Goal: Task Accomplishment & Management: Manage account settings

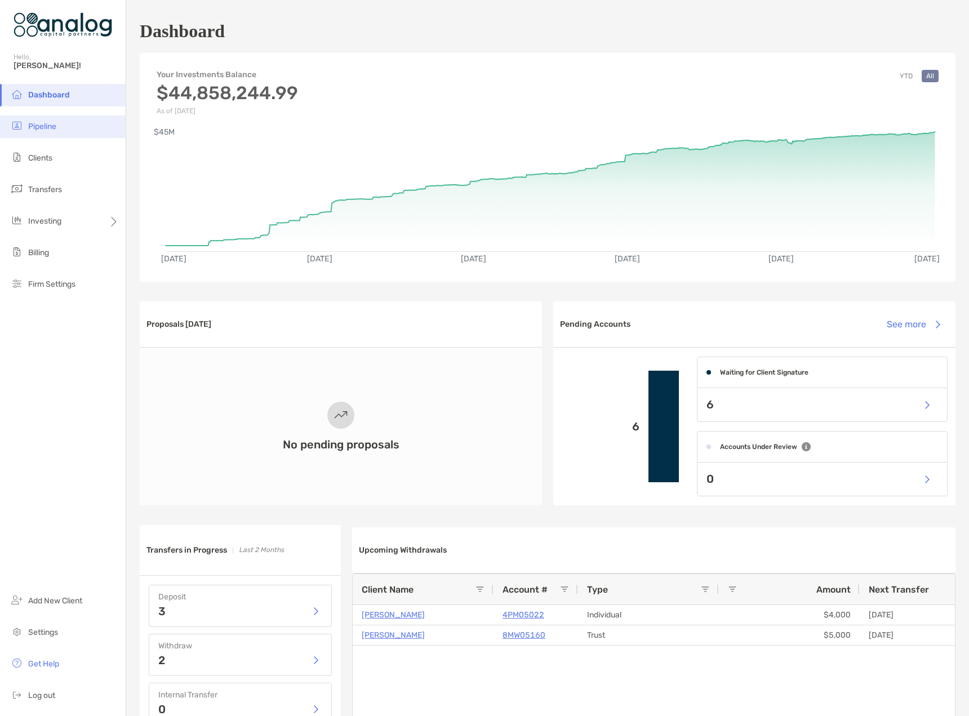
click at [42, 127] on span "Pipeline" at bounding box center [42, 127] width 28 height 10
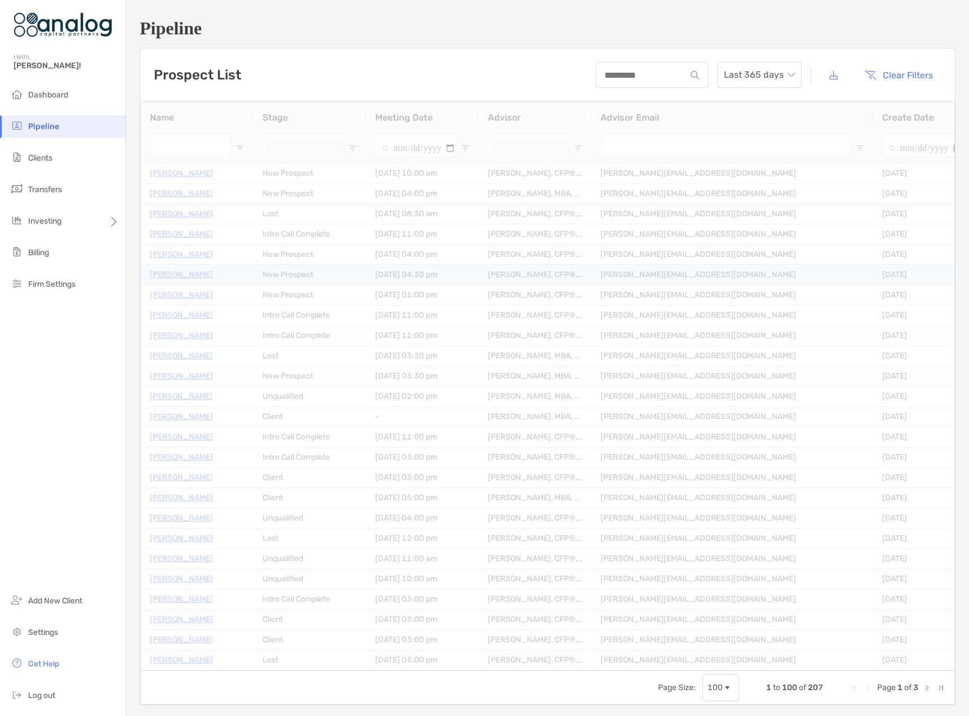
type input "**********"
type input "****"
type input "**********"
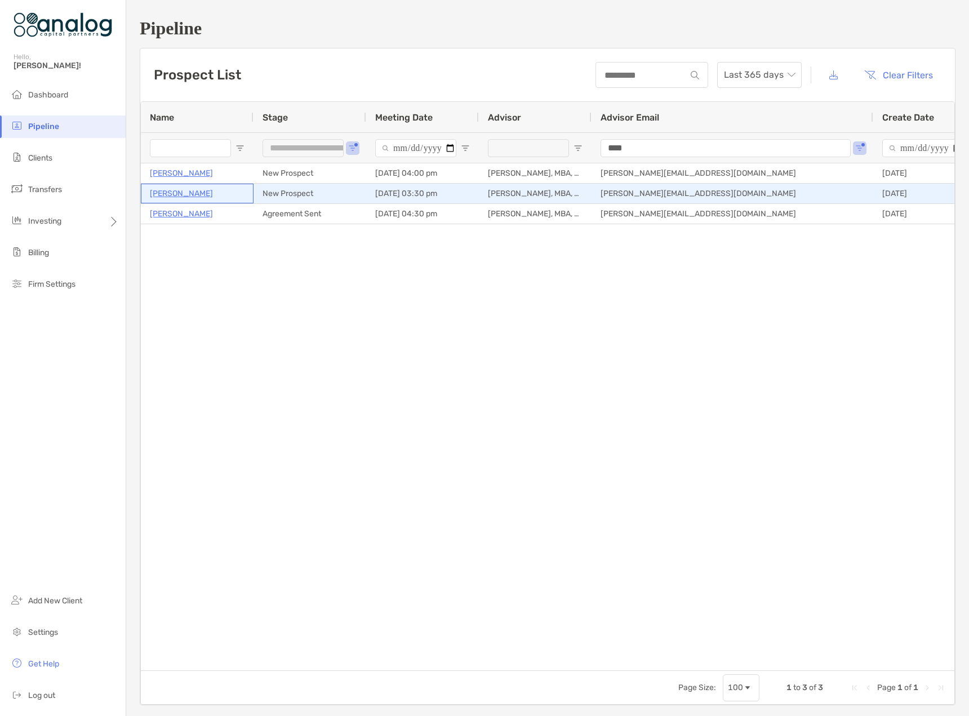
click at [173, 193] on p "Adil Islam" at bounding box center [181, 194] width 63 height 14
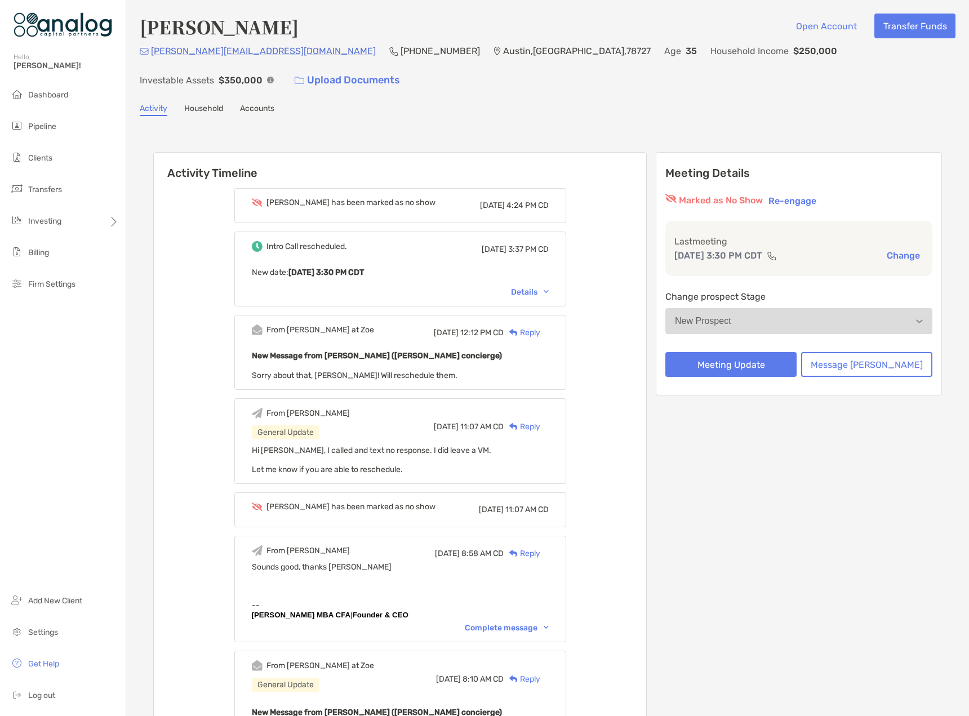
click at [826, 308] on button "New Prospect" at bounding box center [799, 321] width 267 height 26
click at [916, 320] on img "button" at bounding box center [919, 322] width 7 height 4
click at [39, 123] on span "Pipeline" at bounding box center [42, 127] width 28 height 10
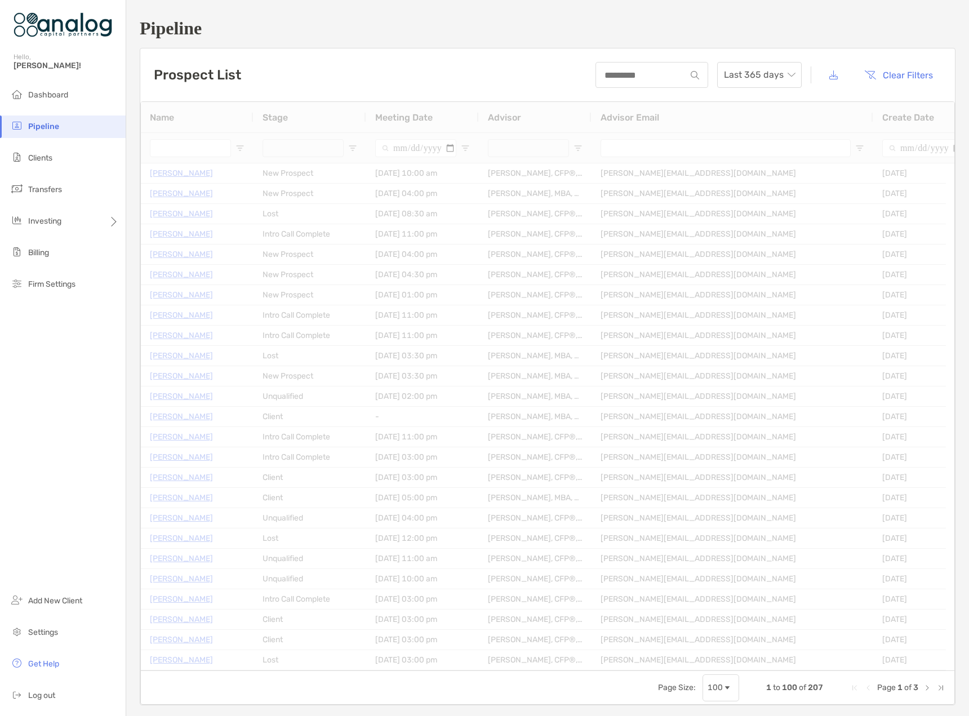
type input "**********"
type input "****"
type input "**********"
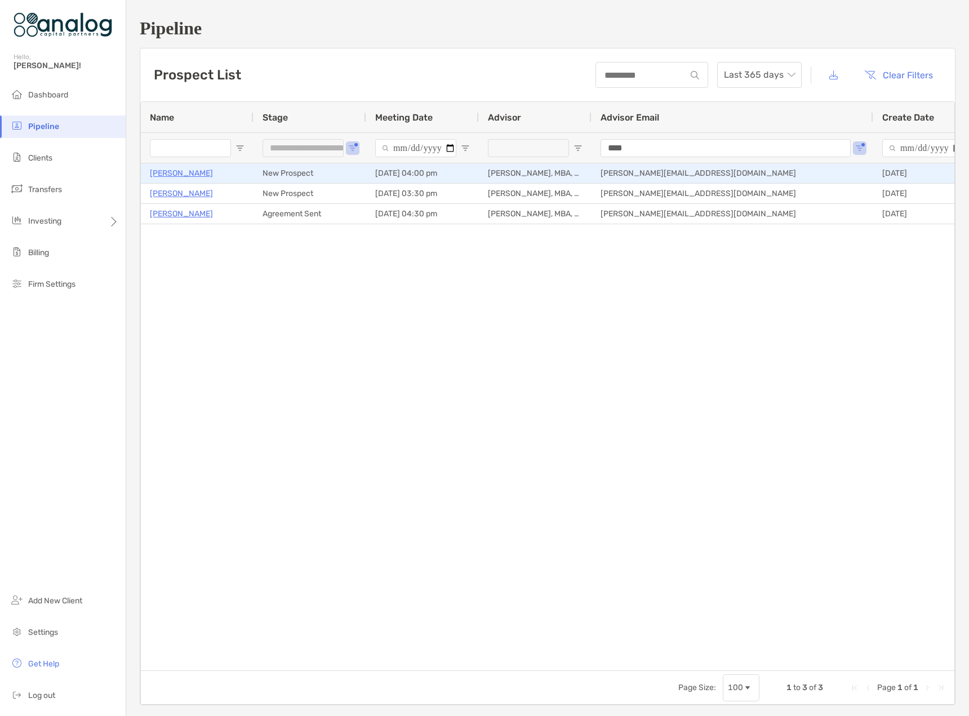
click at [197, 176] on p "Christine Milliner" at bounding box center [181, 173] width 63 height 14
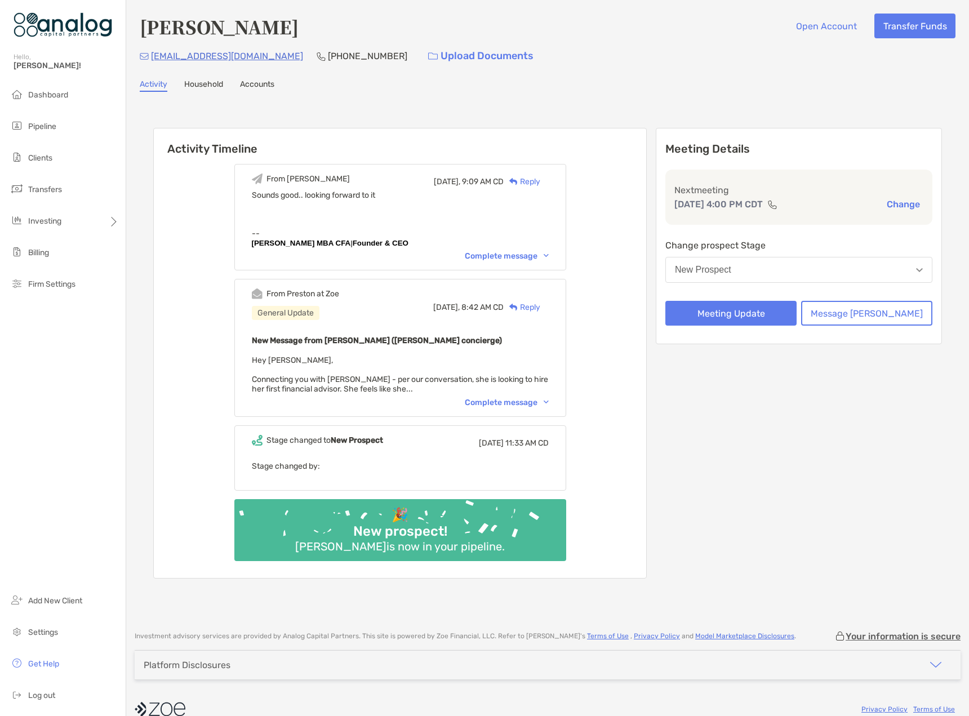
click at [519, 401] on div "Complete message" at bounding box center [507, 403] width 84 height 10
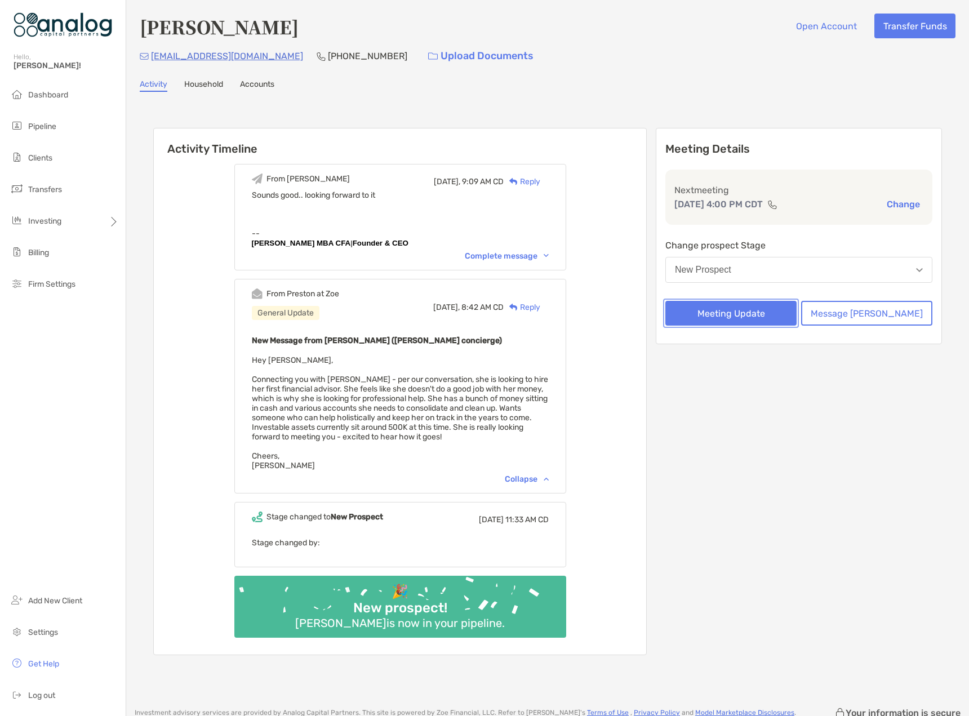
click at [731, 321] on button "Meeting Update" at bounding box center [731, 313] width 131 height 25
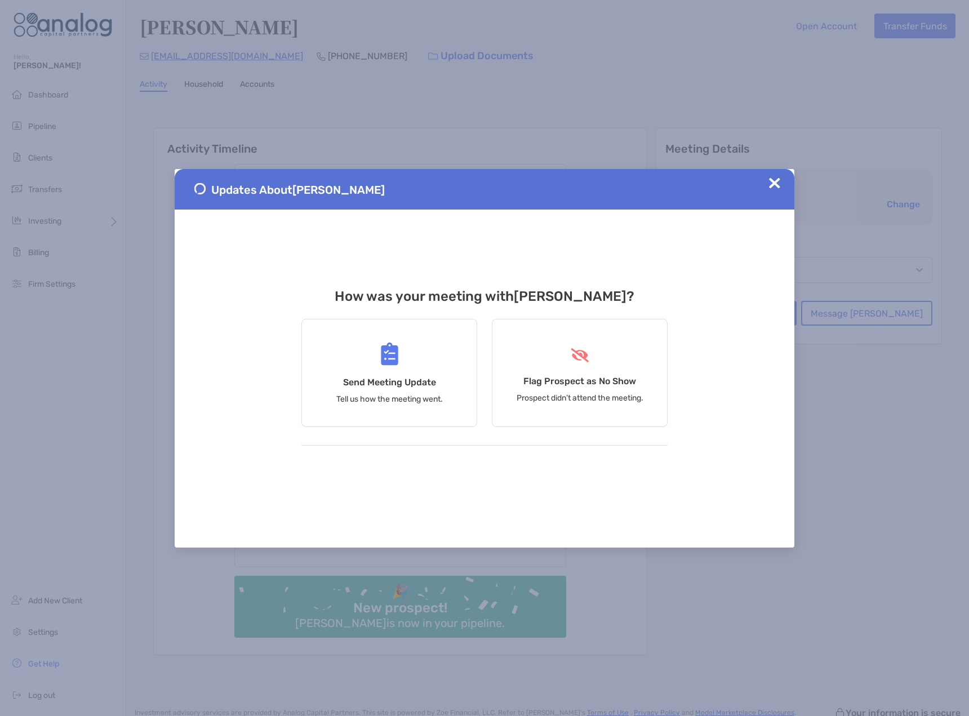
click at [772, 183] on img at bounding box center [774, 183] width 11 height 11
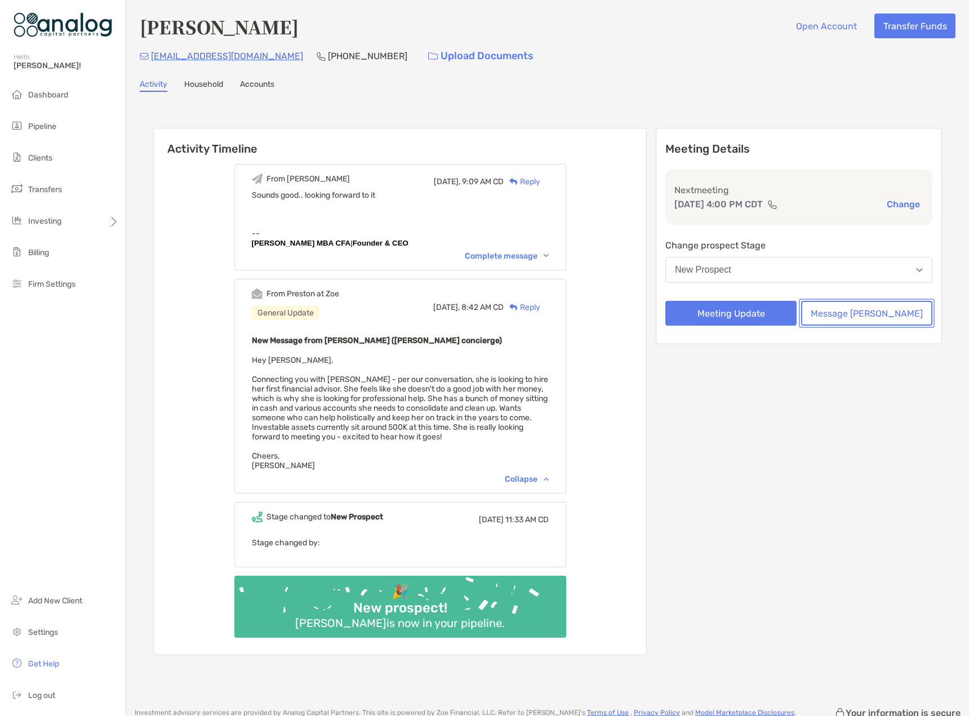
click at [857, 316] on button "Message Zoe" at bounding box center [866, 313] width 131 height 25
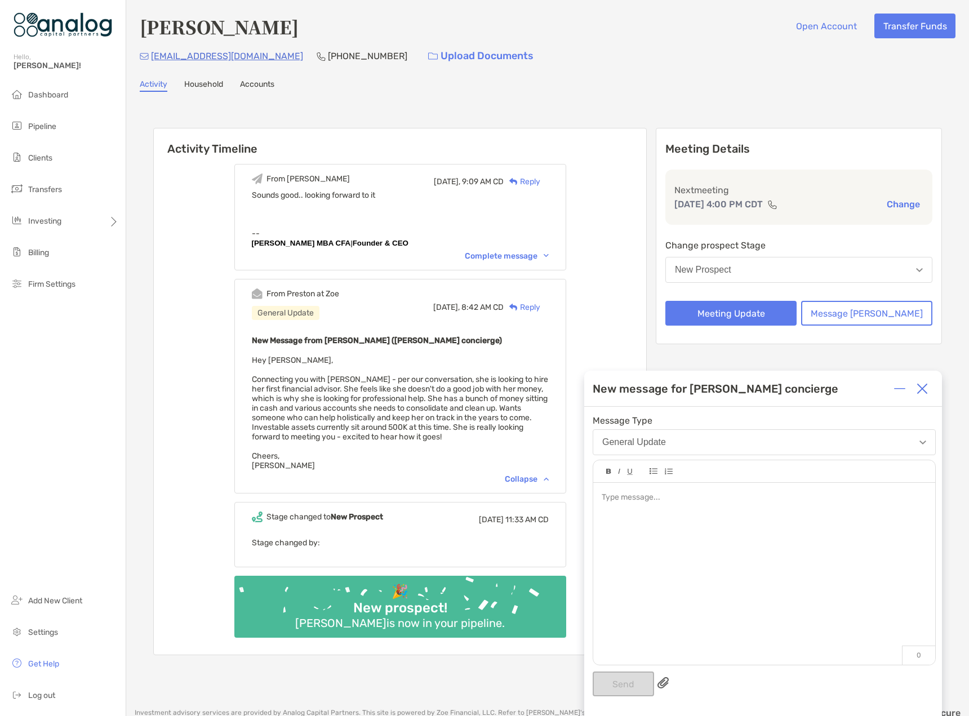
click at [681, 503] on div at bounding box center [764, 498] width 325 height 12
click at [631, 546] on span "**********" at bounding box center [619, 545] width 35 height 8
click at [622, 566] on div "***" at bounding box center [764, 569] width 325 height 12
drag, startPoint x: 310, startPoint y: 36, endPoint x: 140, endPoint y: 38, distance: 170.8
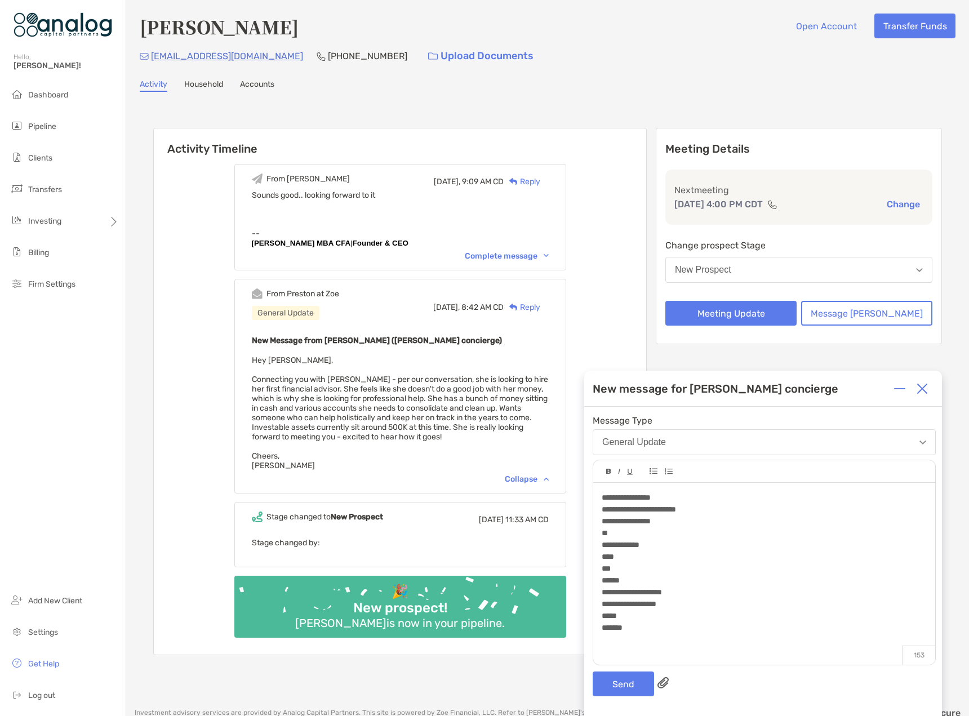
click at [140, 38] on div "Christine Milliner Open Account Transfer Funds" at bounding box center [548, 27] width 816 height 26
copy h4 "Christine Milliner"
click at [627, 682] on button "Send" at bounding box center [623, 684] width 61 height 25
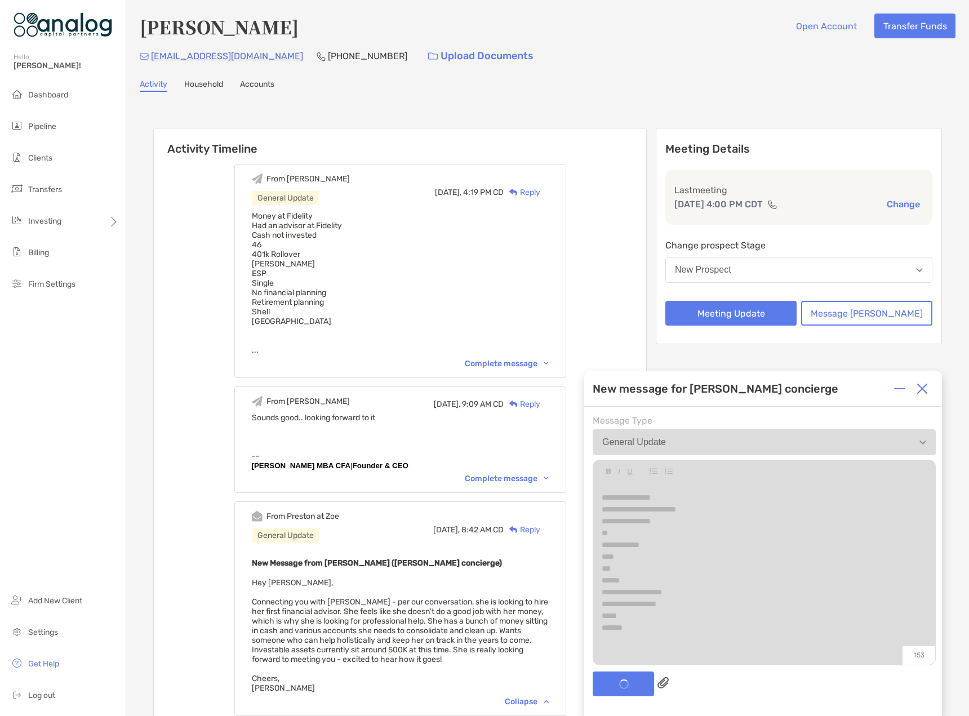
click at [926, 388] on img at bounding box center [922, 388] width 11 height 11
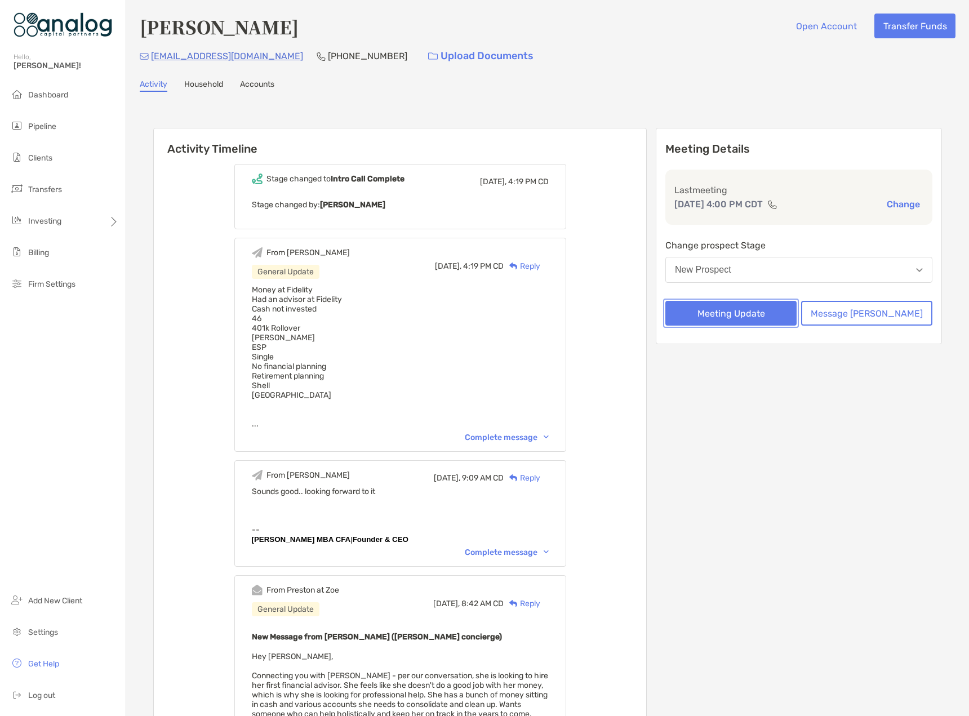
click at [774, 310] on button "Meeting Update" at bounding box center [731, 313] width 131 height 25
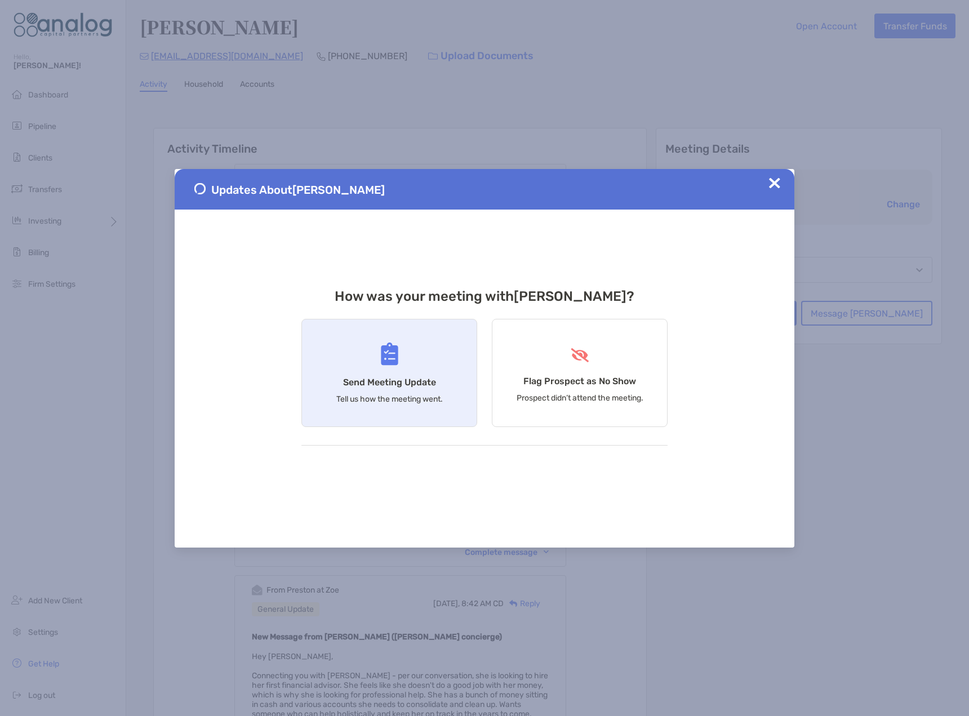
click at [399, 357] on div "Send Meeting Update Tell us how the meeting went." at bounding box center [389, 373] width 176 height 108
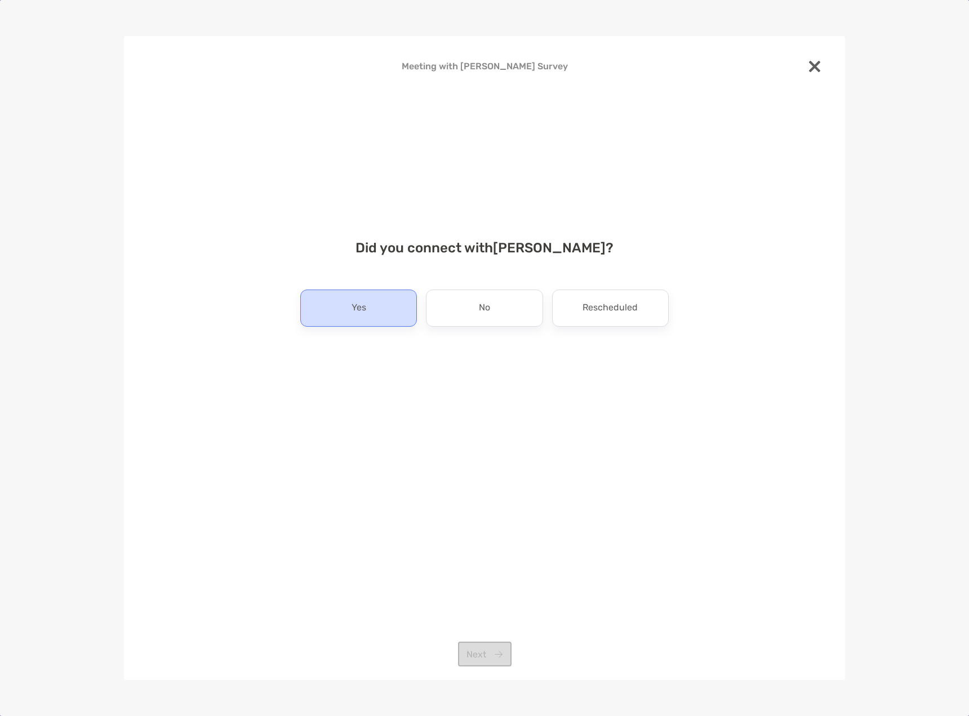
click at [362, 314] on p "Yes" at bounding box center [359, 308] width 15 height 18
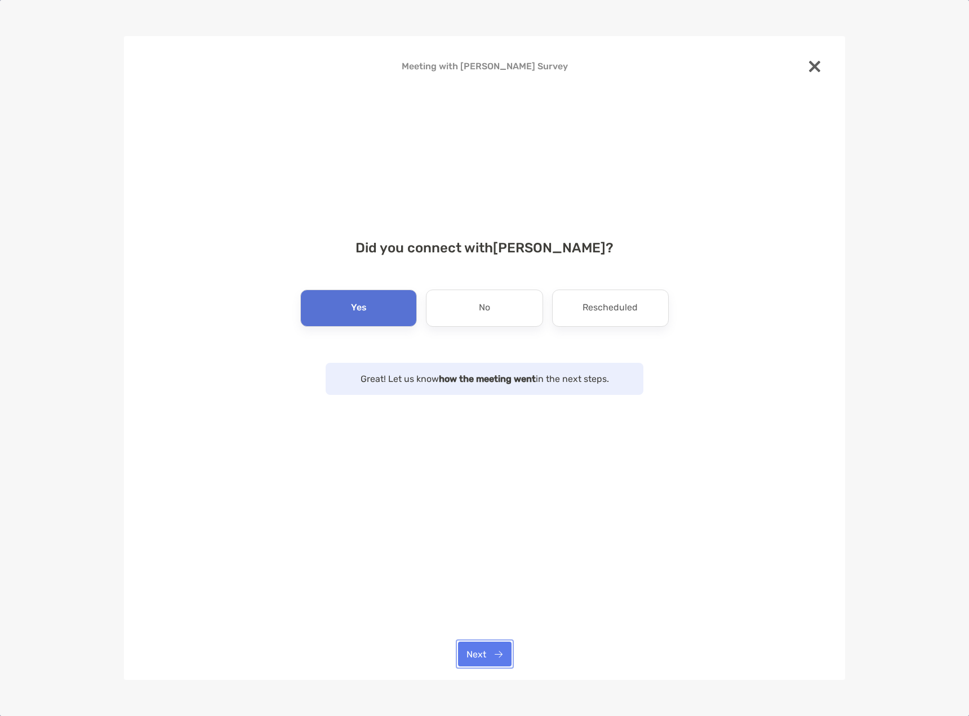
drag, startPoint x: 489, startPoint y: 655, endPoint x: 490, endPoint y: 642, distance: 12.4
click at [489, 655] on button "Next" at bounding box center [485, 654] width 54 height 25
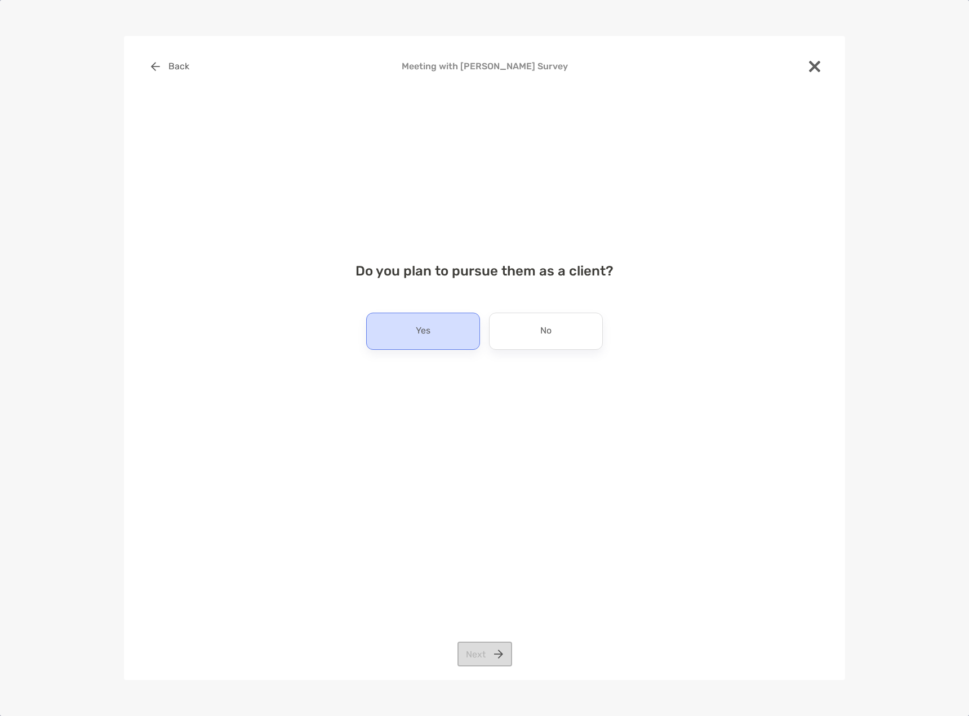
click at [424, 346] on div "Yes" at bounding box center [423, 331] width 114 height 37
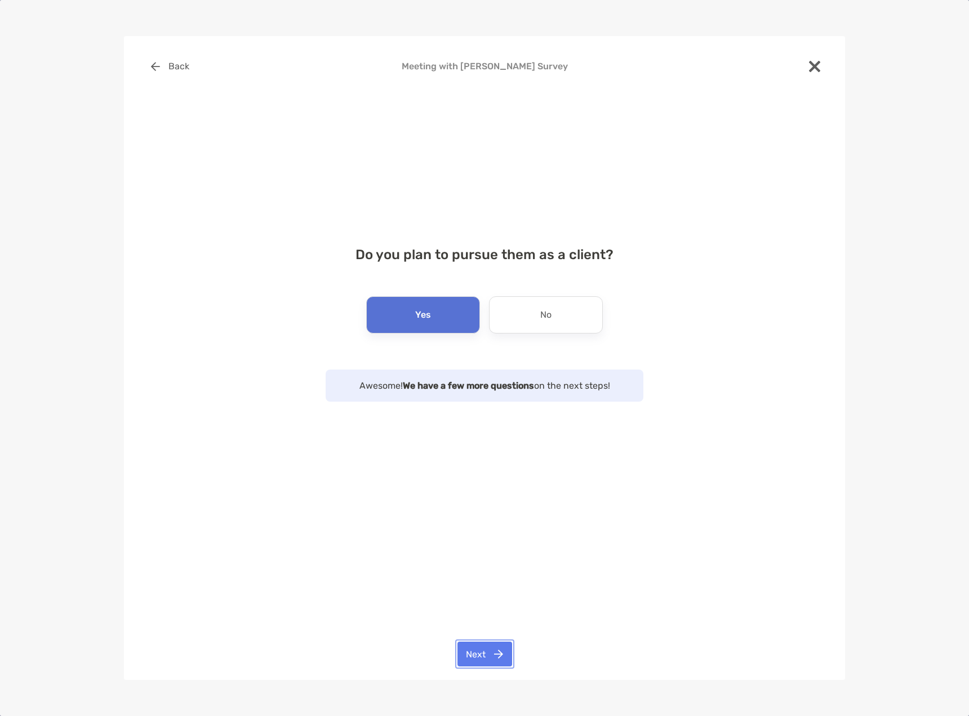
click at [481, 658] on button "Next" at bounding box center [485, 654] width 55 height 25
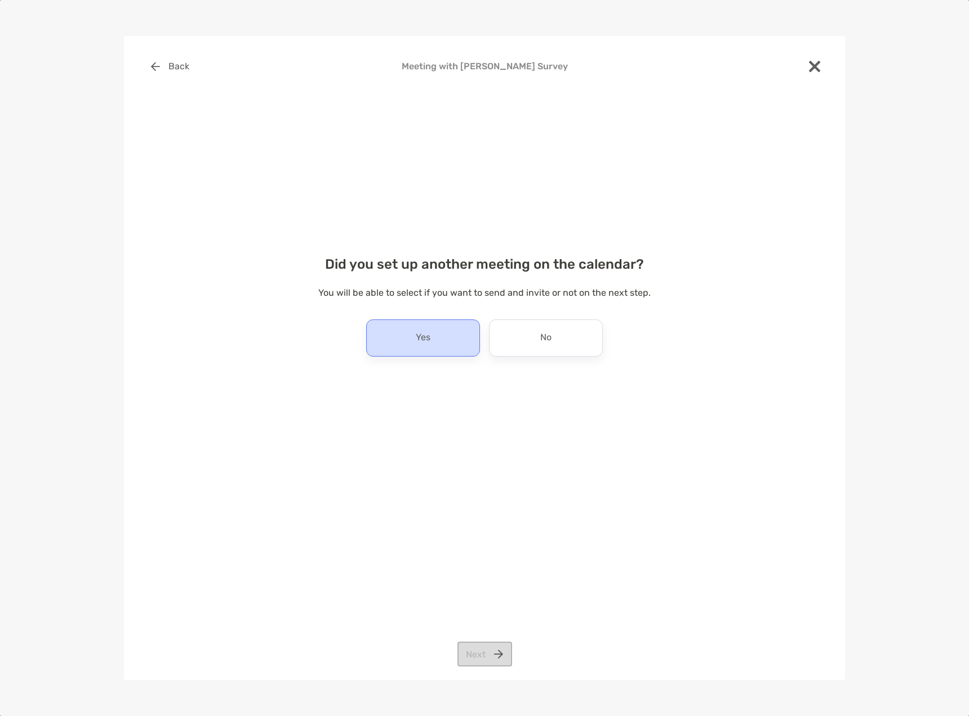
click at [416, 345] on p "Yes" at bounding box center [423, 338] width 15 height 18
click at [486, 654] on button "Next" at bounding box center [485, 654] width 55 height 25
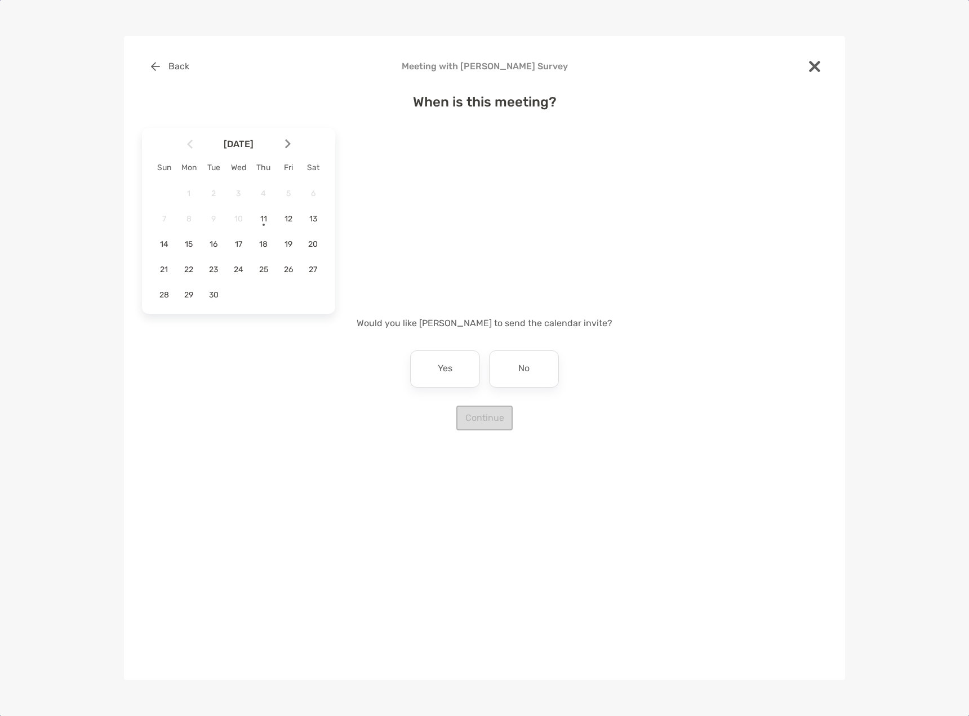
click at [291, 145] on div at bounding box center [292, 144] width 19 height 25
click at [259, 195] on span "2" at bounding box center [263, 194] width 19 height 10
click at [472, 261] on div "3:30 pm" at bounding box center [472, 253] width 76 height 26
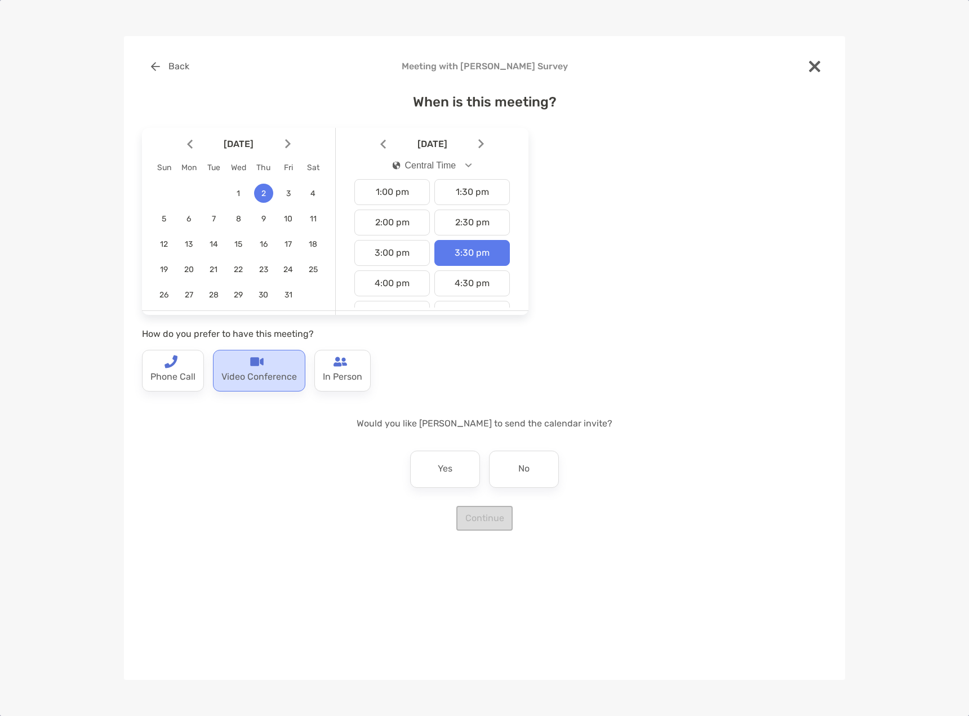
click at [278, 372] on p "Video Conference" at bounding box center [259, 378] width 76 height 18
click at [449, 459] on div "Yes" at bounding box center [445, 469] width 70 height 37
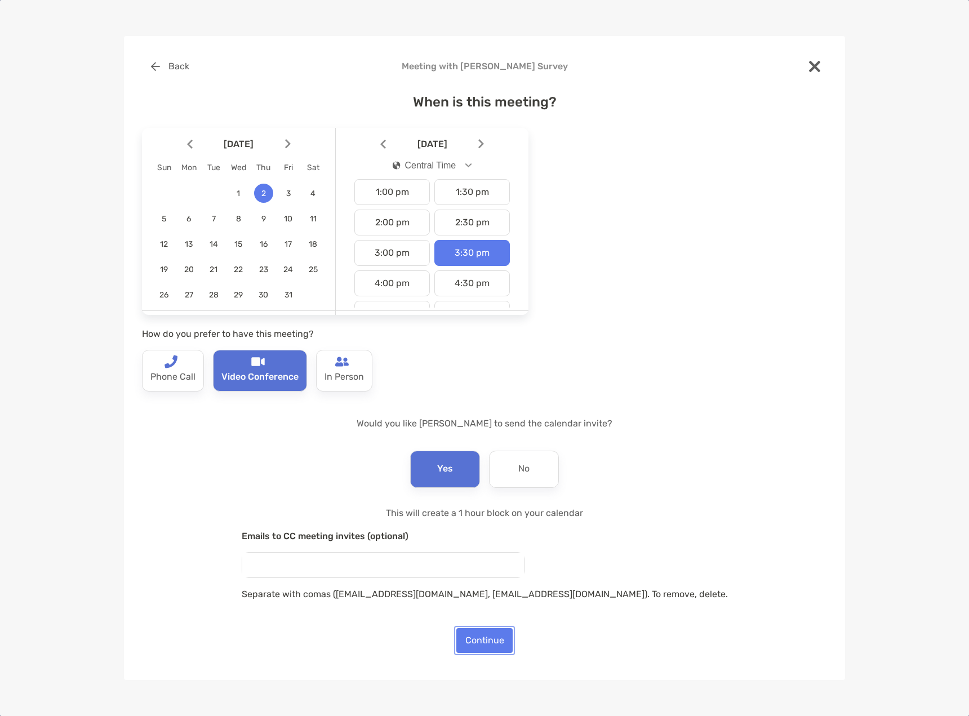
click at [486, 646] on button "Continue" at bounding box center [484, 640] width 56 height 25
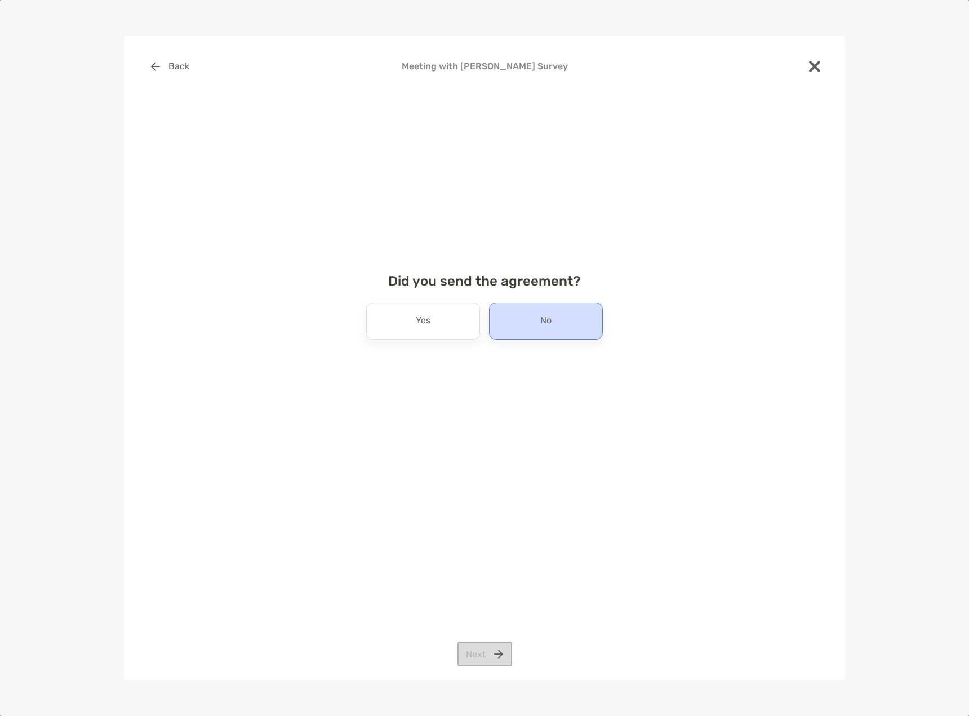
click at [494, 318] on div "No" at bounding box center [546, 321] width 114 height 37
click at [491, 653] on button "Next" at bounding box center [485, 654] width 55 height 25
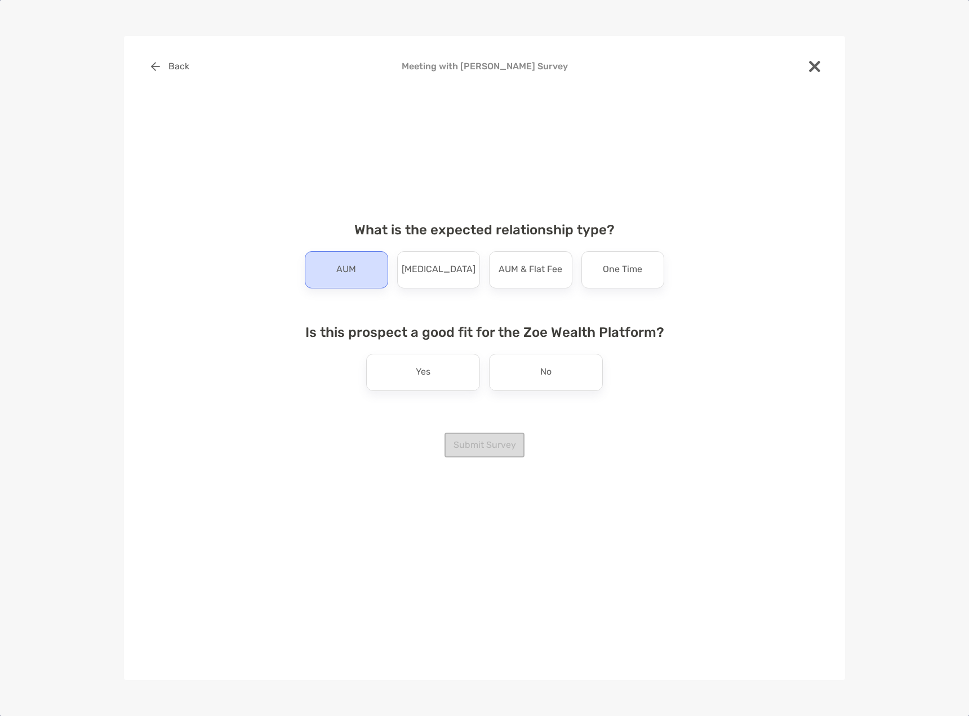
click at [368, 290] on div "What is the expected relationship type? AUM Retainer AUM & Flat Fee One Time Is…" at bounding box center [485, 317] width 378 height 219
click at [358, 278] on div "AUM" at bounding box center [346, 269] width 83 height 37
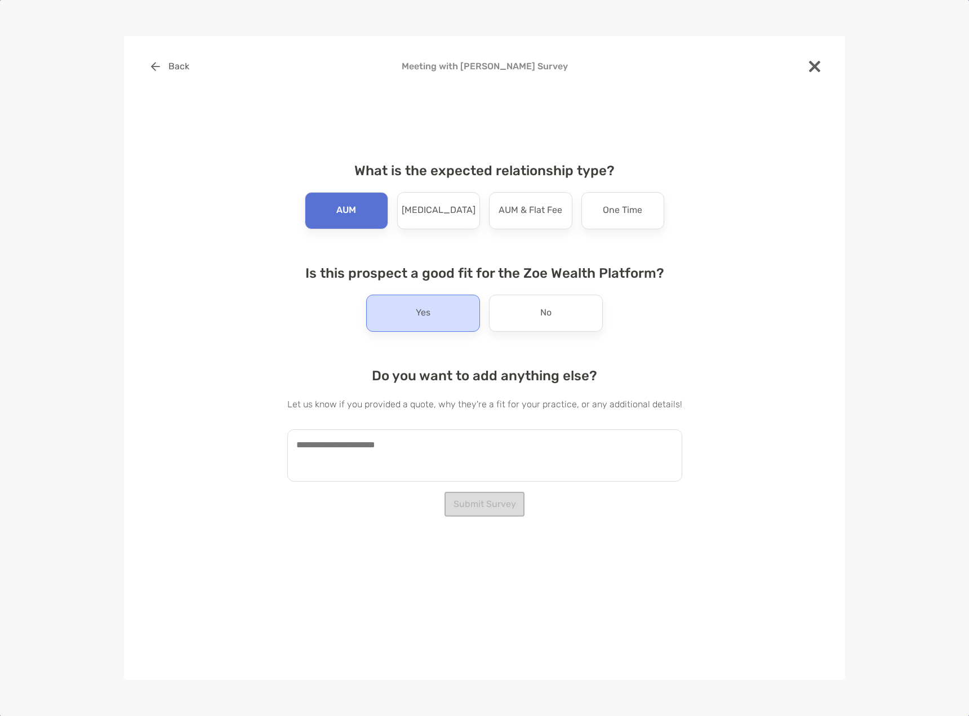
click at [412, 326] on div "Yes" at bounding box center [423, 313] width 114 height 37
click at [465, 512] on button "Submit Survey" at bounding box center [485, 504] width 80 height 25
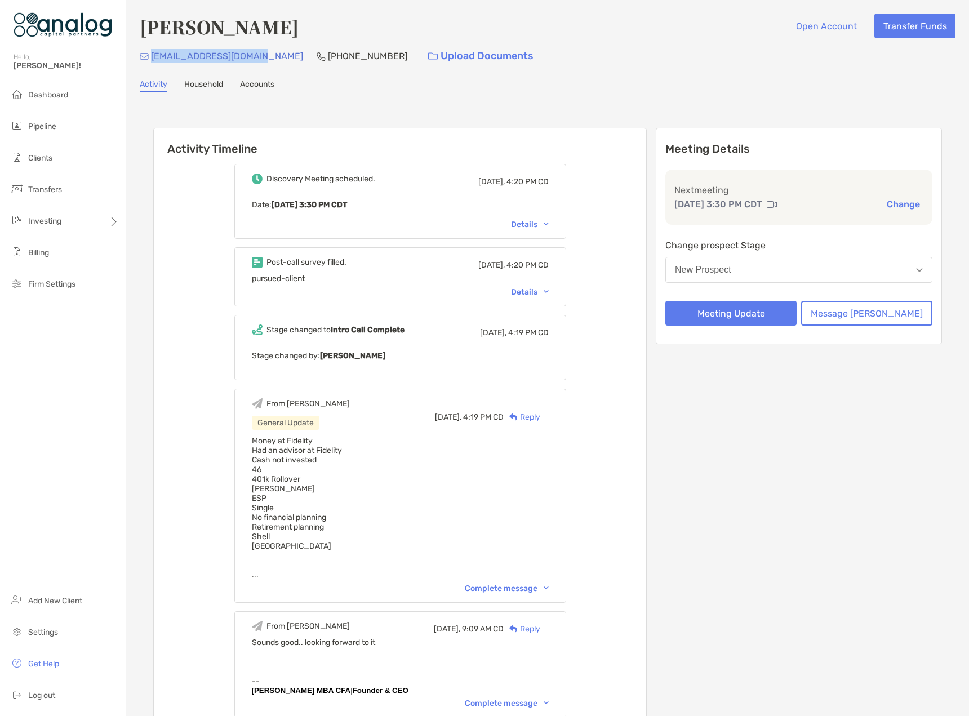
drag, startPoint x: 259, startPoint y: 57, endPoint x: 152, endPoint y: 63, distance: 107.2
click at [152, 63] on div "c_milliner@hotmail.com (562) 881-6326 Upload Documents" at bounding box center [548, 56] width 816 height 24
copy p "c_milliner@hotmail.com"
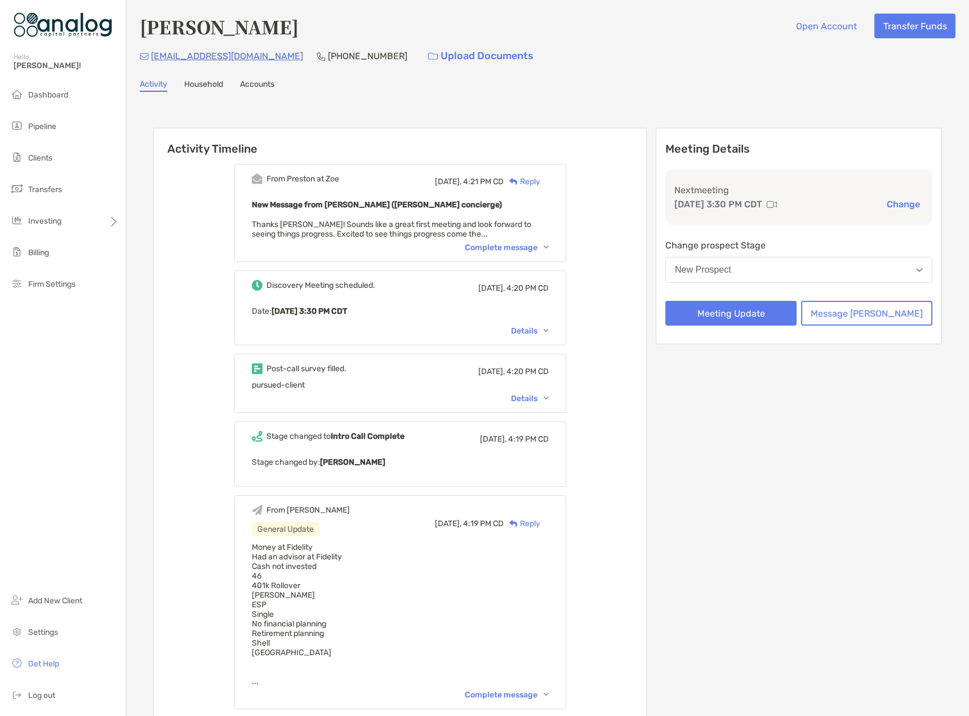
click at [197, 29] on h4 "Christine Milliner" at bounding box center [219, 27] width 159 height 26
copy h4 "Christine"
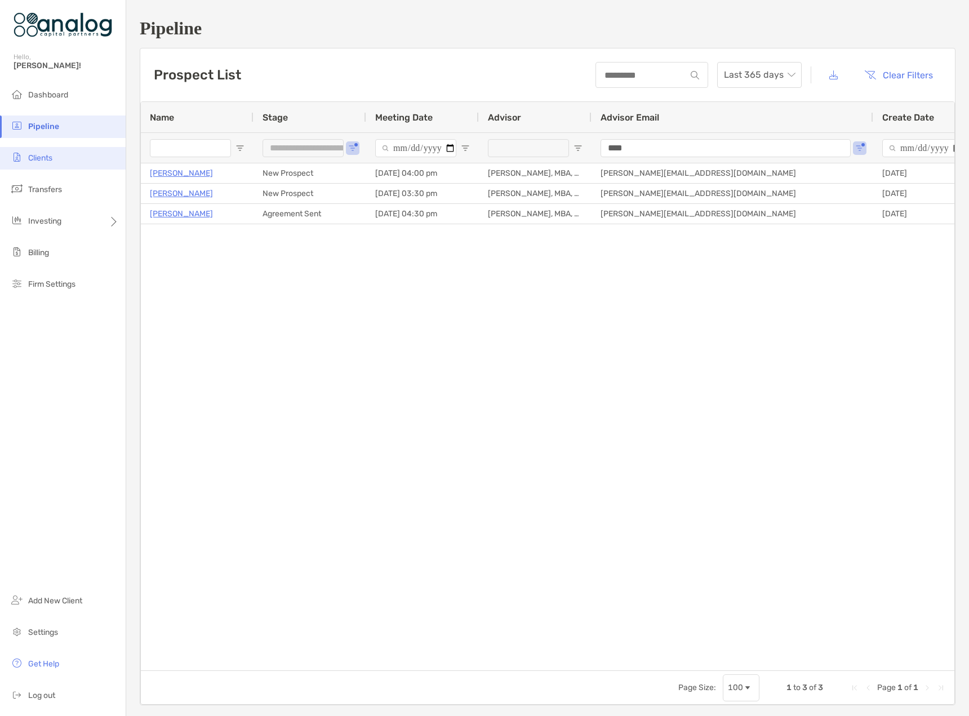
click at [56, 162] on li "Clients" at bounding box center [63, 158] width 126 height 23
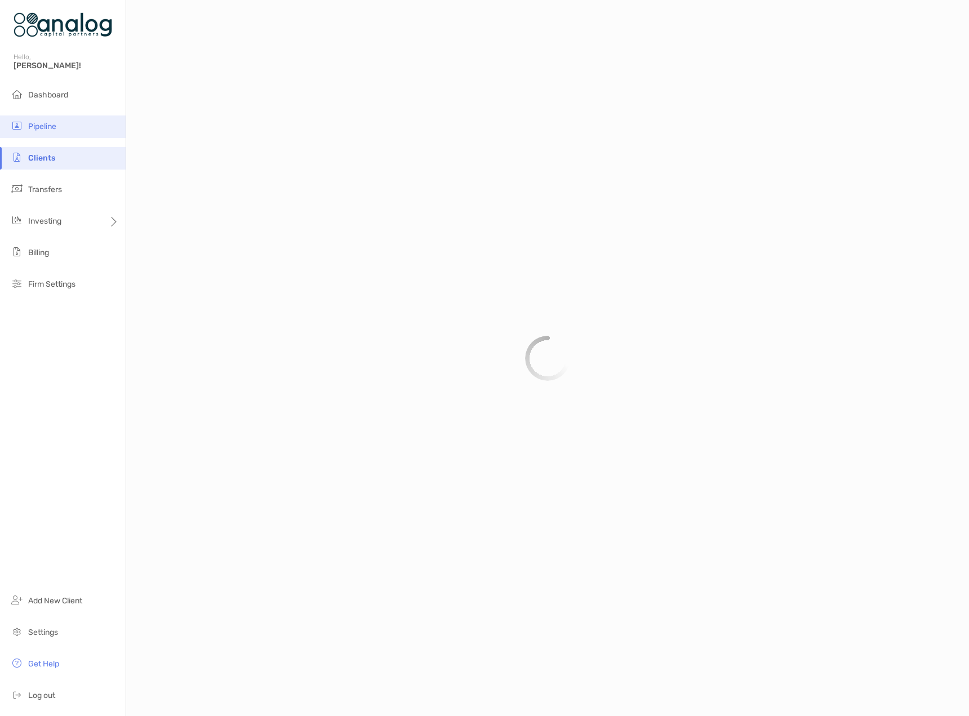
click at [51, 126] on span "Pipeline" at bounding box center [42, 127] width 28 height 10
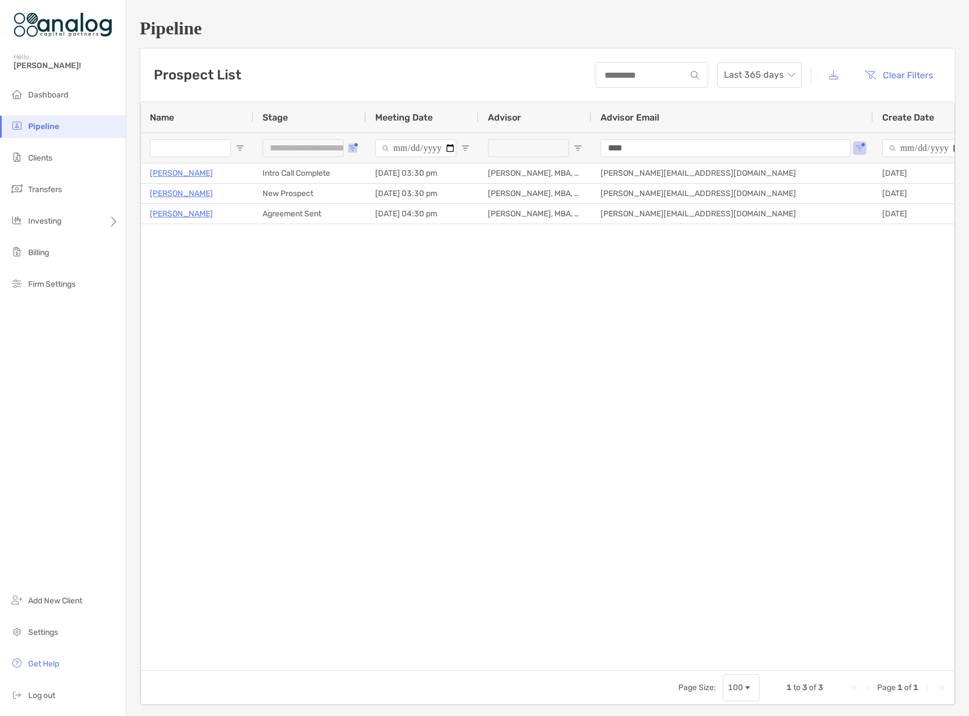
click at [349, 147] on span "Open Filter Menu" at bounding box center [352, 148] width 9 height 9
type input "**********"
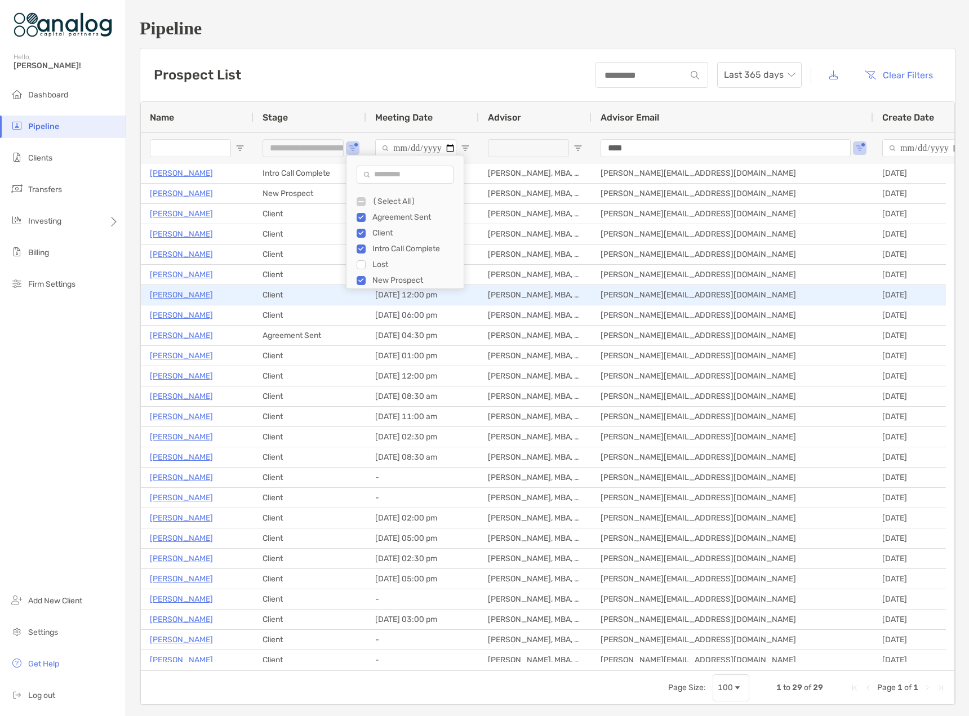
click at [328, 298] on div "Client" at bounding box center [310, 295] width 113 height 20
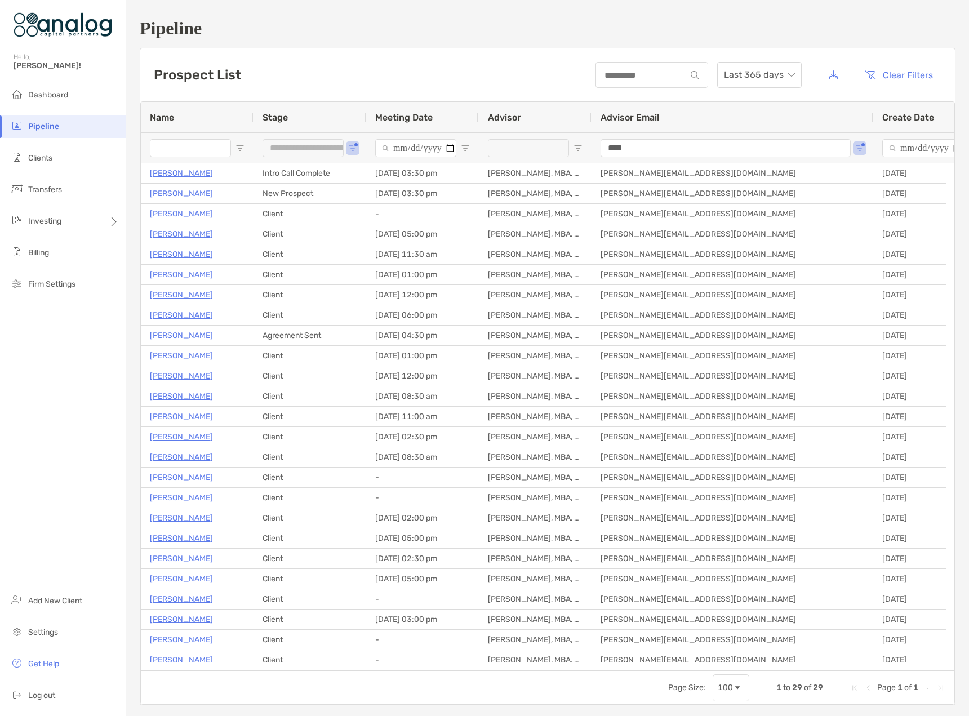
click at [199, 149] on input "Name Filter Input" at bounding box center [190, 148] width 81 height 18
type input "******"
type input "**********"
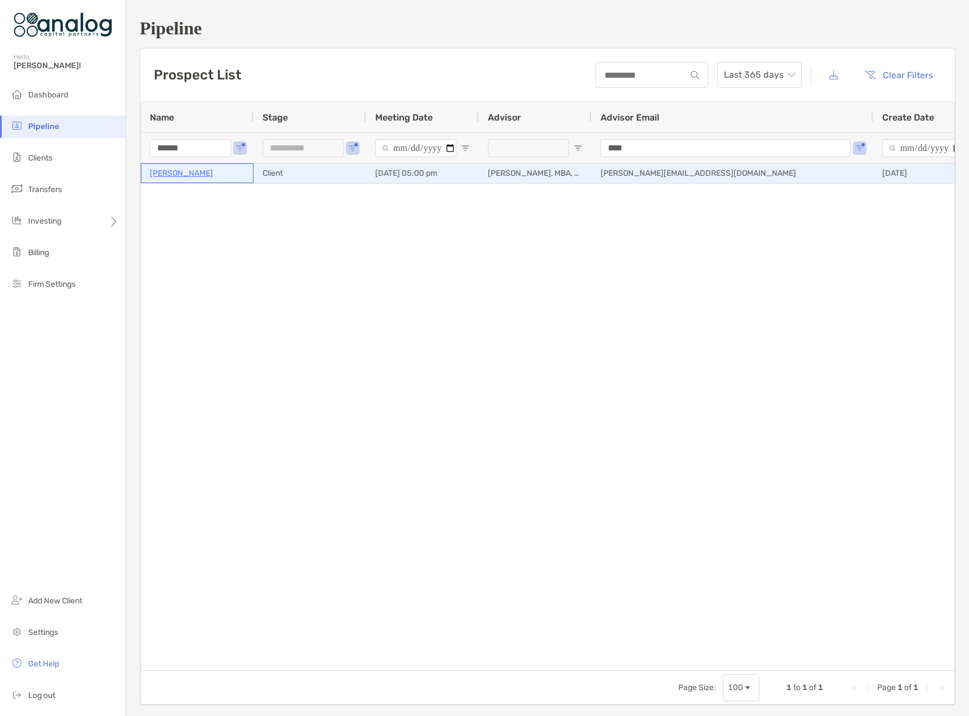
click at [188, 174] on p "[PERSON_NAME]" at bounding box center [181, 173] width 63 height 14
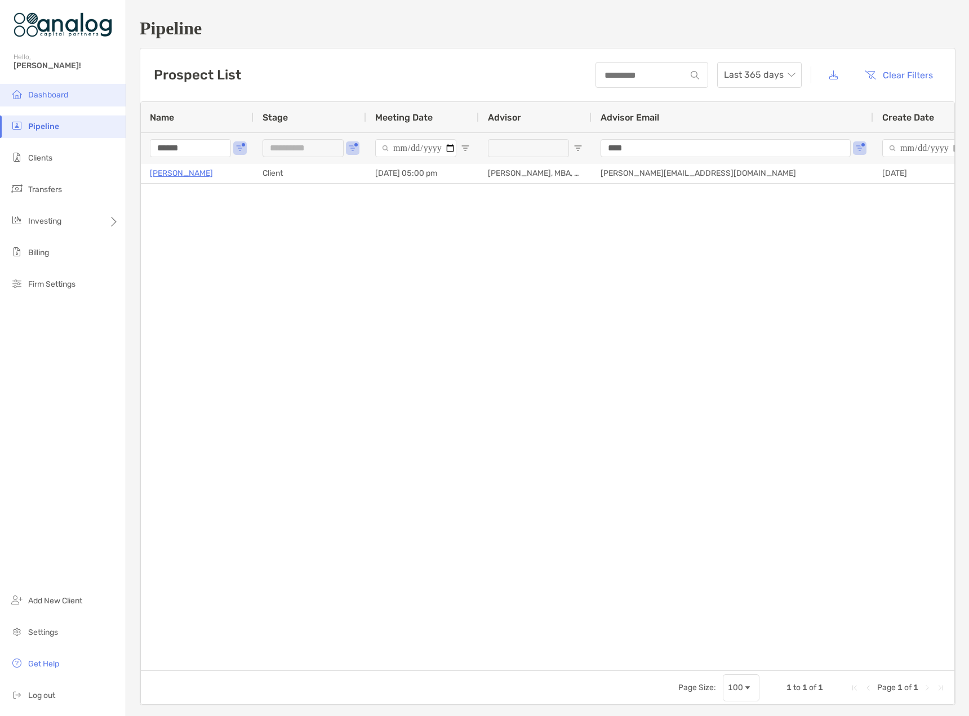
click at [62, 100] on li "Dashboard" at bounding box center [63, 95] width 126 height 23
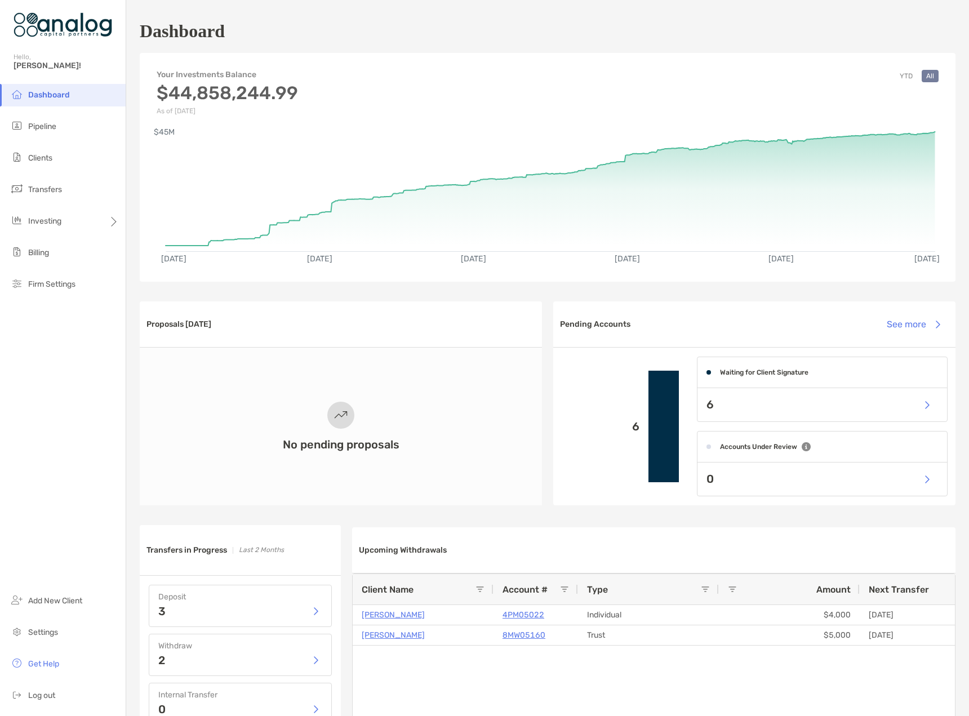
click at [669, 28] on div "Dashboard" at bounding box center [548, 31] width 816 height 26
click at [41, 133] on li "Pipeline" at bounding box center [63, 127] width 126 height 23
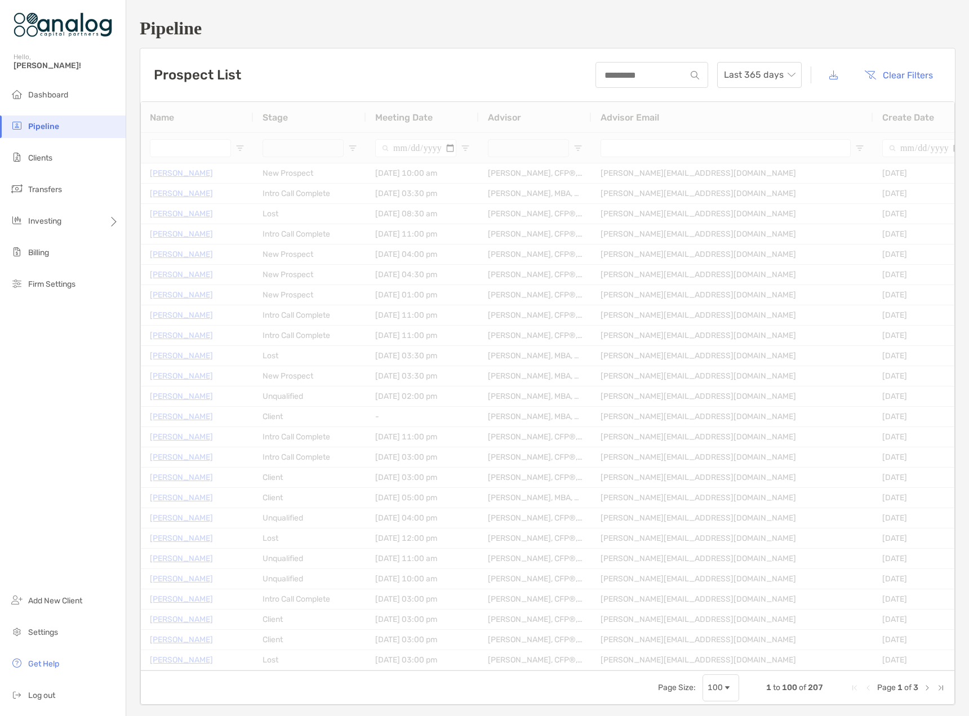
type input "******"
type input "**********"
type input "****"
type input "**********"
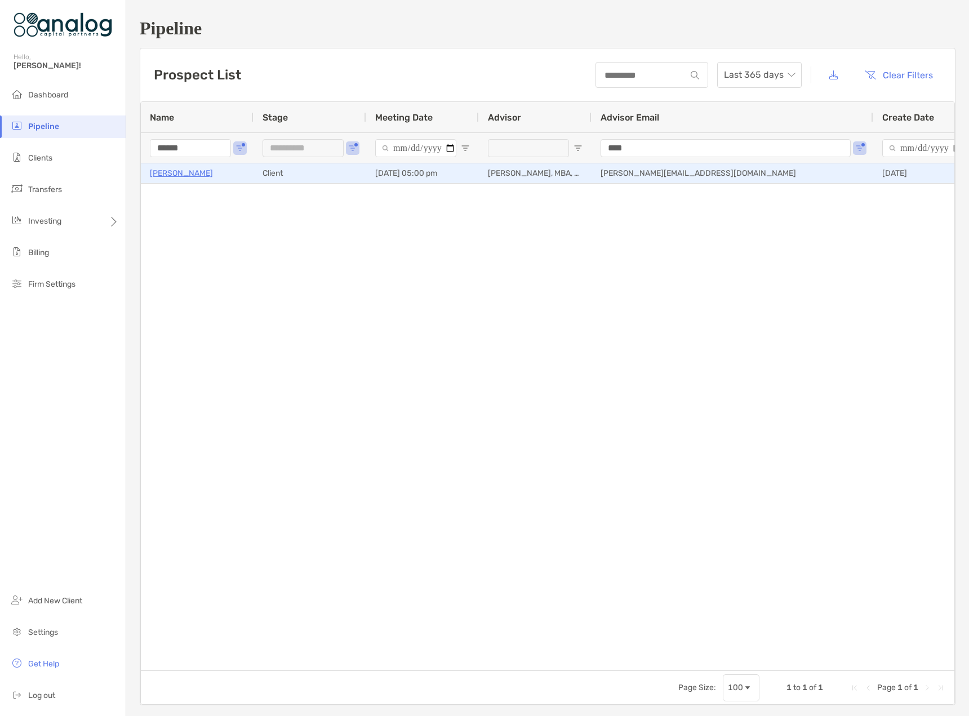
click at [158, 174] on p "[PERSON_NAME]" at bounding box center [181, 173] width 63 height 14
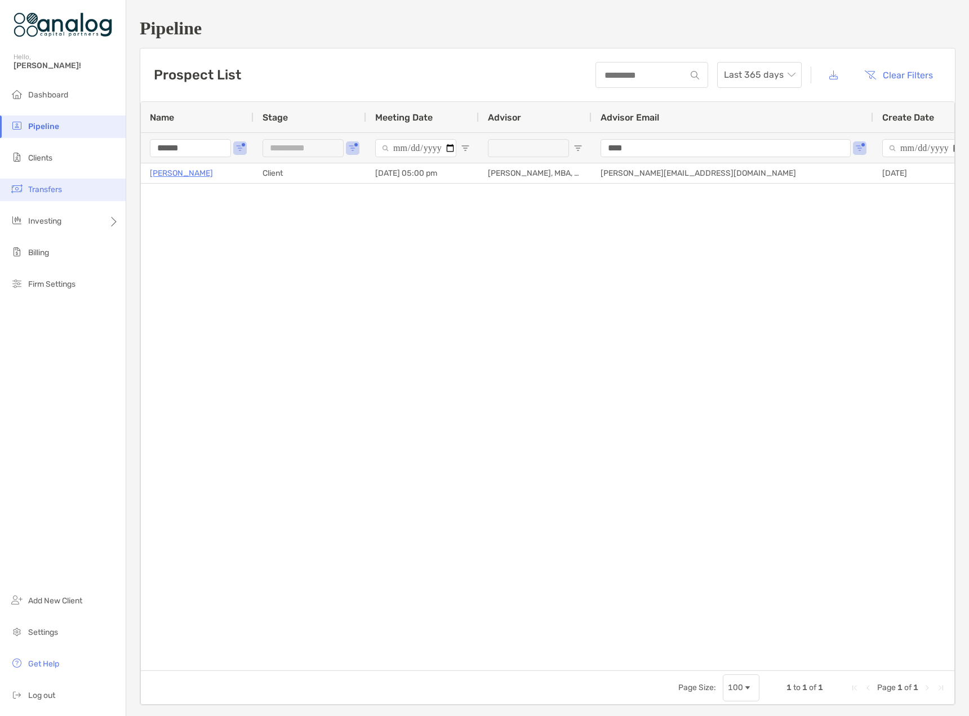
click at [31, 186] on span "Transfers" at bounding box center [45, 190] width 34 height 10
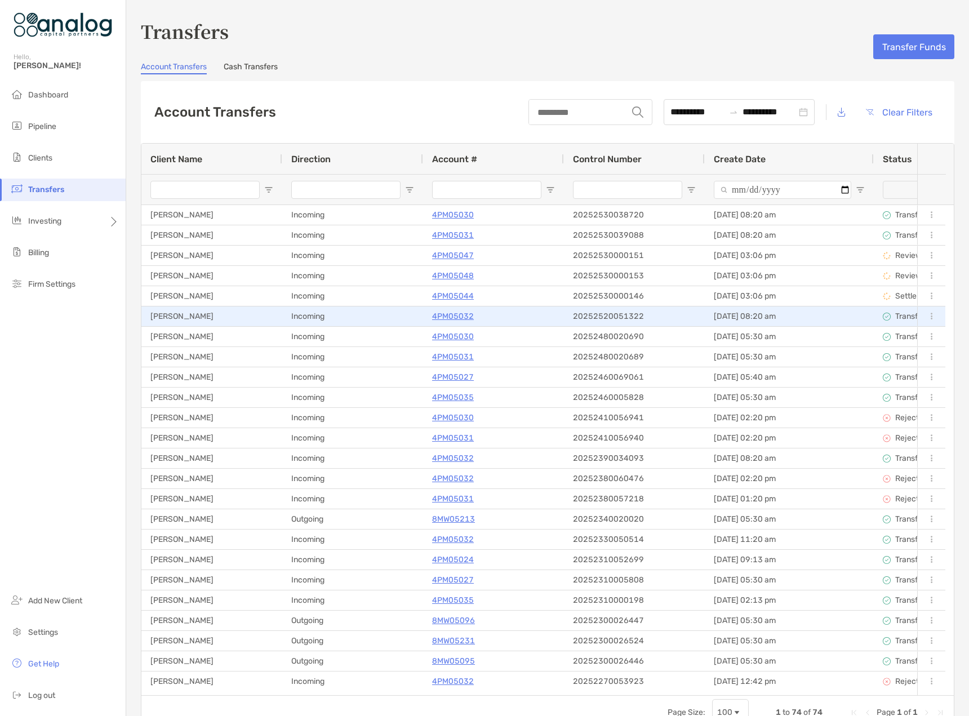
click at [450, 314] on p "4PM05032" at bounding box center [453, 316] width 42 height 14
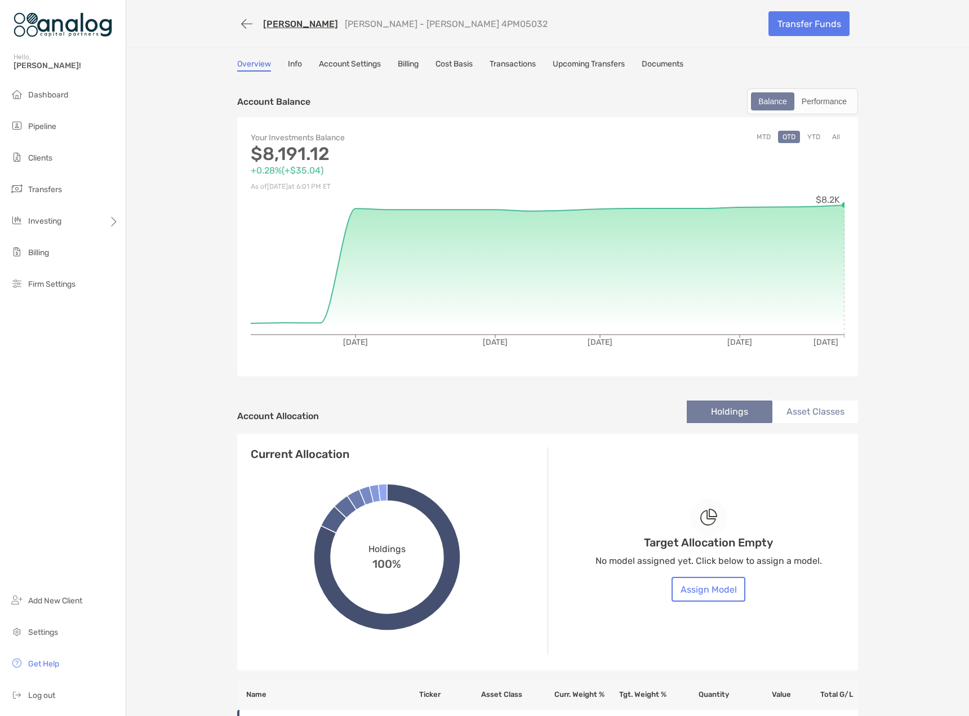
click at [295, 25] on link "[PERSON_NAME]" at bounding box center [300, 24] width 75 height 11
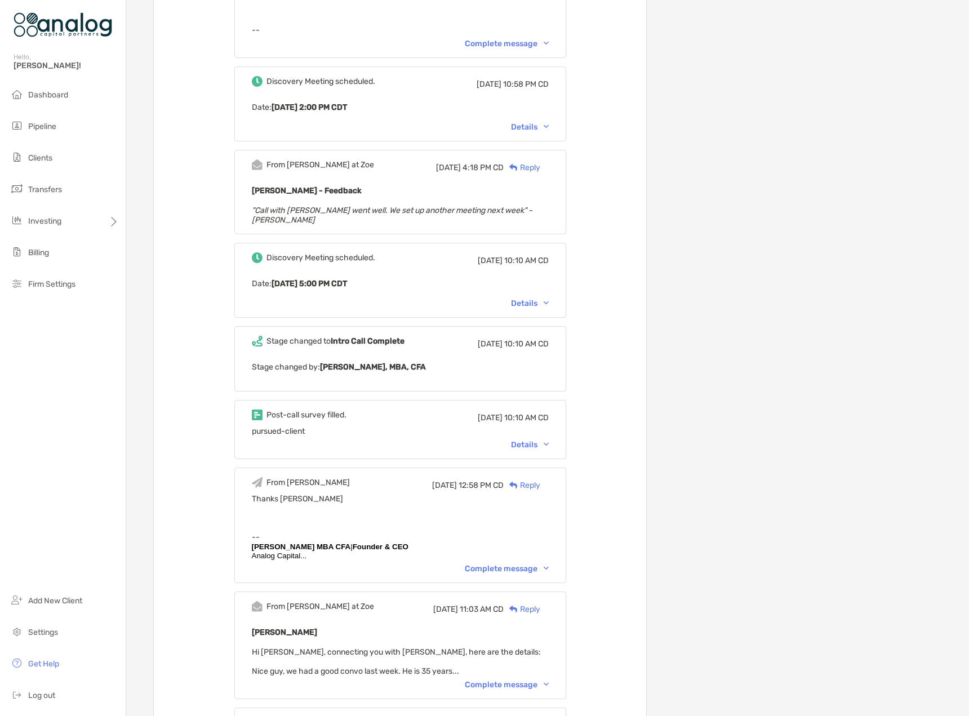
scroll to position [1252, 0]
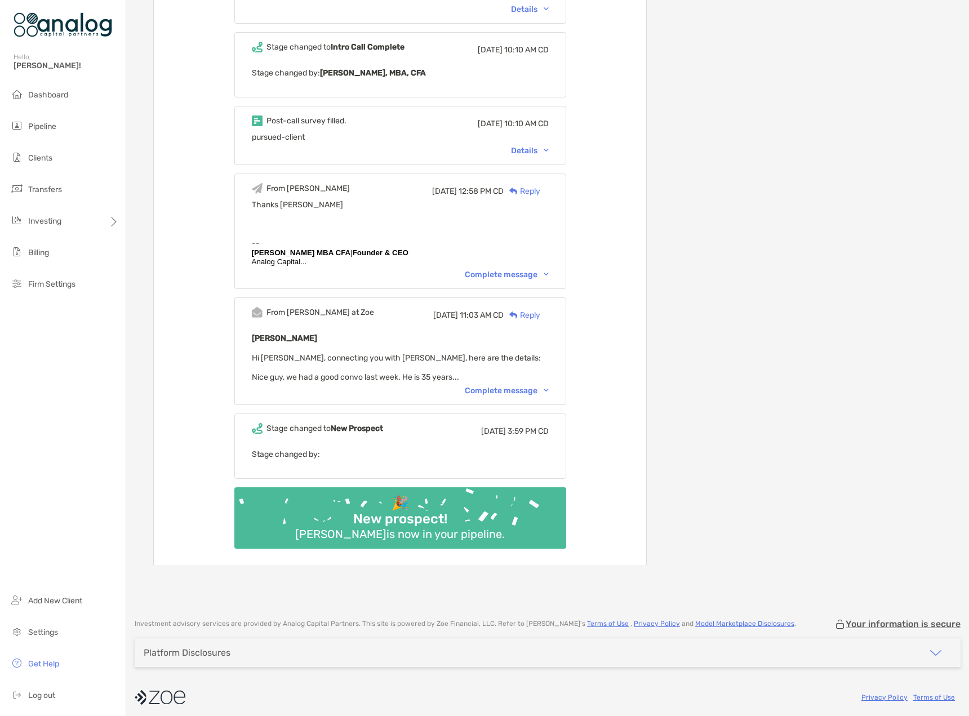
click at [531, 386] on div "Complete message" at bounding box center [507, 391] width 84 height 10
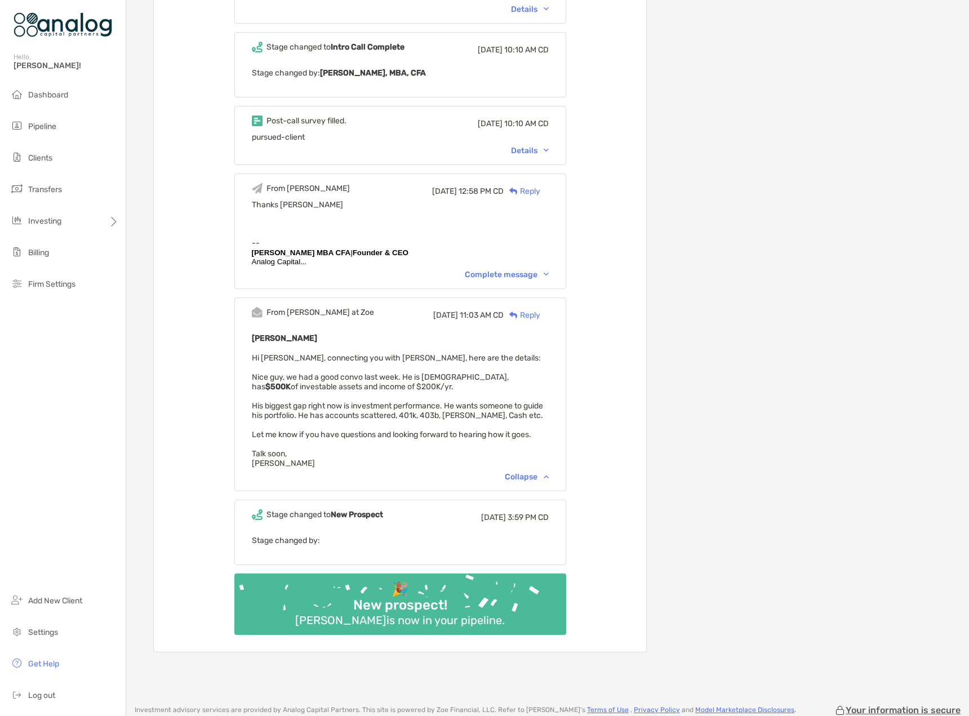
click at [539, 273] on div "Complete message" at bounding box center [507, 275] width 84 height 10
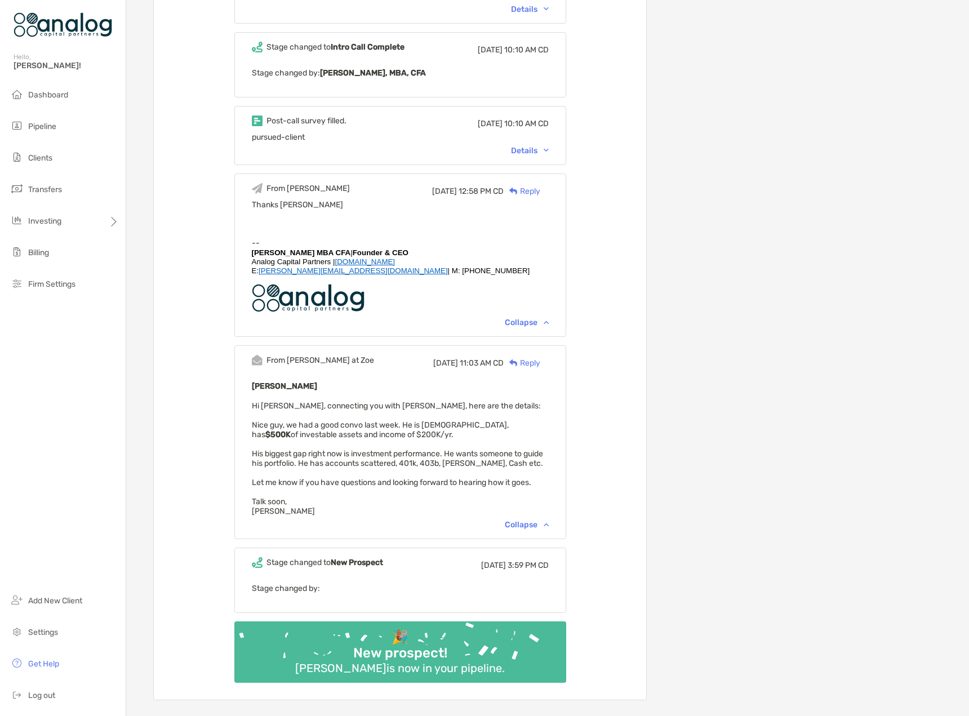
scroll to position [1196, 0]
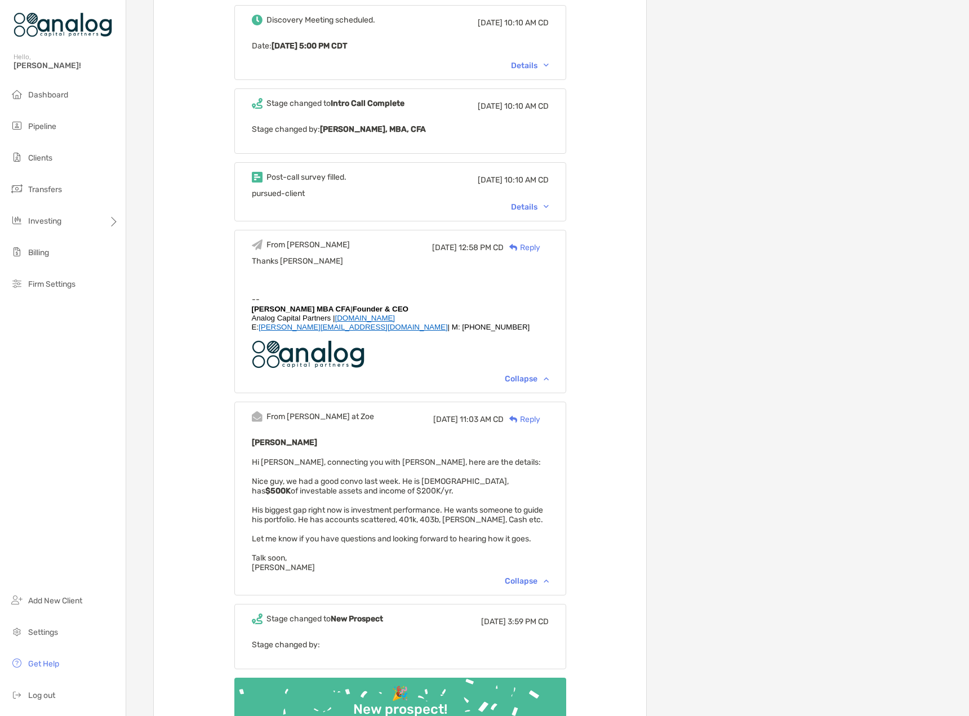
click at [547, 202] on div "Details" at bounding box center [530, 207] width 38 height 10
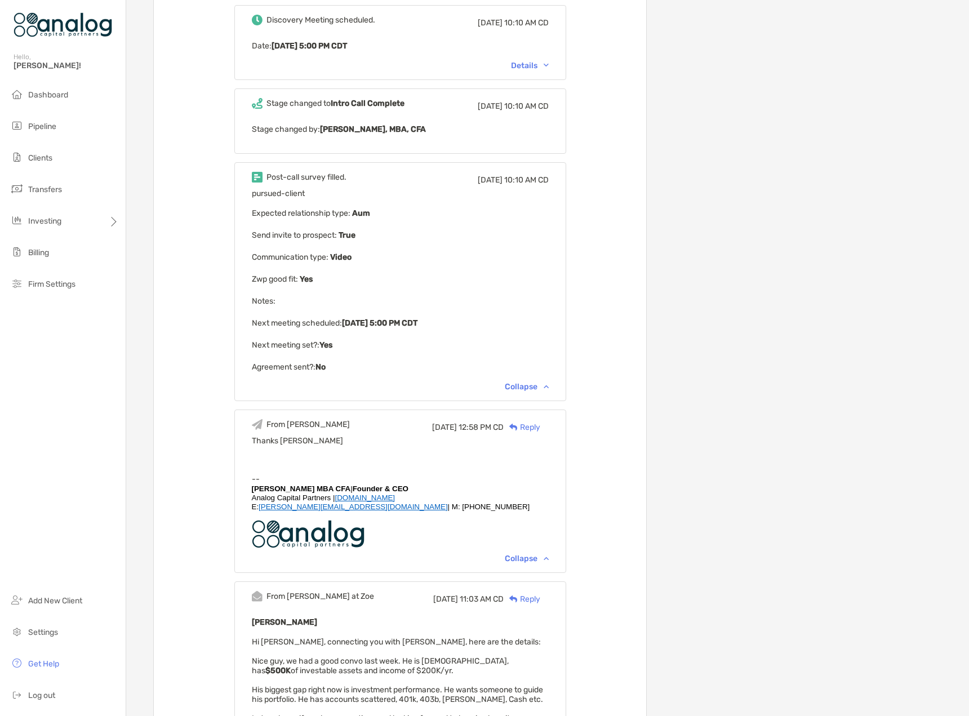
scroll to position [1027, 0]
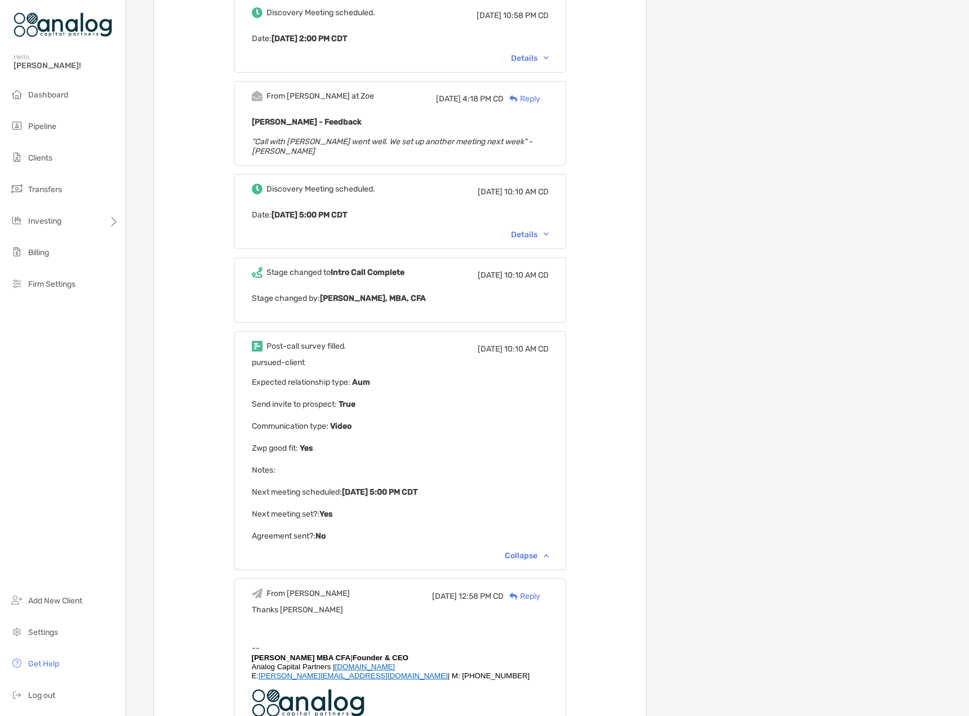
click at [544, 233] on div "Discovery Meeting scheduled. Tue, Aug 19 10:10 AM CD Date : Mon, Aug 25 5:00 PM…" at bounding box center [400, 211] width 332 height 75
click at [544, 230] on div "Details" at bounding box center [530, 235] width 38 height 10
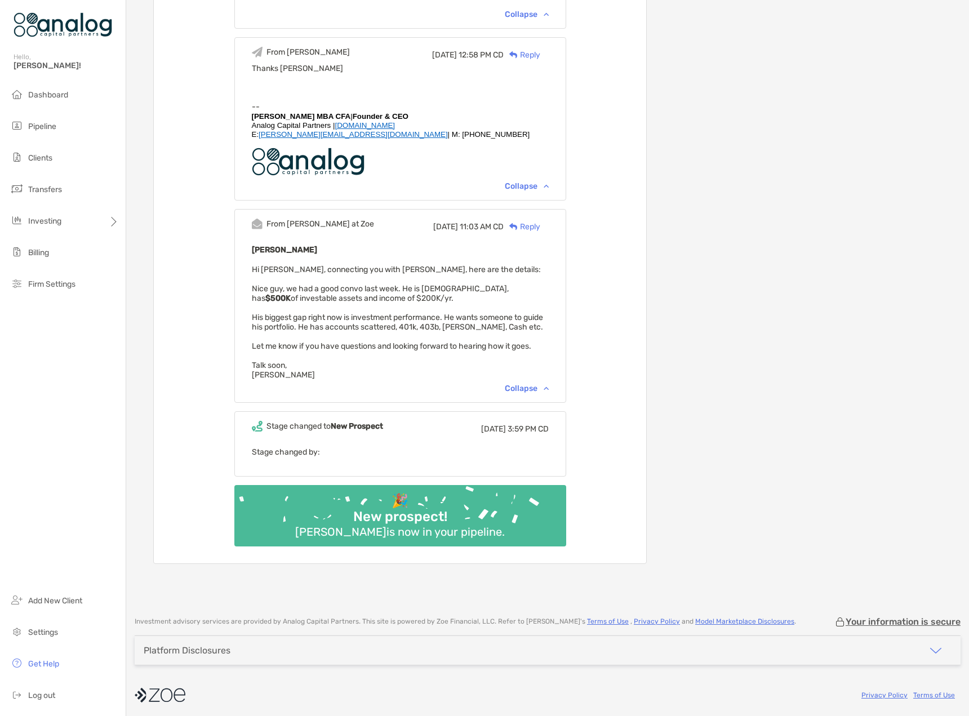
scroll to position [1591, 0]
click at [542, 387] on div "Collapse" at bounding box center [527, 388] width 44 height 10
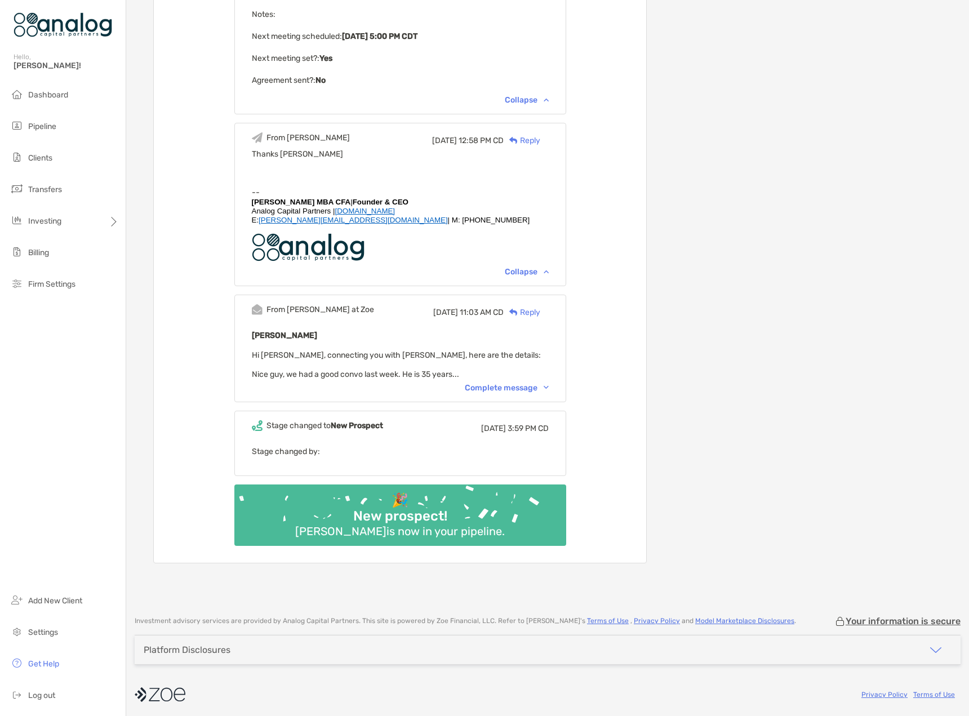
click at [542, 387] on div "Complete message" at bounding box center [507, 388] width 84 height 10
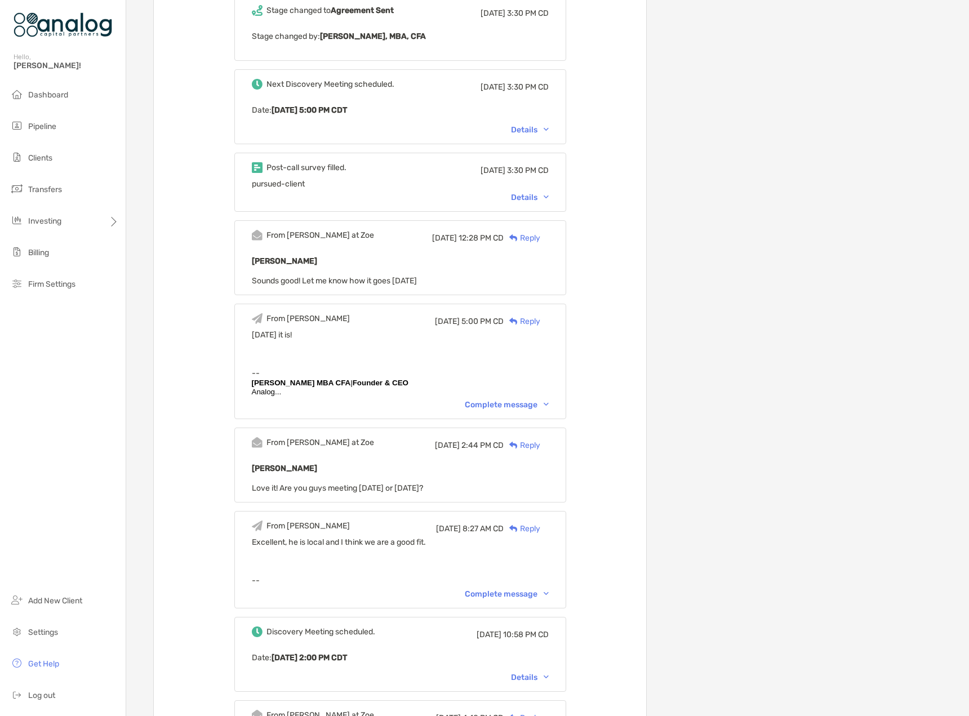
scroll to position [0, 0]
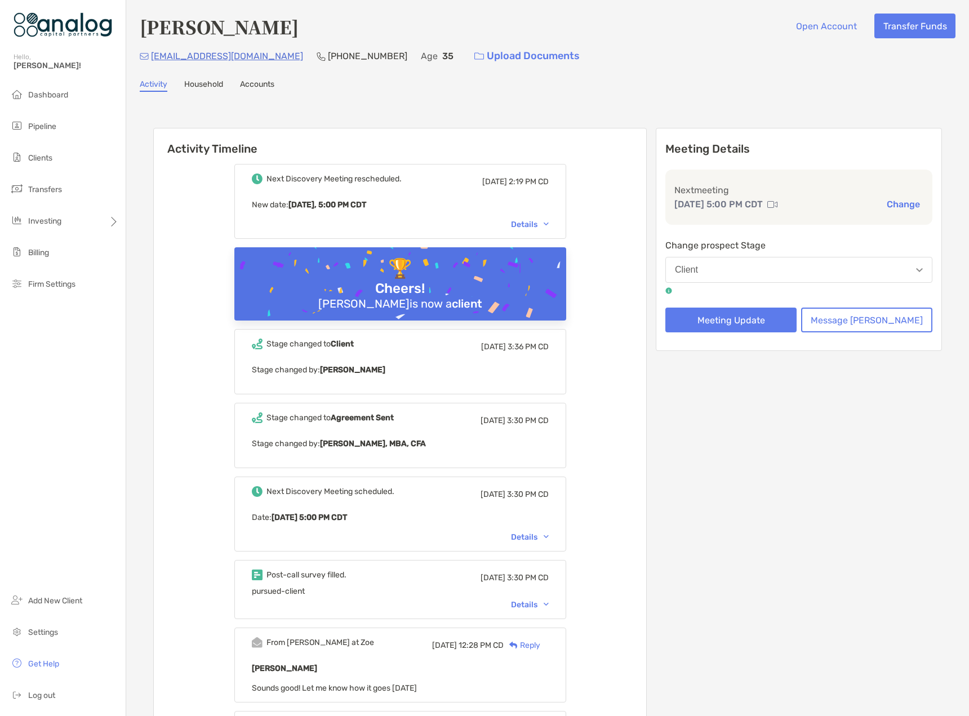
click at [210, 86] on link "Household" at bounding box center [203, 85] width 39 height 12
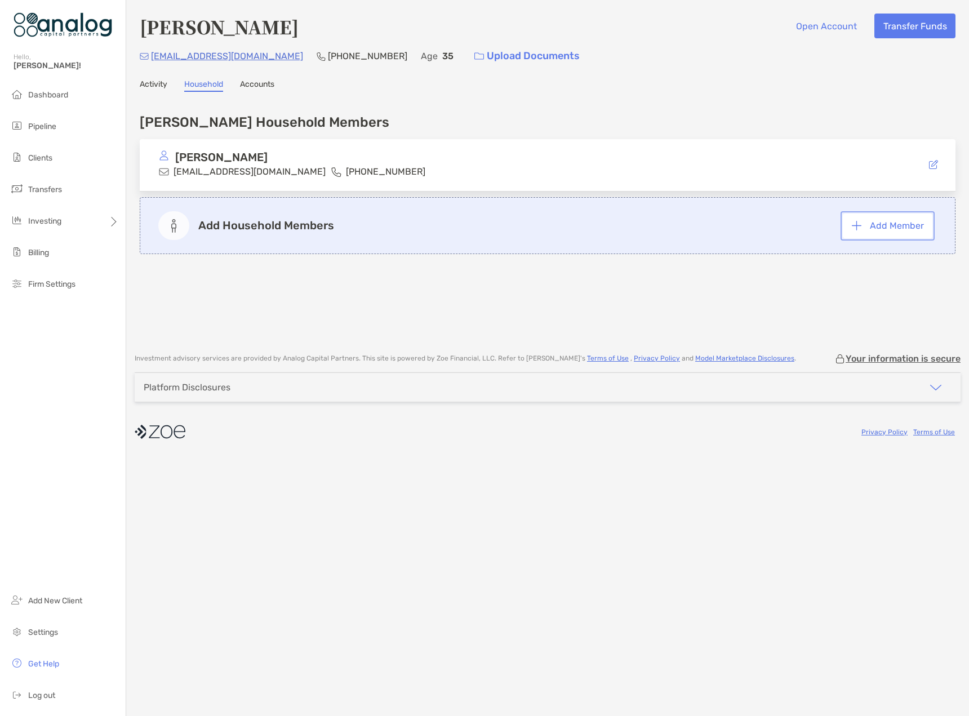
click at [863, 224] on button "Add Member" at bounding box center [888, 226] width 90 height 25
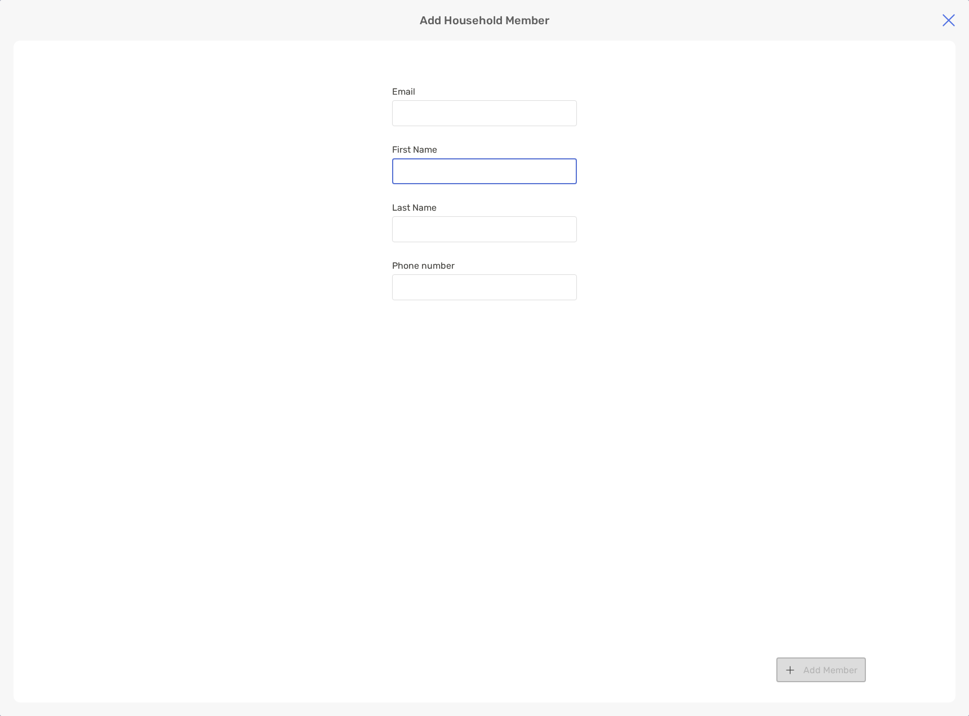
click at [431, 168] on input "First Name" at bounding box center [484, 172] width 183 height 10
type input "******"
click at [423, 226] on input "Last Name" at bounding box center [484, 230] width 183 height 10
type input "*"
type input "**********"
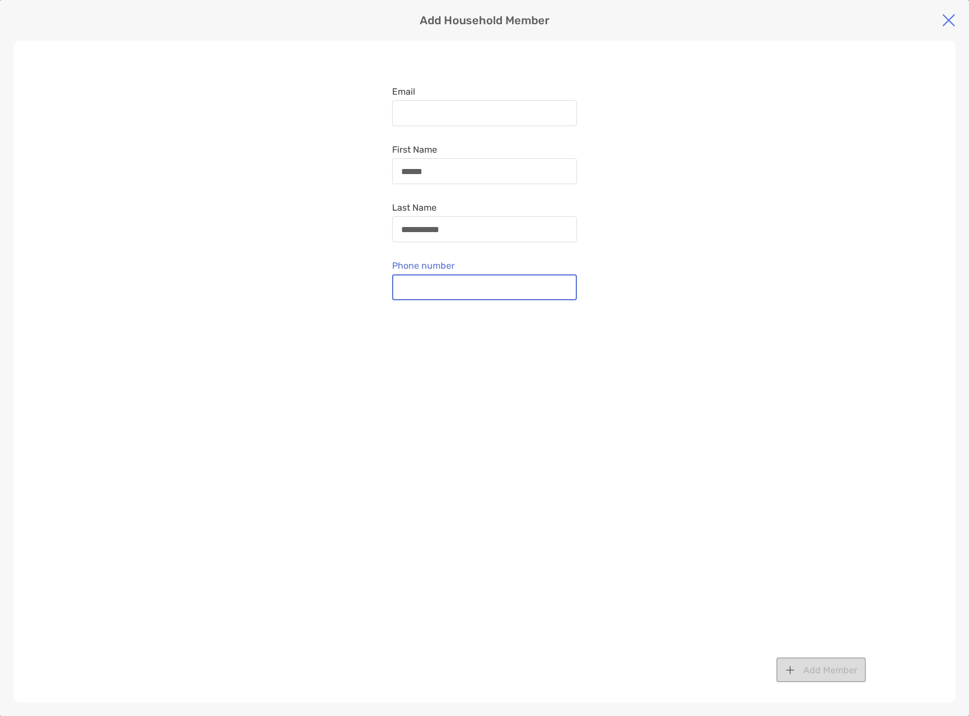
click at [461, 283] on input "Phone number" at bounding box center [484, 288] width 183 height 10
click at [437, 114] on input "Email" at bounding box center [484, 114] width 183 height 10
type input "**********"
click at [405, 281] on div at bounding box center [484, 287] width 185 height 26
click at [405, 283] on input "Phone number" at bounding box center [485, 288] width 184 height 10
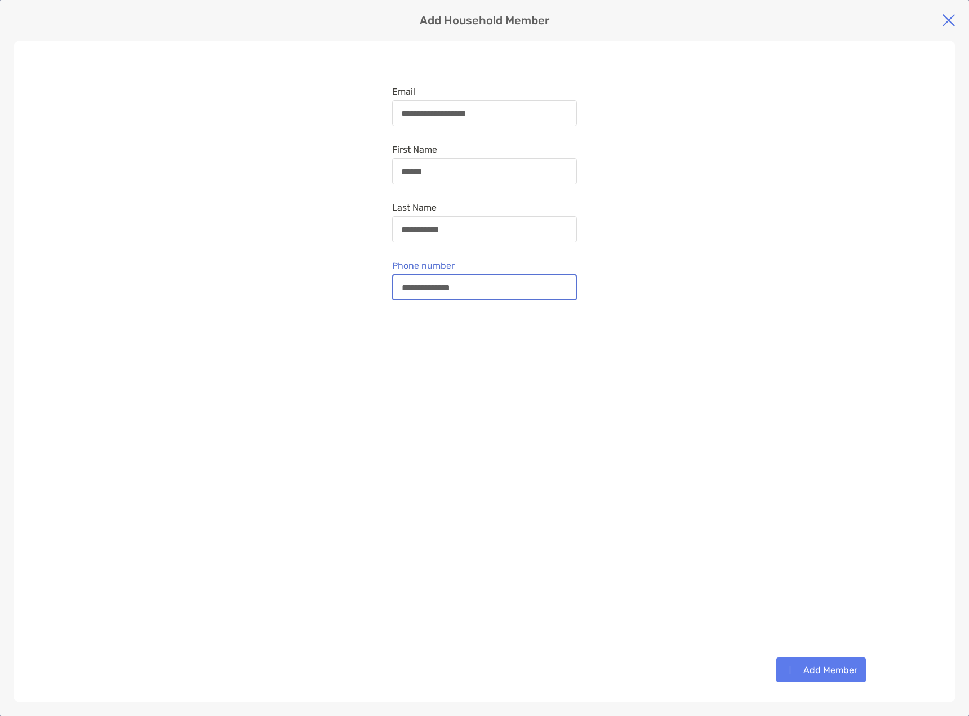
type input "**********"
click at [833, 672] on button "Add Member" at bounding box center [822, 670] width 90 height 25
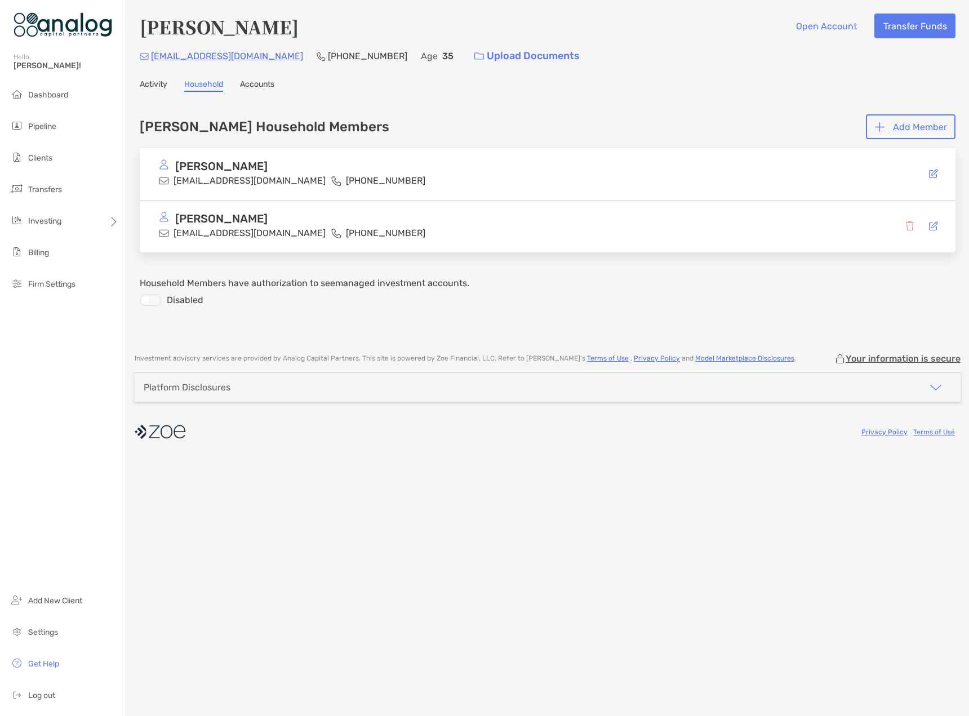
click at [152, 300] on div at bounding box center [150, 300] width 21 height 11
click at [261, 88] on link "Accounts" at bounding box center [257, 85] width 34 height 12
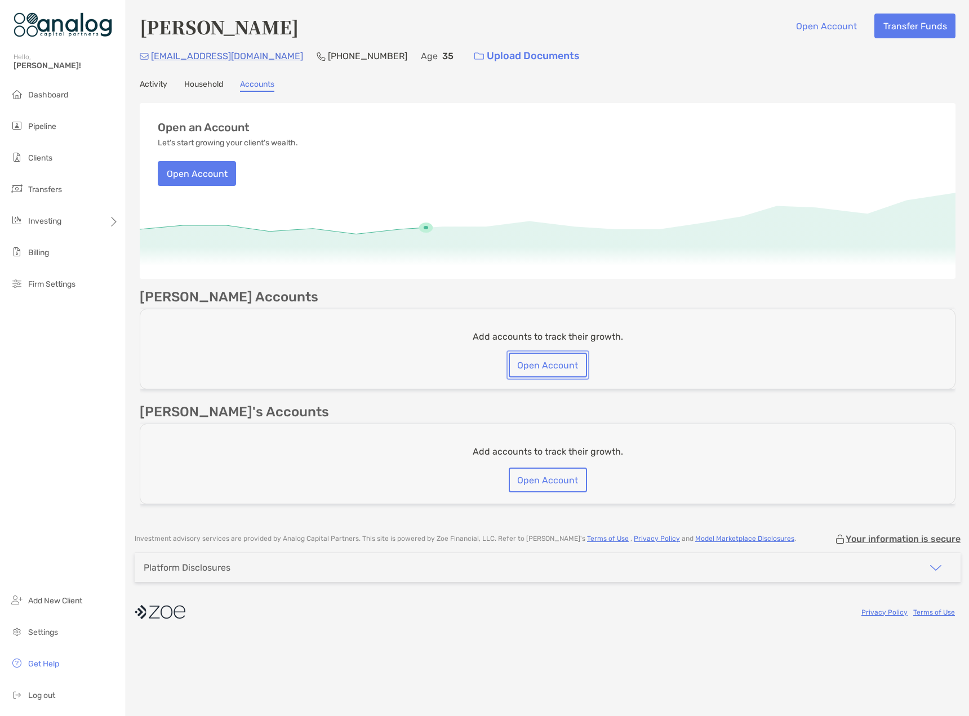
click at [548, 366] on button "Open Account" at bounding box center [548, 365] width 78 height 25
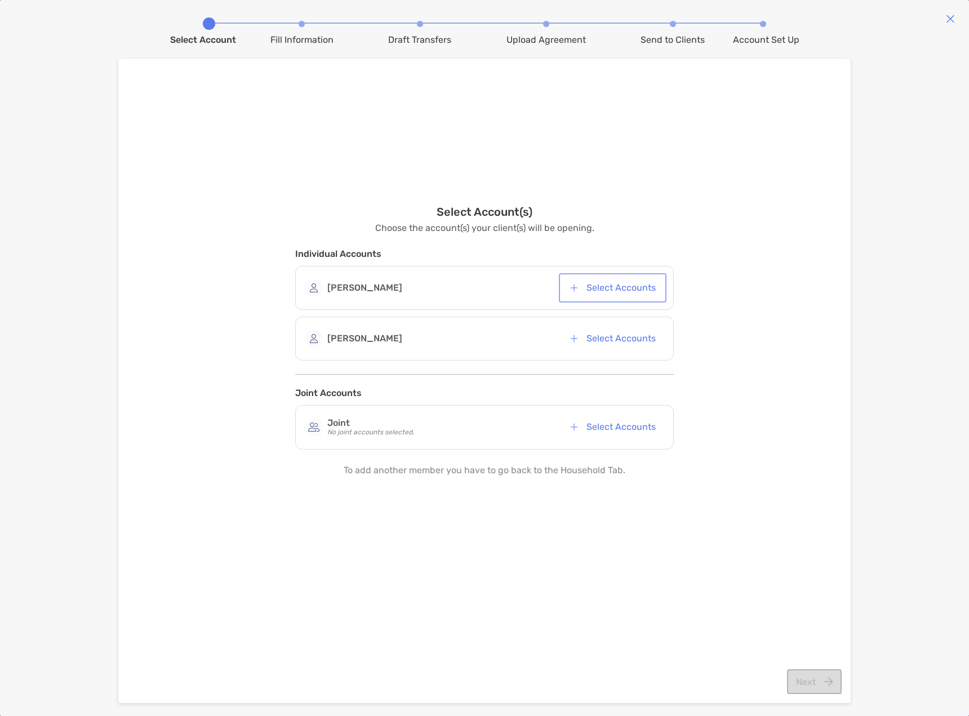
click at [593, 288] on button "Select Accounts" at bounding box center [612, 288] width 103 height 25
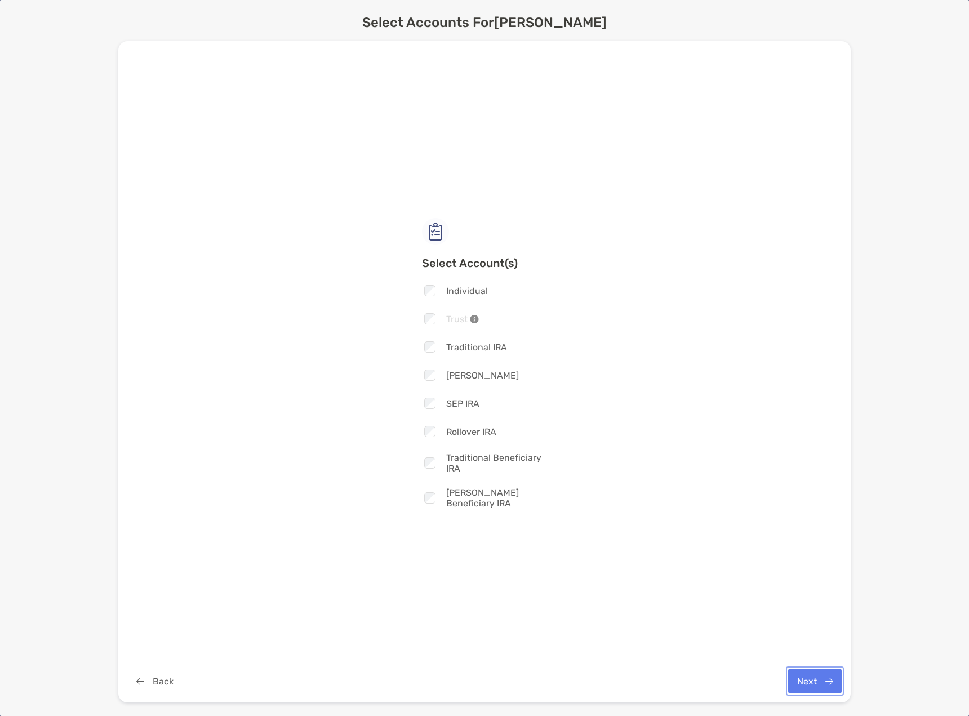
click at [807, 683] on button "Next" at bounding box center [815, 681] width 54 height 25
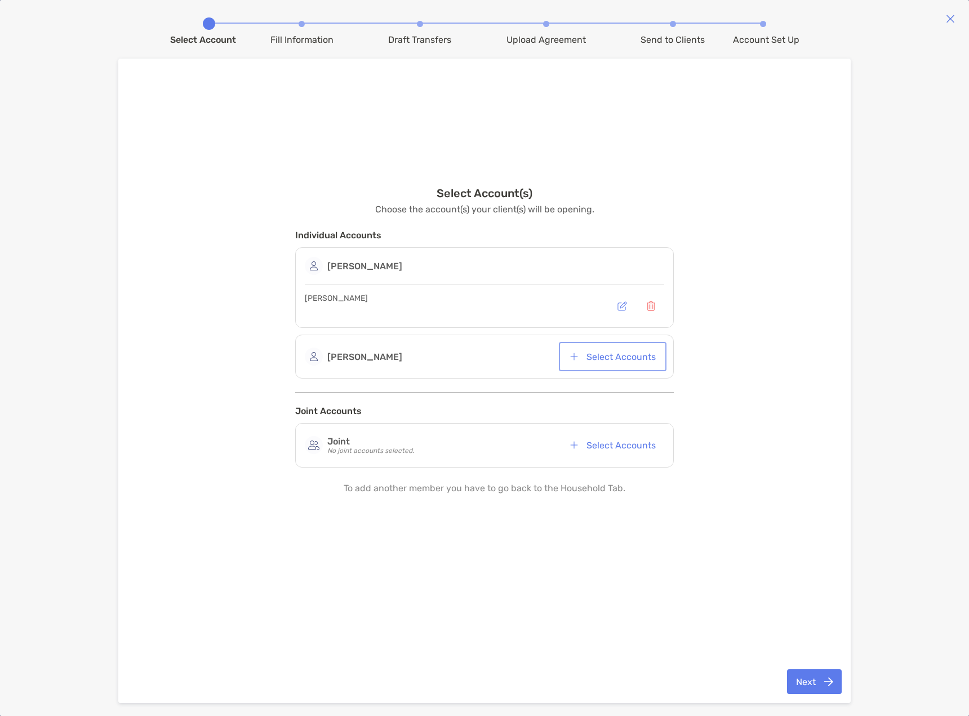
click at [627, 358] on button "Select Accounts" at bounding box center [612, 356] width 103 height 25
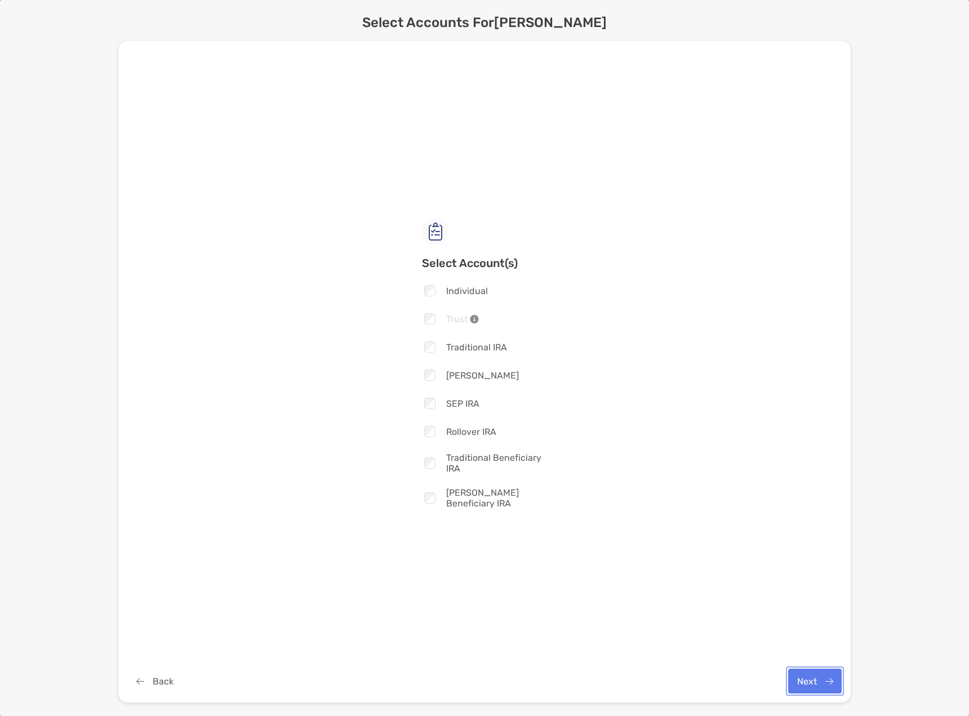
click at [805, 677] on button "Next" at bounding box center [815, 681] width 54 height 25
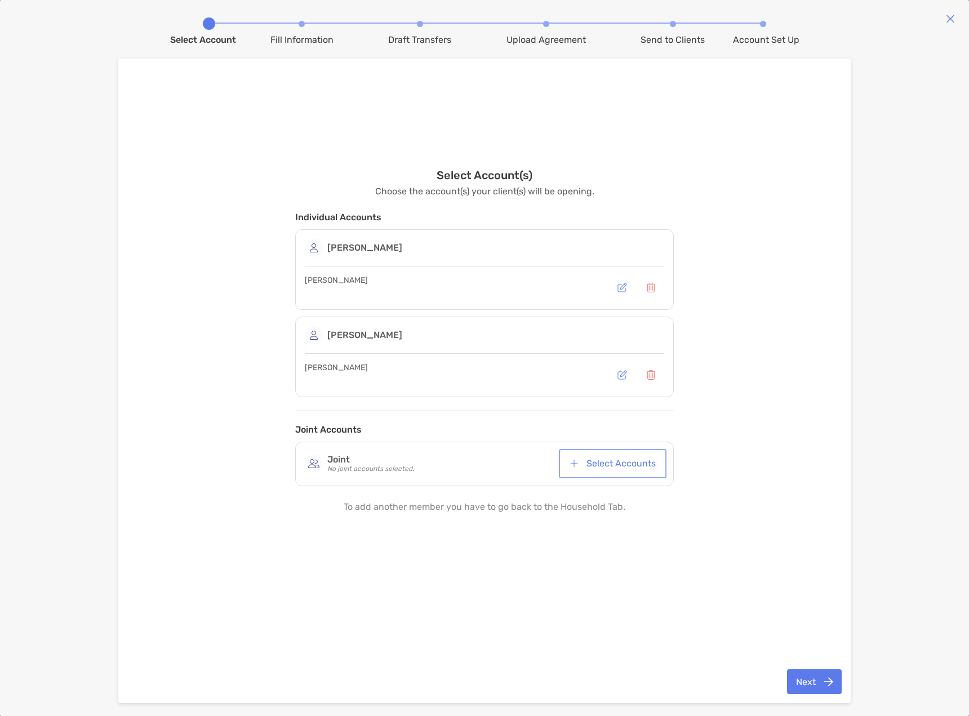
click at [631, 471] on button "Select Accounts" at bounding box center [612, 463] width 103 height 25
click at [819, 682] on button "Next" at bounding box center [814, 681] width 55 height 25
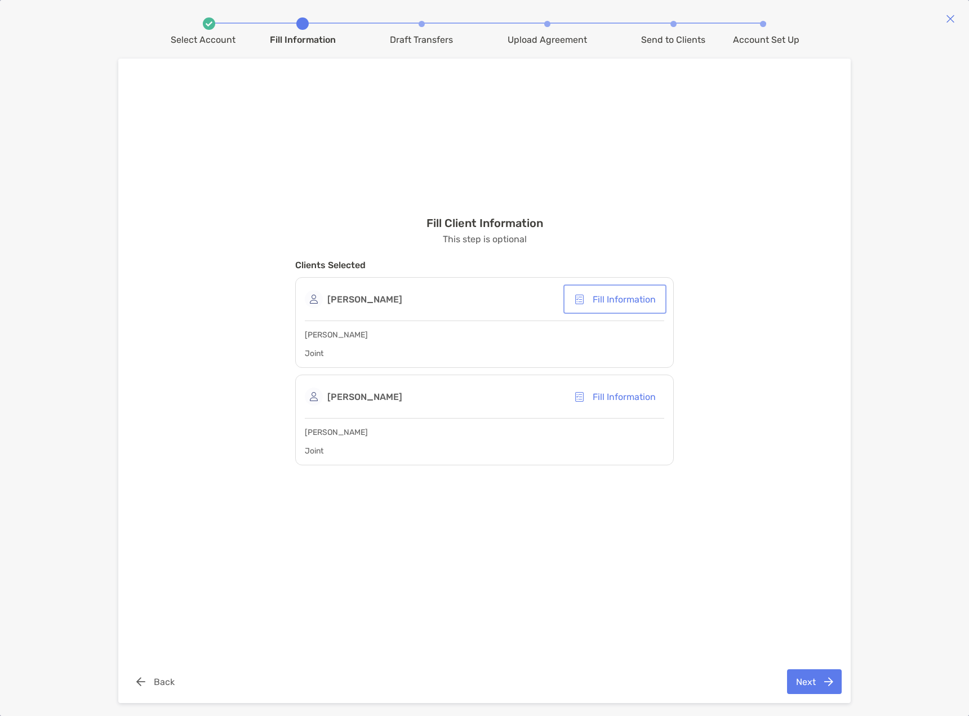
click at [622, 305] on button "Fill Information" at bounding box center [615, 299] width 99 height 25
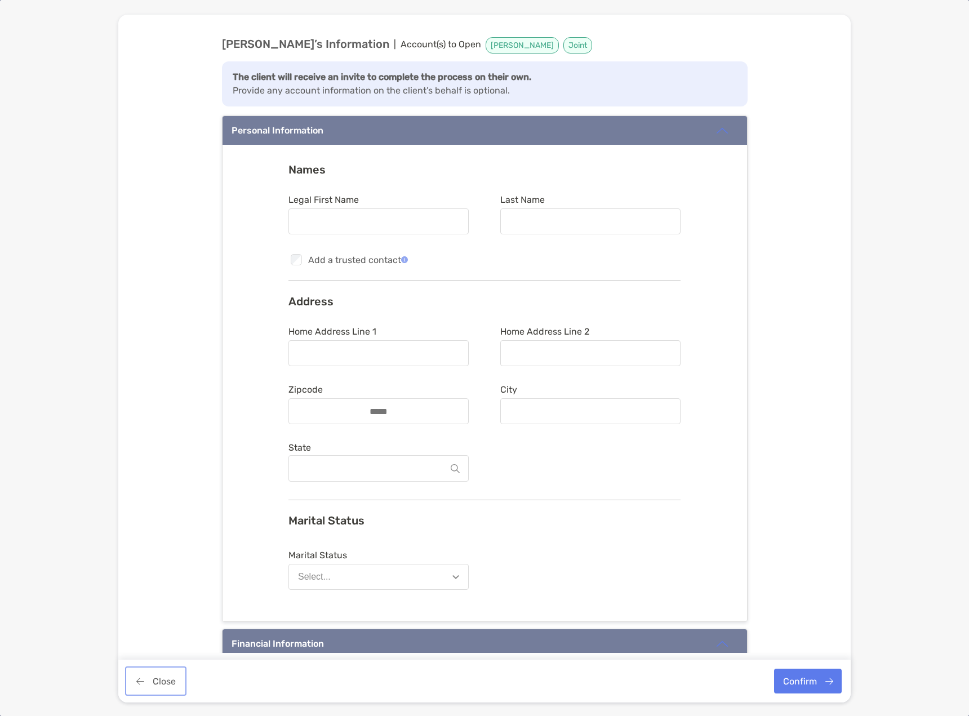
click at [172, 680] on button "Close" at bounding box center [155, 681] width 57 height 25
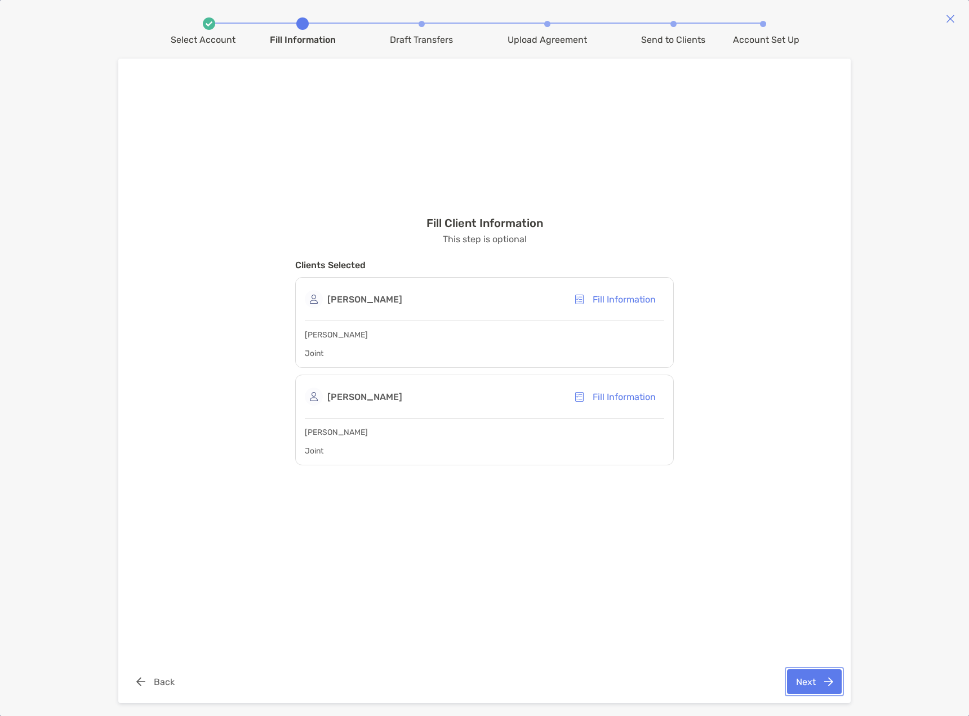
click at [801, 677] on button "Next" at bounding box center [814, 681] width 55 height 25
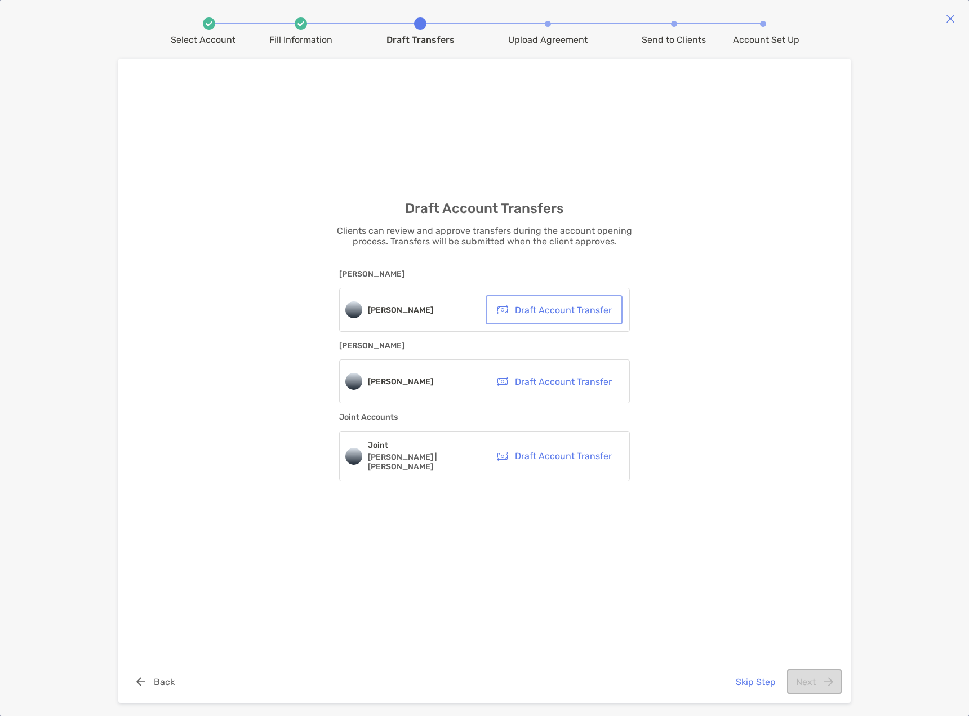
click at [592, 321] on button "Draft Account Transfer" at bounding box center [554, 310] width 132 height 25
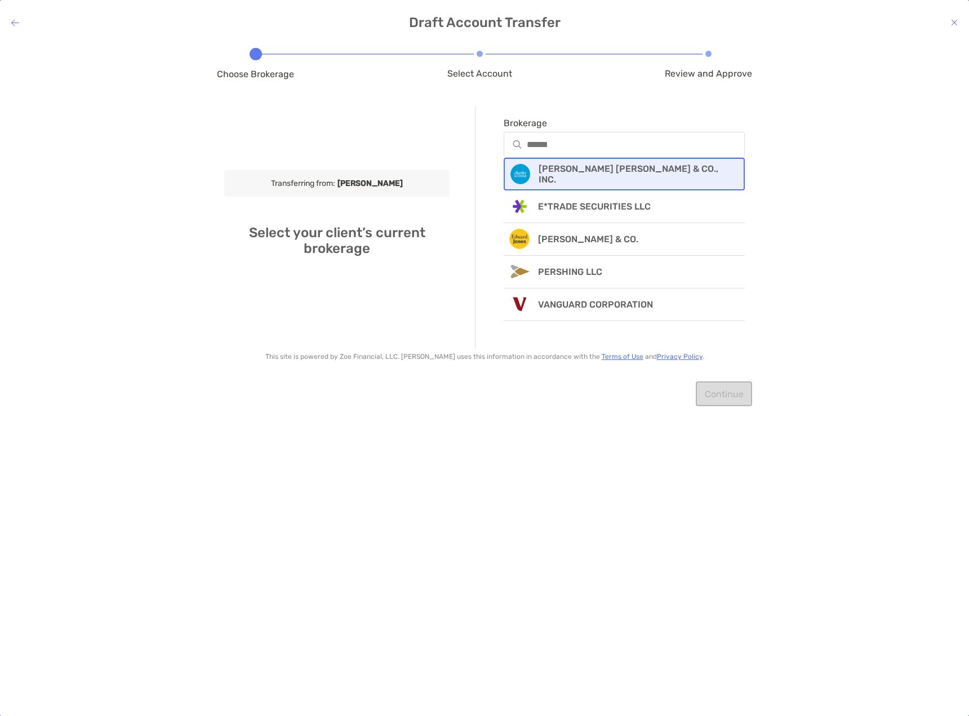
click at [558, 170] on p "CHARLES SCHWAB & CO., INC." at bounding box center [634, 173] width 191 height 21
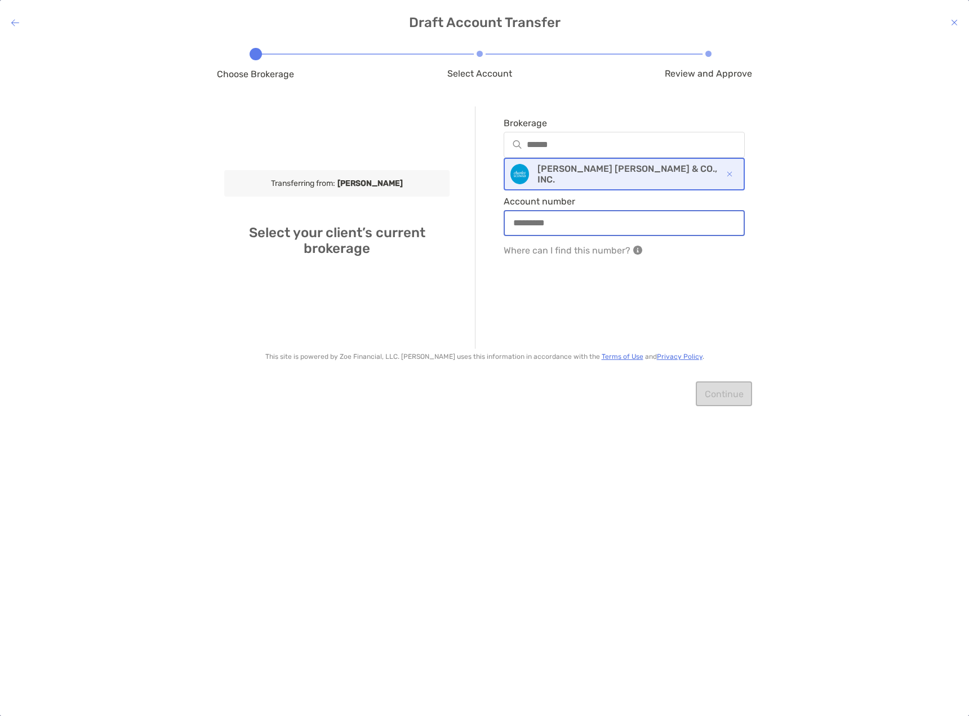
click at [548, 223] on input "Account number" at bounding box center [624, 223] width 239 height 10
click at [493, 305] on div "Brokerage CHARLES SCHWAB & CO., INC. Account number Where can I find this numbe…" at bounding box center [610, 228] width 270 height 242
click at [954, 23] on icon at bounding box center [954, 22] width 7 height 9
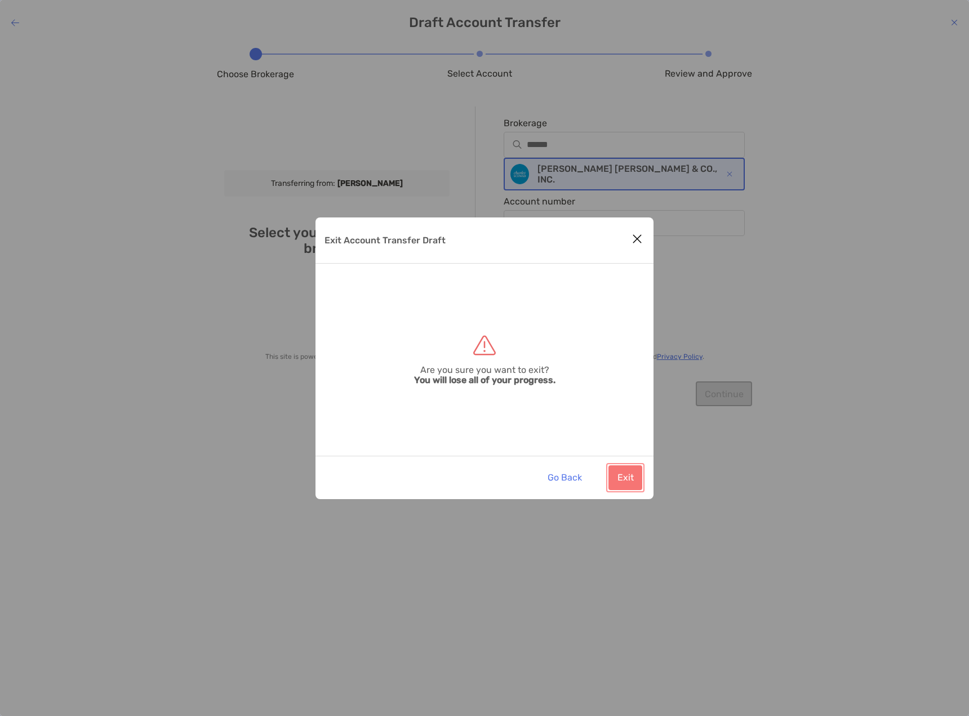
click at [628, 478] on button "Exit" at bounding box center [626, 477] width 34 height 25
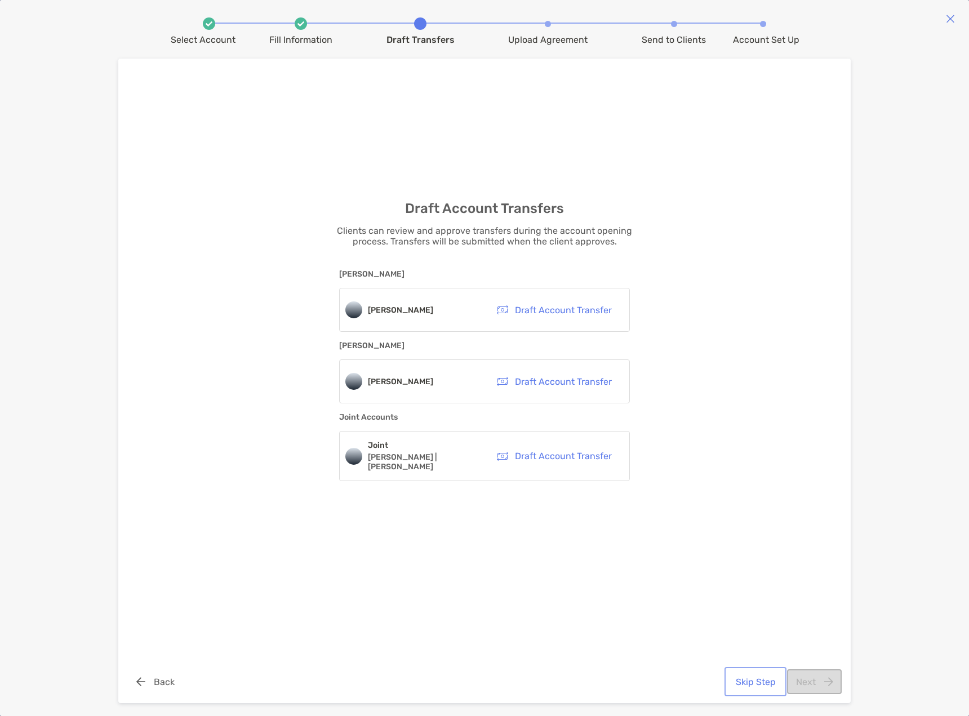
click at [746, 683] on button "Skip Step" at bounding box center [755, 681] width 57 height 25
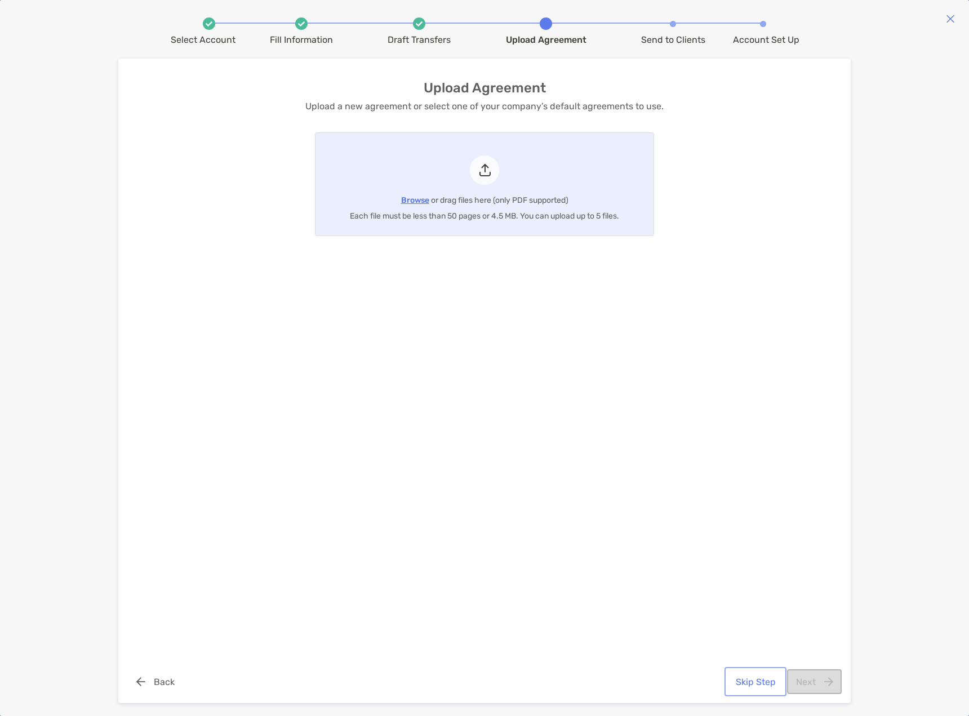
click at [757, 682] on button "Skip Step" at bounding box center [755, 681] width 57 height 25
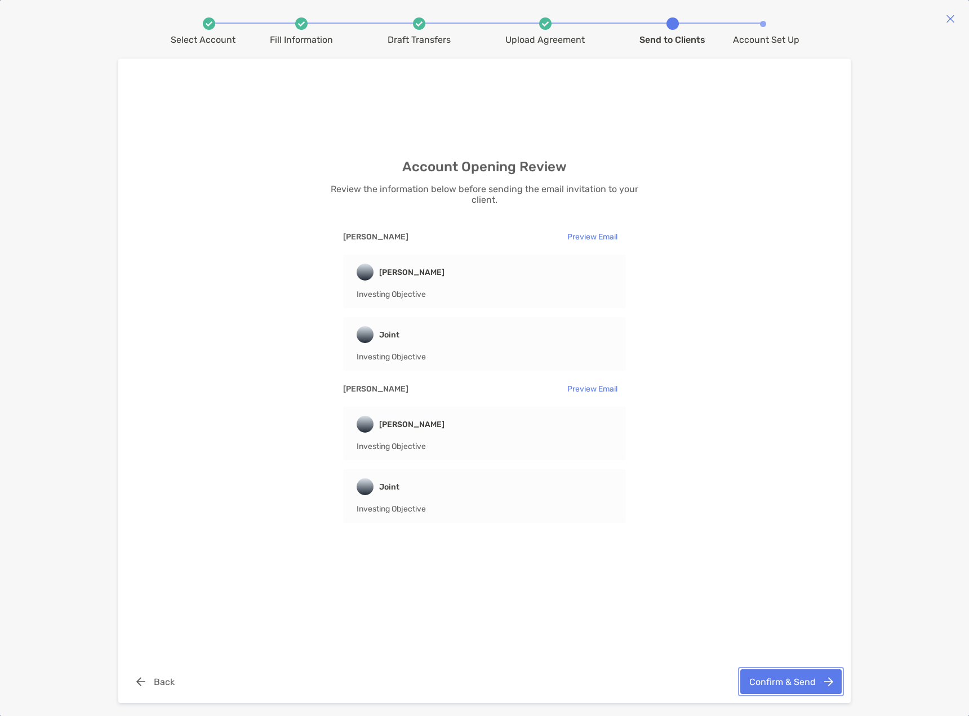
click at [780, 684] on button "Confirm & Send" at bounding box center [790, 681] width 101 height 25
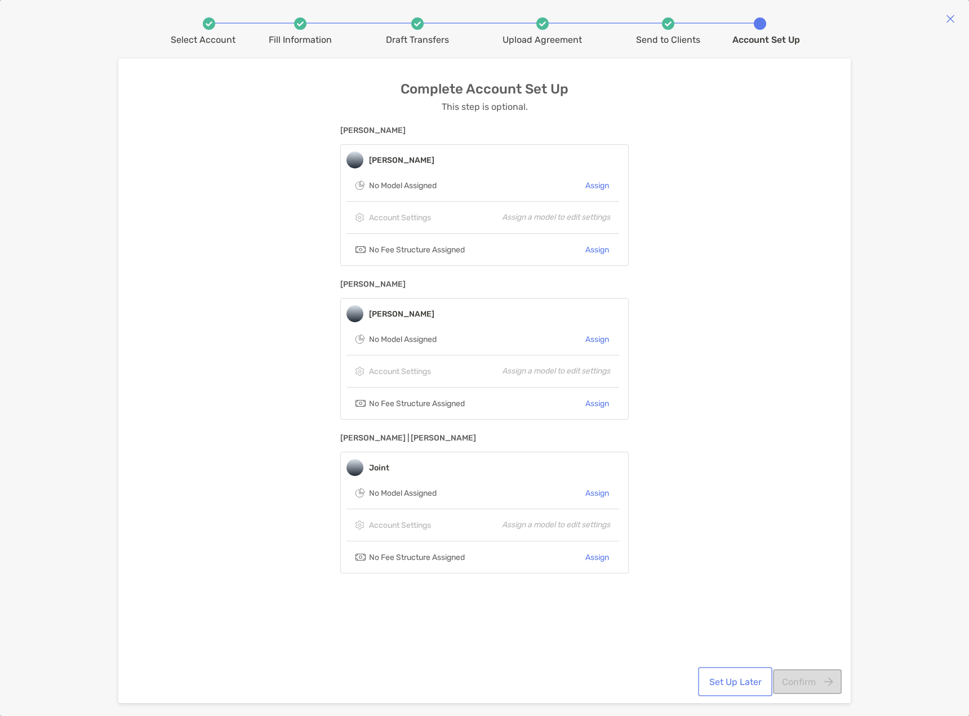
click at [749, 689] on button "Set Up Later" at bounding box center [735, 681] width 70 height 25
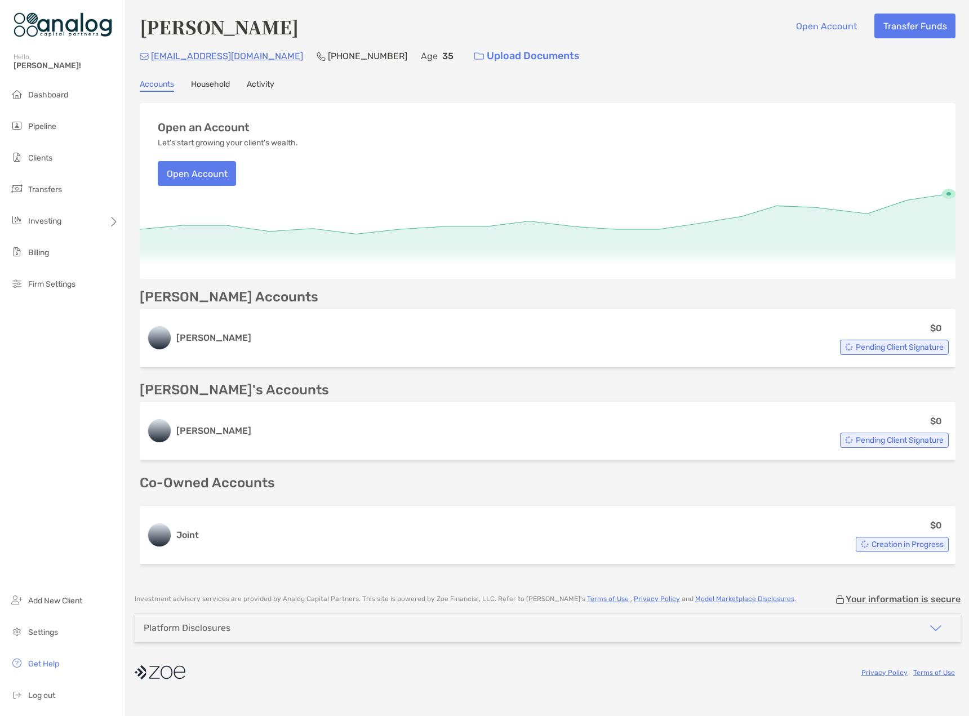
click at [216, 88] on link "Household" at bounding box center [210, 85] width 39 height 12
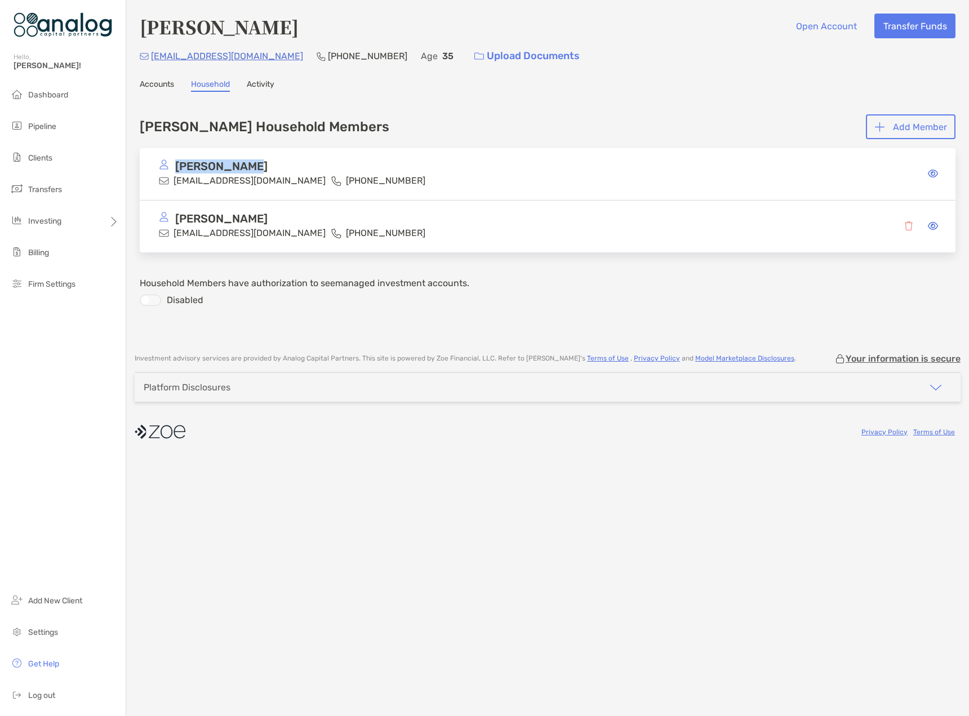
drag, startPoint x: 247, startPoint y: 161, endPoint x: 177, endPoint y: 168, distance: 70.8
click at [177, 168] on div "[PERSON_NAME]" at bounding box center [328, 166] width 339 height 14
copy p "[PERSON_NAME]"
drag, startPoint x: 300, startPoint y: 217, endPoint x: 177, endPoint y: 220, distance: 123.5
click at [177, 220] on div "[PERSON_NAME]" at bounding box center [328, 219] width 339 height 14
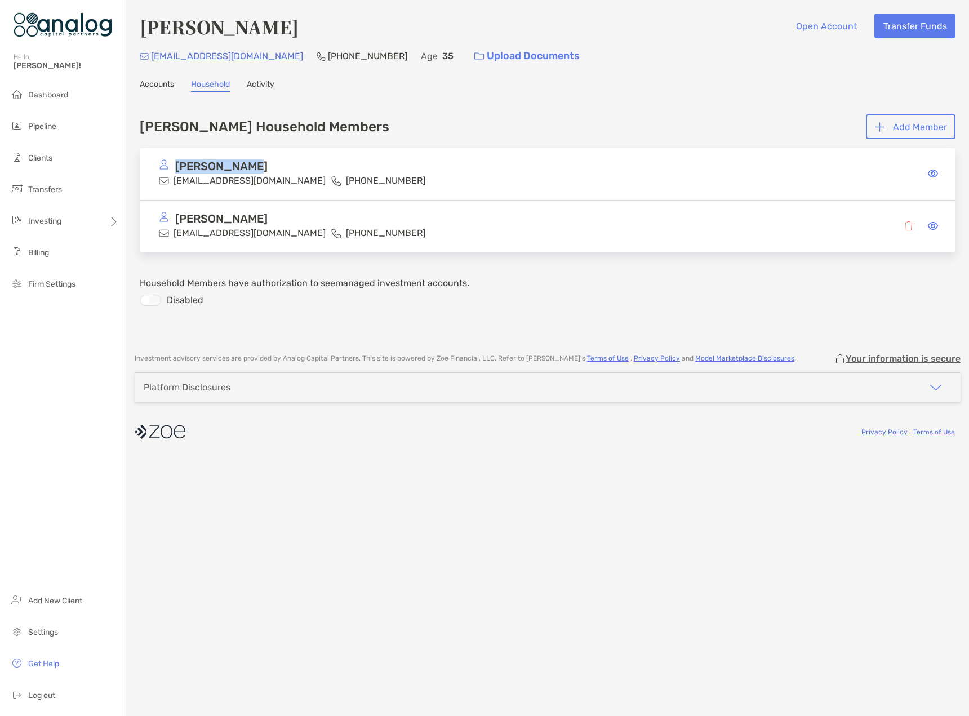
copy p "[PERSON_NAME]"
click at [520, 173] on div "[PERSON_NAME] [EMAIL_ADDRESS][DOMAIN_NAME] [PHONE_NUMBER]" at bounding box center [548, 174] width 816 height 52
drag, startPoint x: 264, startPoint y: 183, endPoint x: 174, endPoint y: 183, distance: 90.2
click at [174, 183] on div "[PERSON_NAME] [EMAIL_ADDRESS][DOMAIN_NAME] [PHONE_NUMBER]" at bounding box center [328, 173] width 339 height 28
copy p "[EMAIL_ADDRESS][DOMAIN_NAME]"
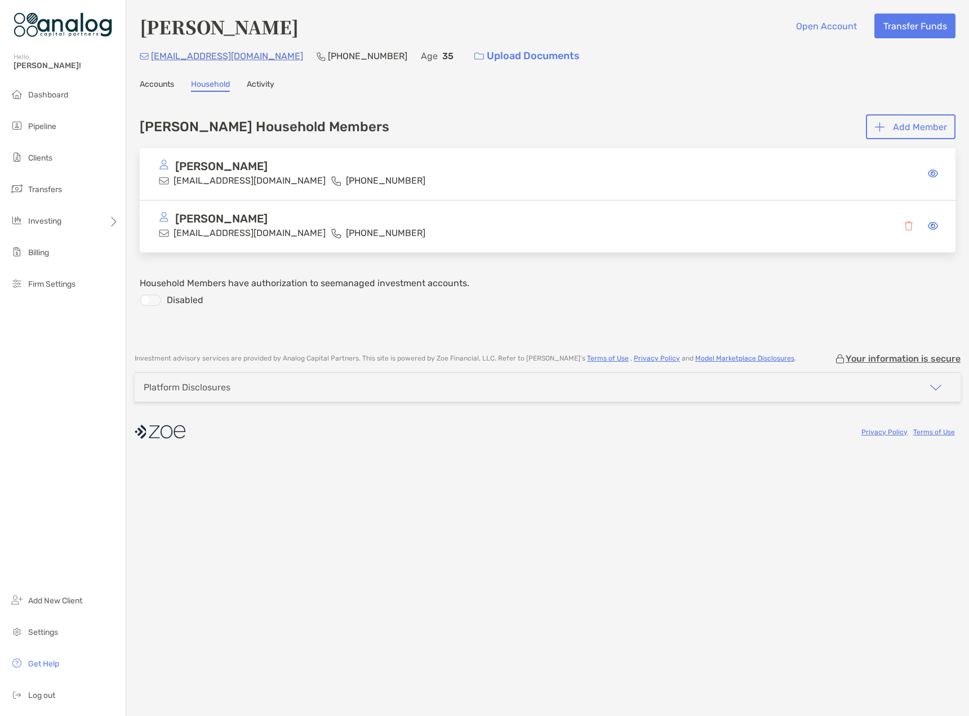
click at [337, 296] on div "Disabled" at bounding box center [548, 300] width 816 height 11
drag, startPoint x: 269, startPoint y: 235, endPoint x: 175, endPoint y: 238, distance: 94.7
click at [175, 238] on p "[EMAIL_ADDRESS][DOMAIN_NAME]" at bounding box center [250, 233] width 152 height 14
copy p "[EMAIL_ADDRESS][DOMAIN_NAME]"
click at [149, 301] on div at bounding box center [150, 300] width 21 height 11
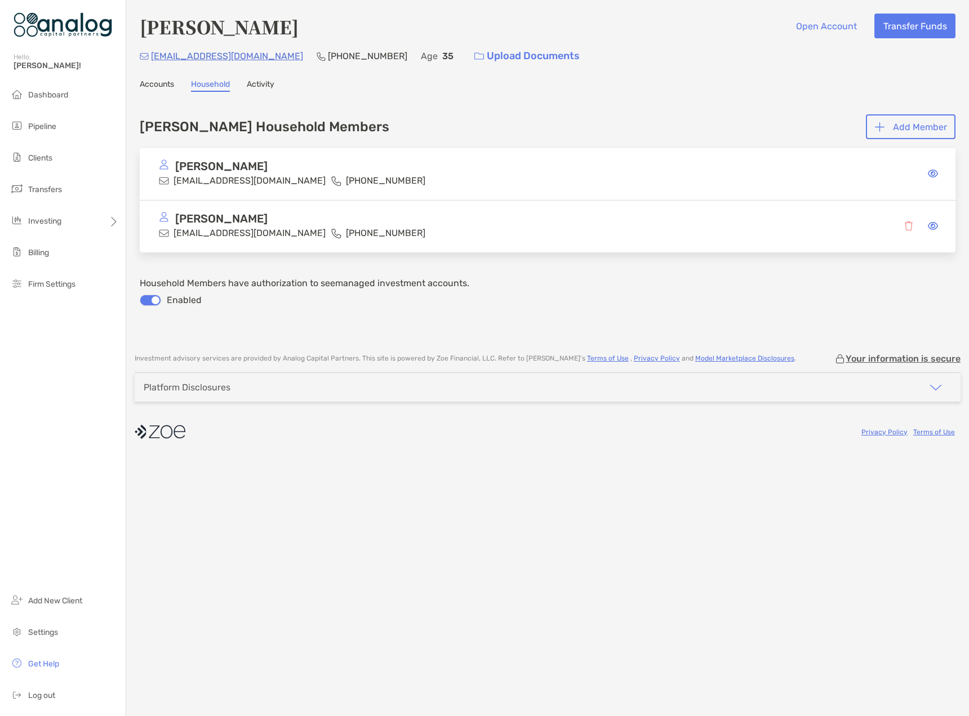
click at [154, 86] on link "Accounts" at bounding box center [157, 85] width 34 height 12
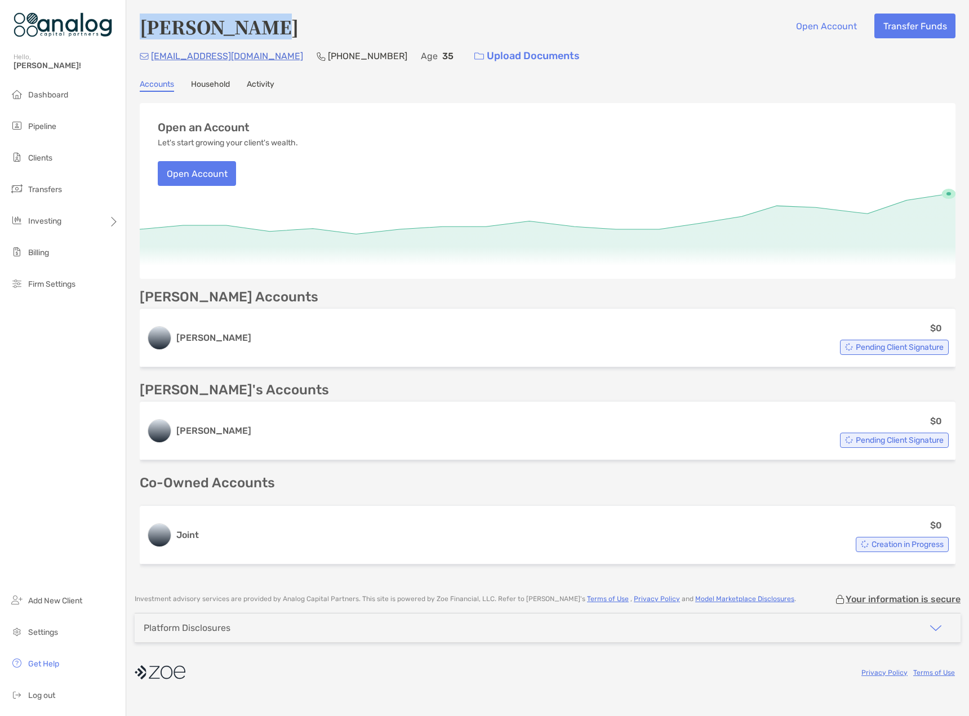
drag, startPoint x: 234, startPoint y: 30, endPoint x: 148, endPoint y: 33, distance: 86.3
click at [144, 33] on div "[PERSON_NAME] Open Account Transfer Funds" at bounding box center [548, 27] width 816 height 26
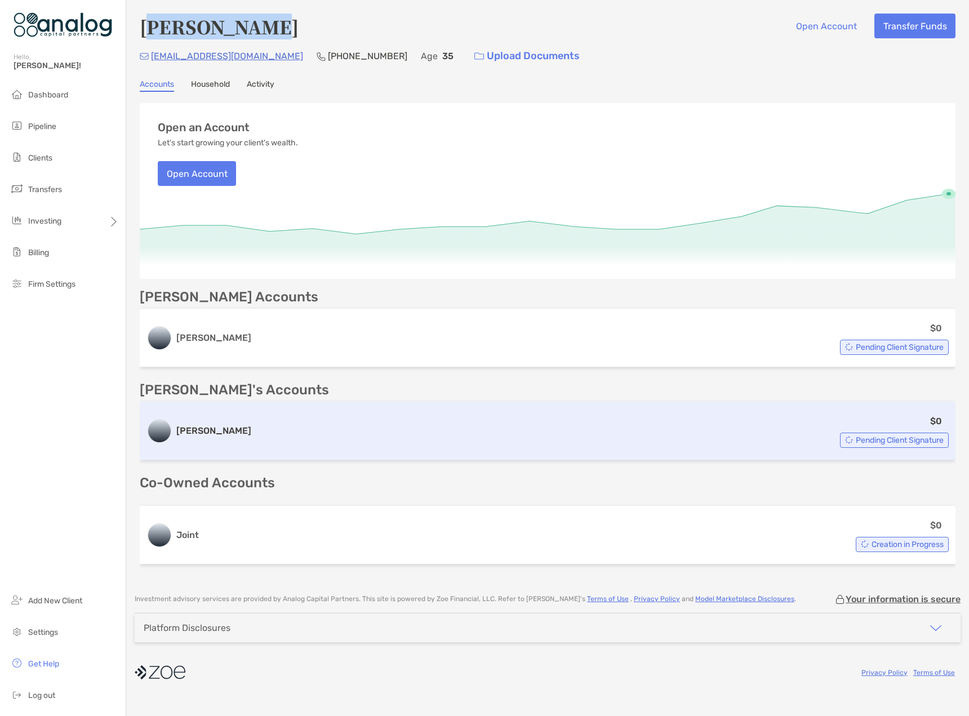
copy h4 "[PERSON_NAME]"
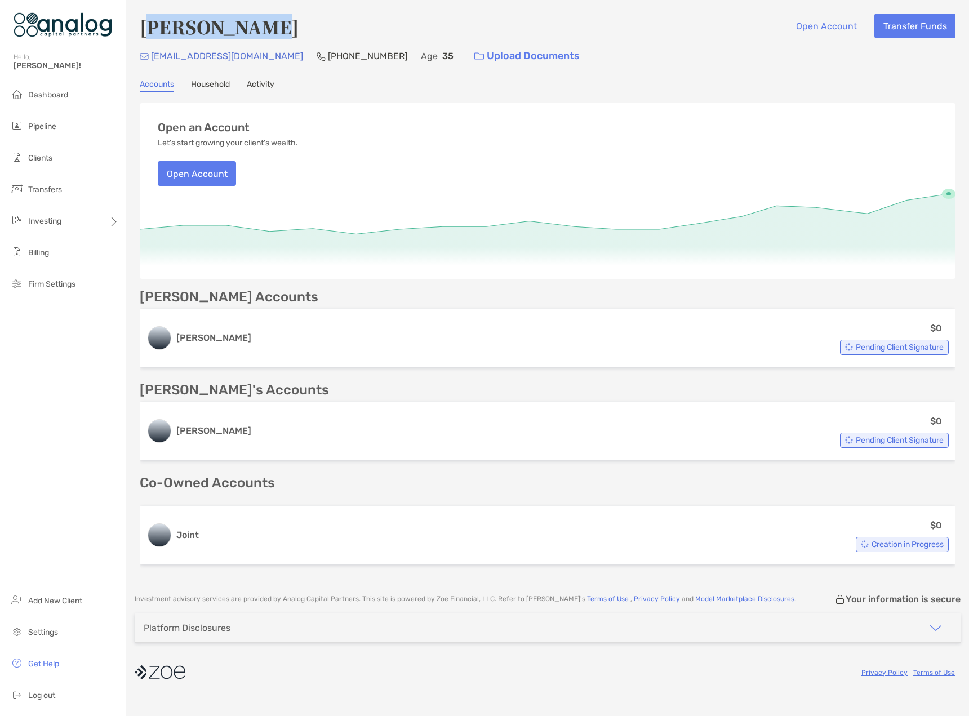
click at [225, 86] on link "Household" at bounding box center [210, 85] width 39 height 12
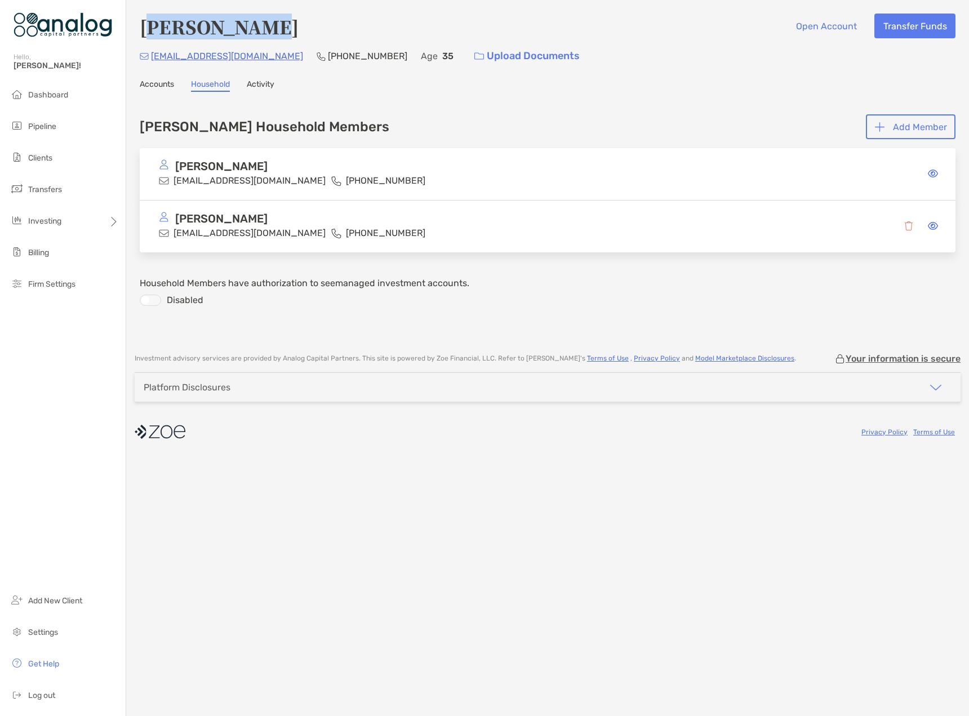
drag, startPoint x: 295, startPoint y: 219, endPoint x: 177, endPoint y: 220, distance: 117.8
click at [177, 220] on div "[PERSON_NAME]" at bounding box center [328, 219] width 339 height 14
copy p "[PERSON_NAME]"
click at [167, 85] on link "Accounts" at bounding box center [157, 85] width 34 height 12
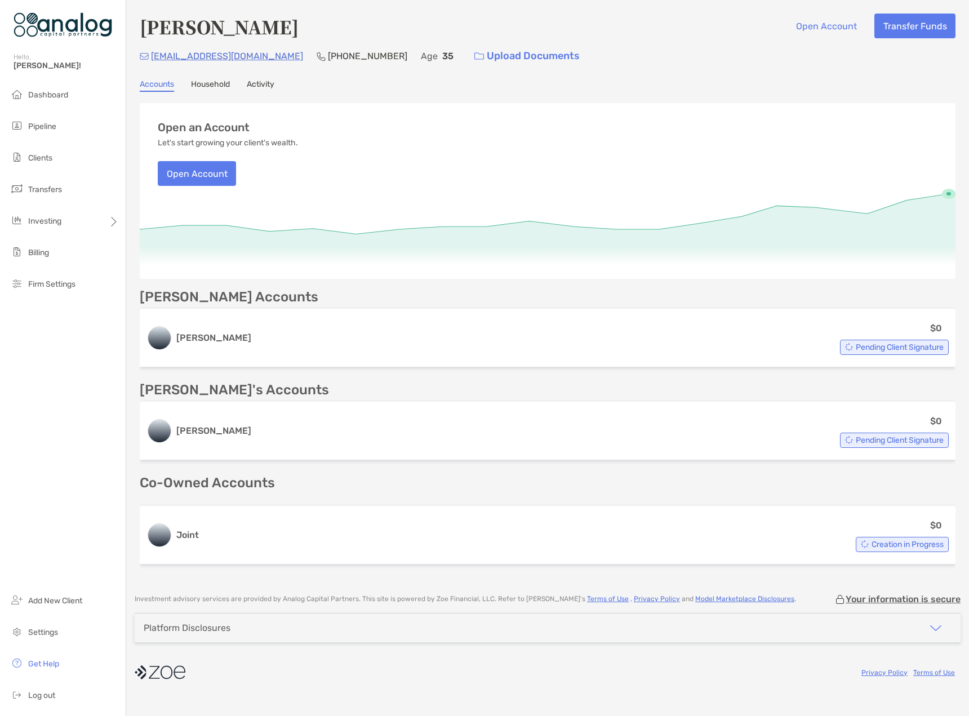
click at [176, 678] on img at bounding box center [160, 672] width 51 height 25
drag, startPoint x: 188, startPoint y: 671, endPoint x: 139, endPoint y: 671, distance: 49.0
click at [139, 671] on div "Privacy Policy Terms of Use" at bounding box center [548, 672] width 826 height 25
click at [202, 682] on div "Privacy Policy Terms of Use" at bounding box center [548, 672] width 826 height 25
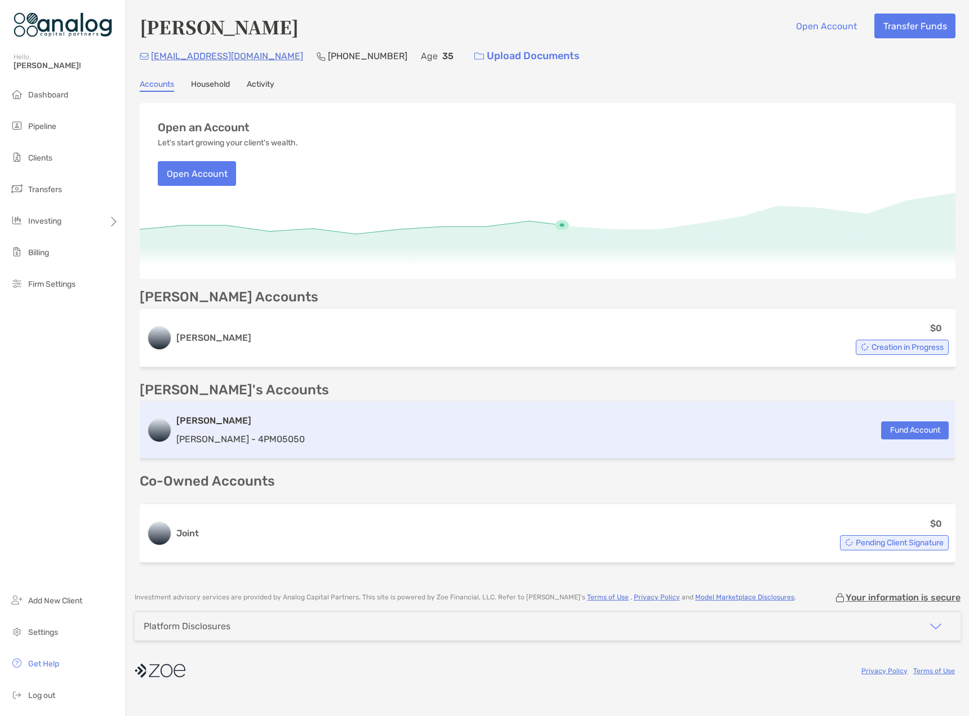
click at [239, 442] on p "[PERSON_NAME] - 4PM05050" at bounding box center [240, 439] width 128 height 14
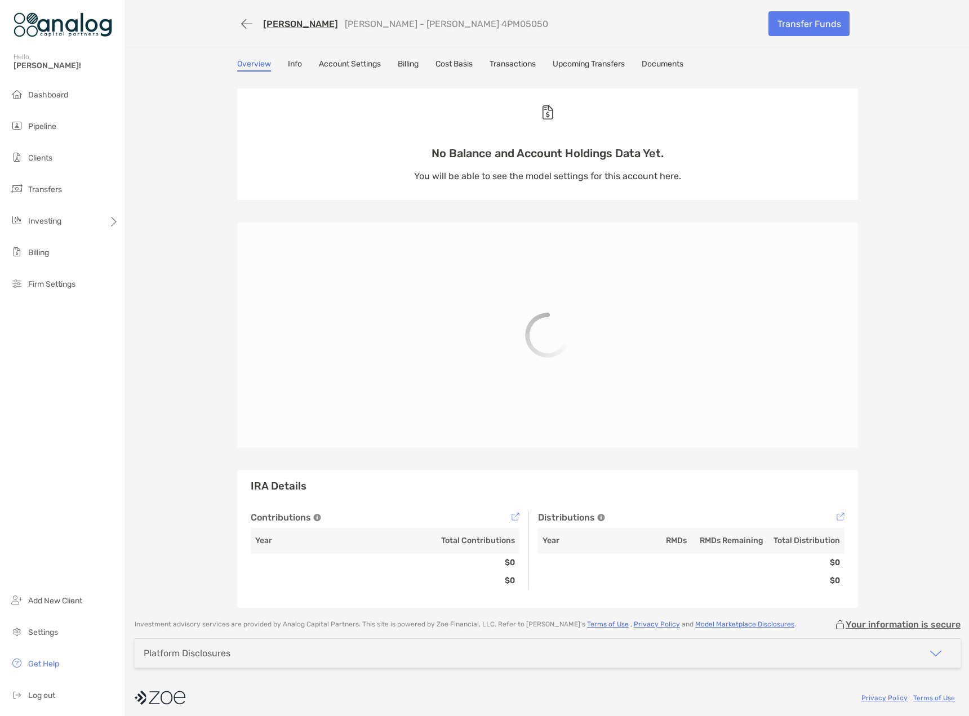
click at [460, 25] on p "[PERSON_NAME] - [PERSON_NAME] 4PM05050" at bounding box center [446, 24] width 203 height 11
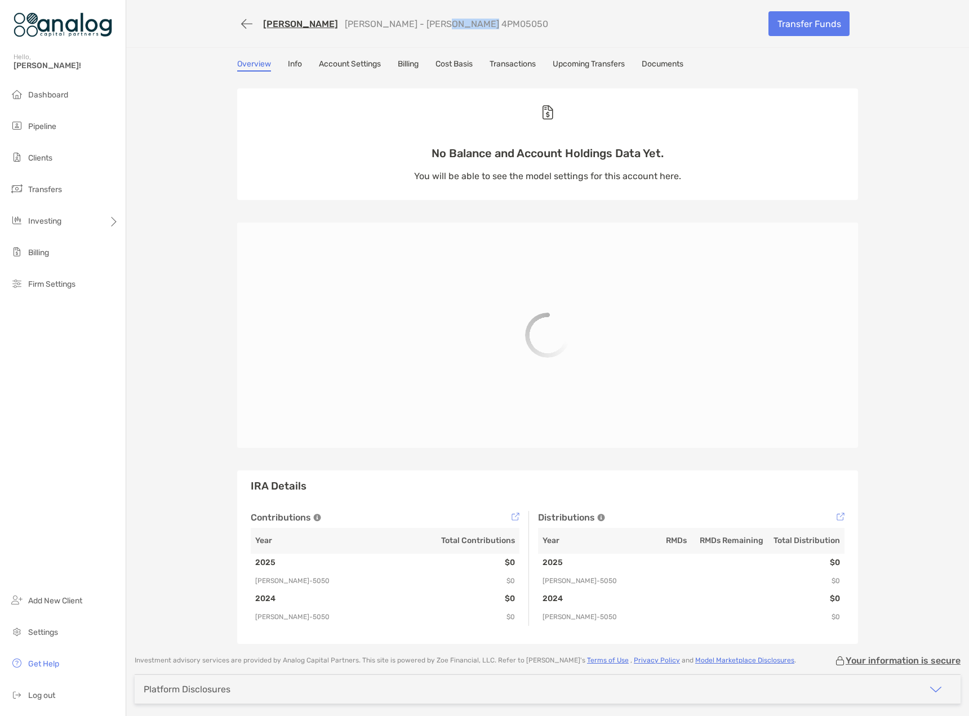
copy p "4PM05050"
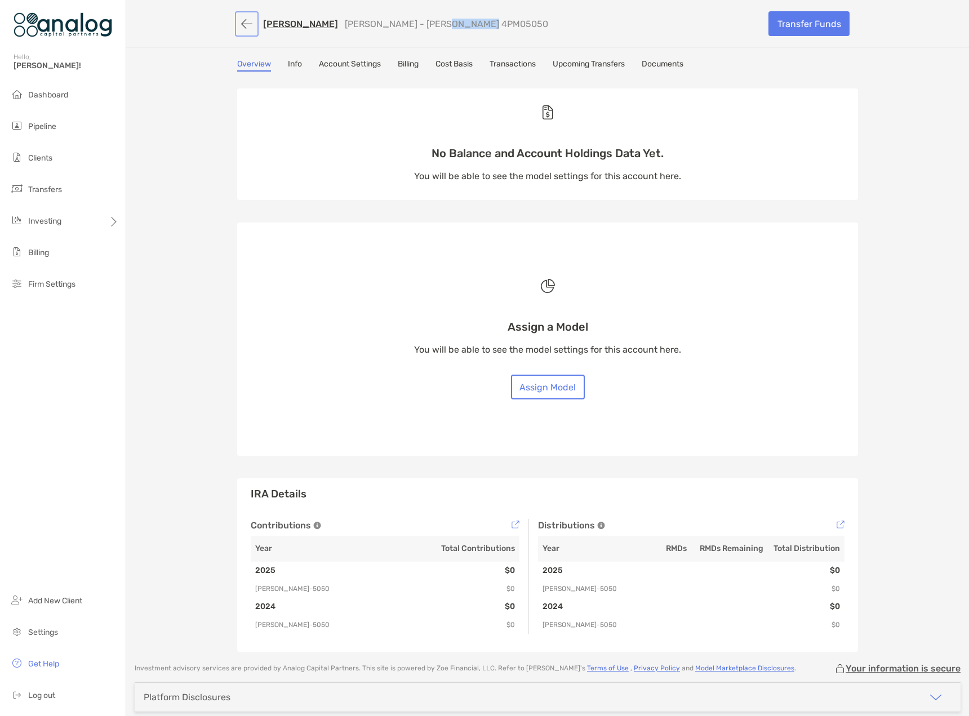
click at [242, 25] on button "button" at bounding box center [246, 24] width 19 height 21
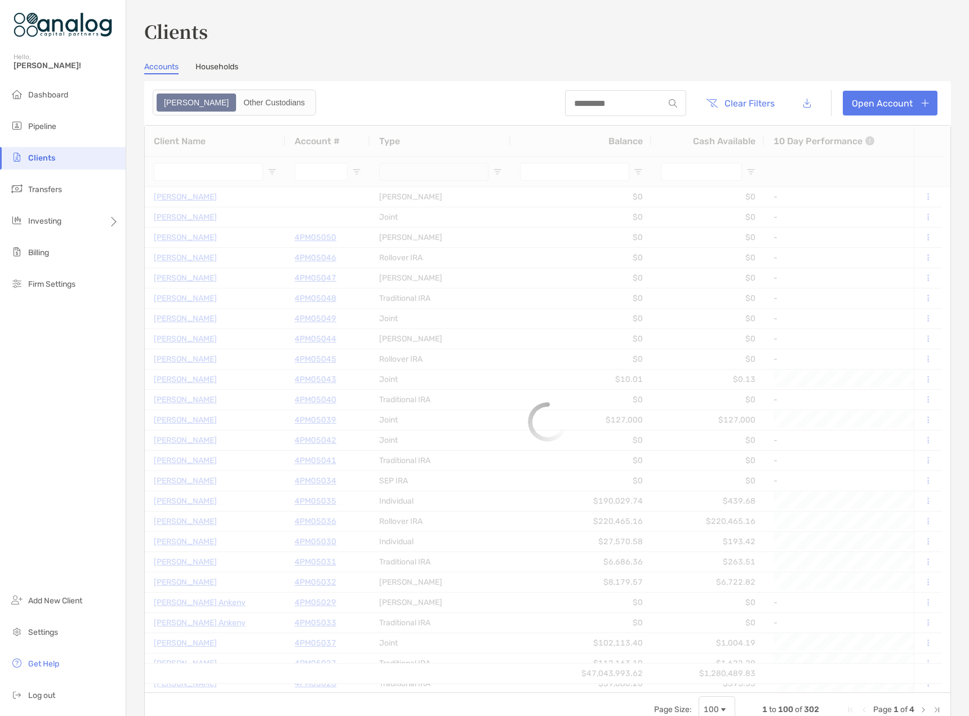
type input "****"
type input "********"
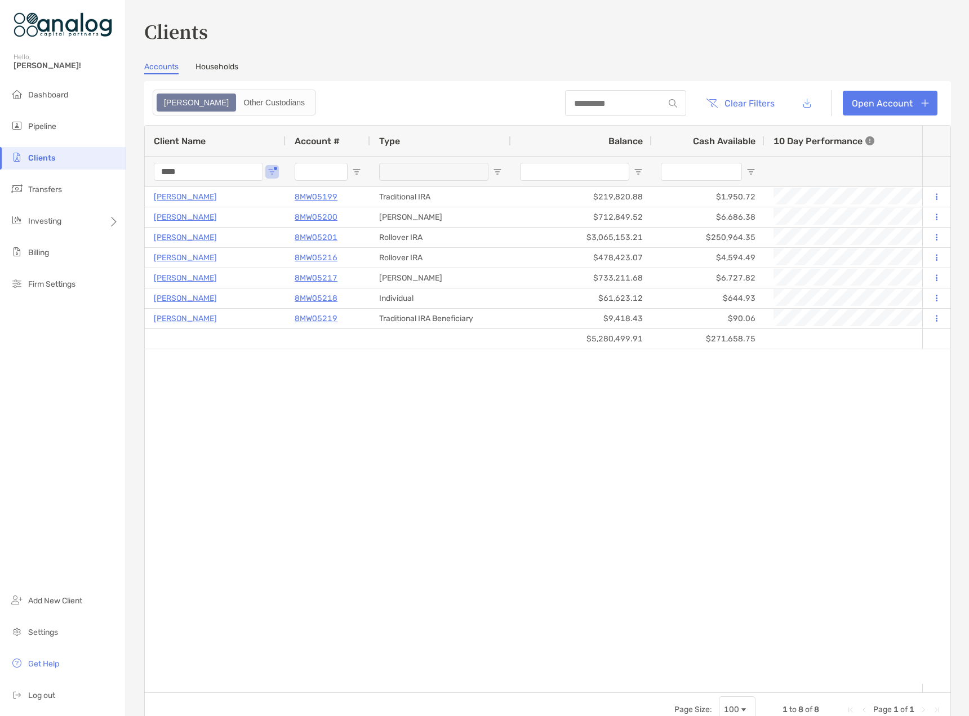
click at [135, 167] on div "Clients Accounts Households Zoe Other Custodians Clear Filters Open Account 1 t…" at bounding box center [547, 358] width 843 height 716
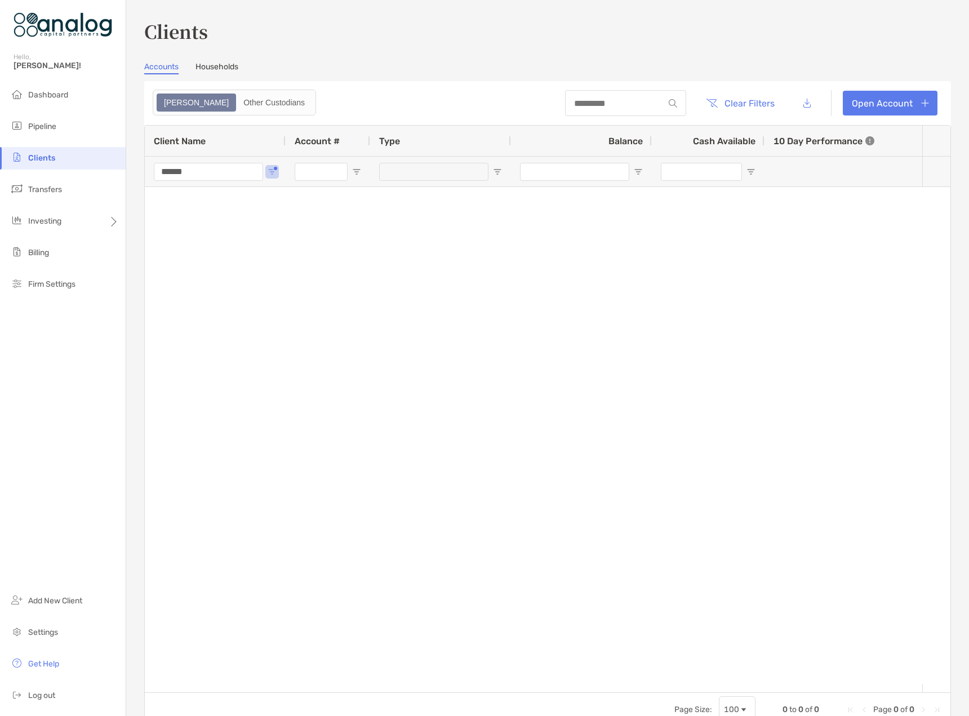
drag, startPoint x: 195, startPoint y: 175, endPoint x: 125, endPoint y: 170, distance: 70.6
click at [125, 170] on div "Clients Hello, [PERSON_NAME]! Dashboard Pipeline Clients Transfers Investing Bi…" at bounding box center [484, 358] width 969 height 716
click at [201, 174] on input "******" at bounding box center [208, 172] width 109 height 18
drag, startPoint x: 207, startPoint y: 172, endPoint x: 148, endPoint y: 170, distance: 59.8
click at [148, 170] on div "******" at bounding box center [215, 171] width 141 height 30
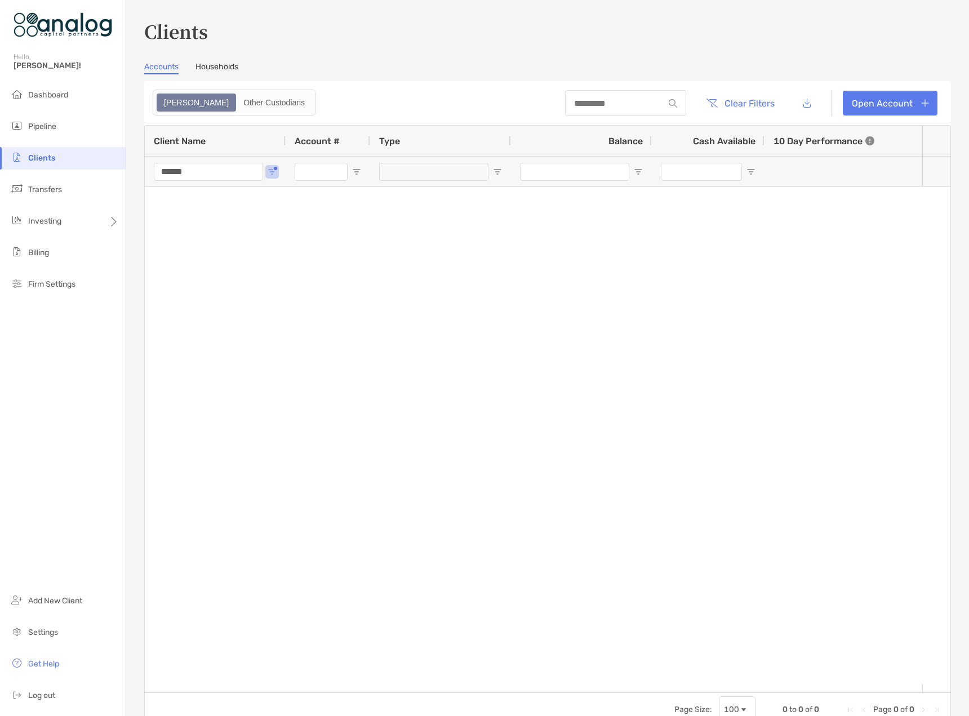
type input "******"
click at [128, 158] on div "Clients Accounts Households Zoe Other Custodians Clear Filters Open Account 0 t…" at bounding box center [547, 358] width 843 height 716
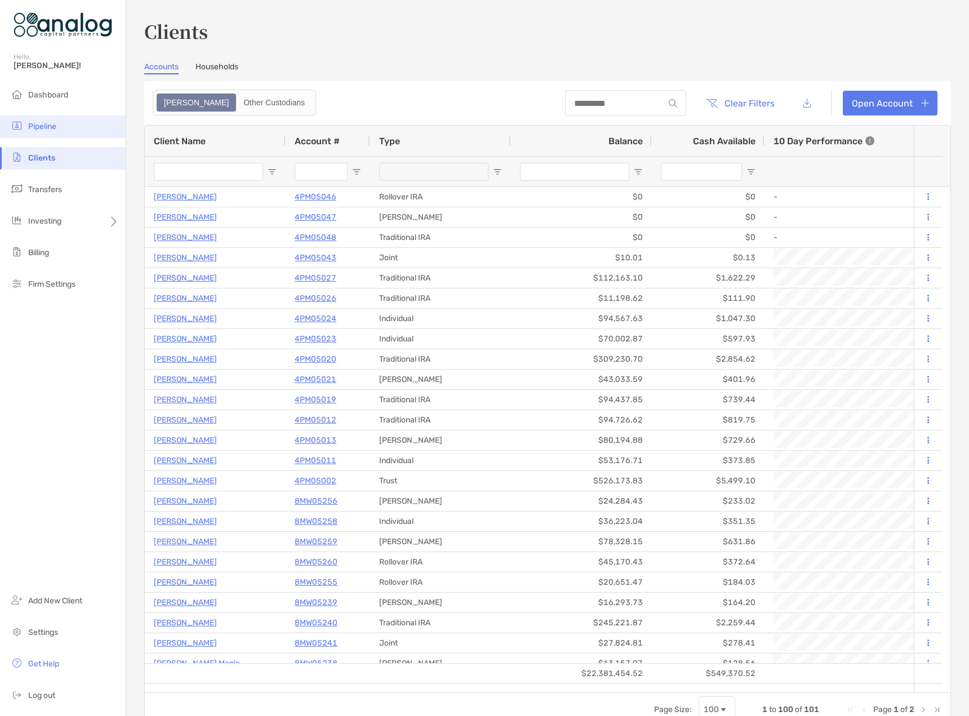
click at [61, 130] on li "Pipeline" at bounding box center [63, 127] width 126 height 23
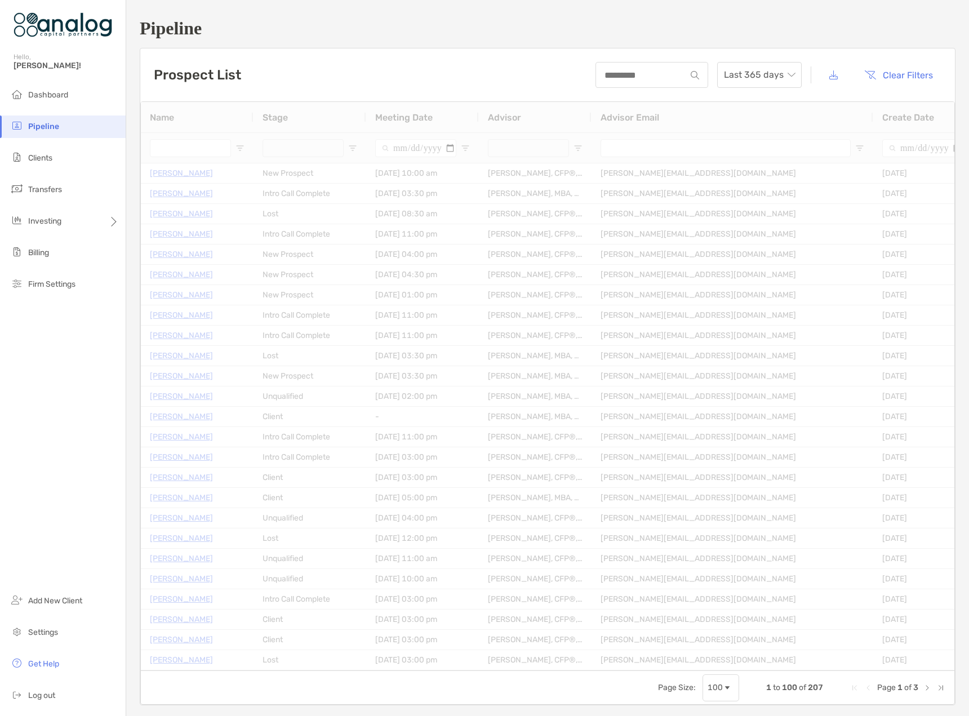
type input "******"
type input "**********"
type input "****"
type input "**********"
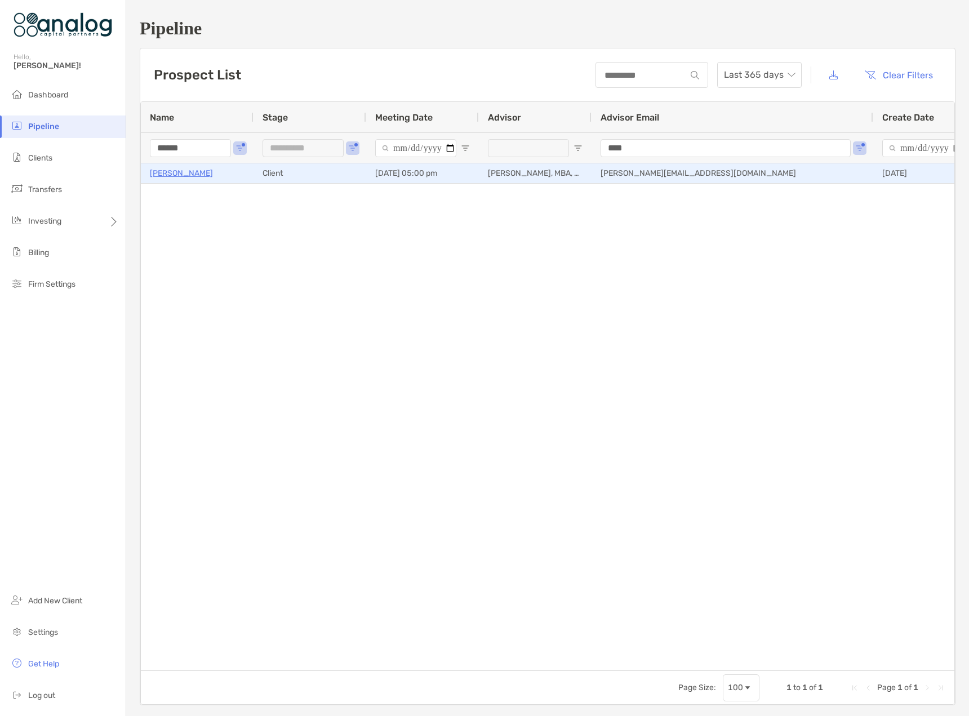
click at [180, 174] on p "[PERSON_NAME]" at bounding box center [181, 173] width 63 height 14
click at [181, 176] on p "[PERSON_NAME]" at bounding box center [181, 173] width 63 height 14
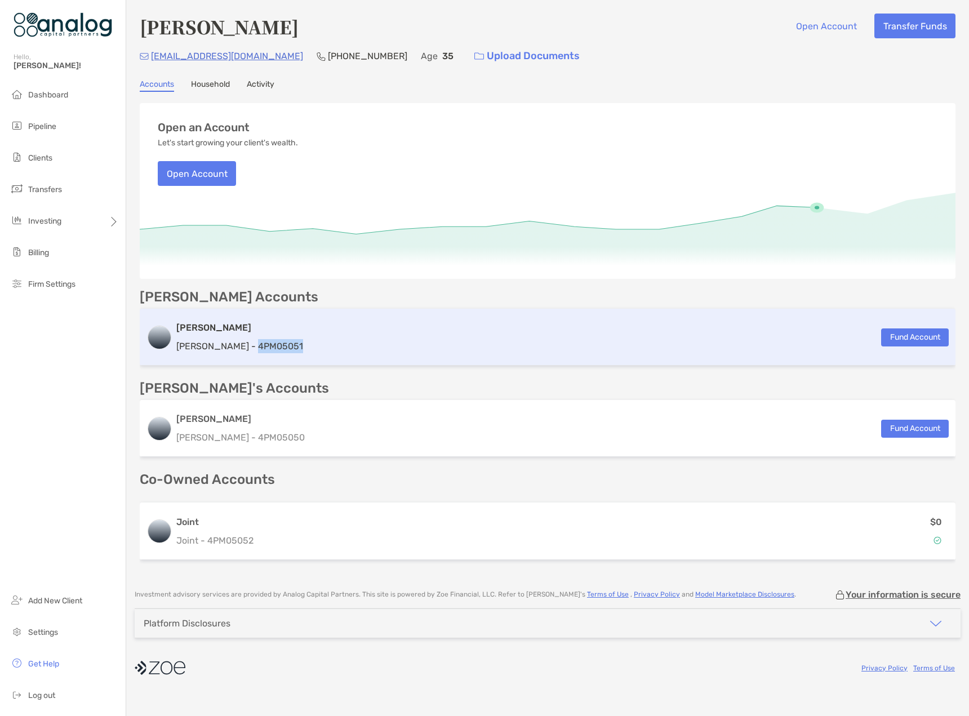
drag, startPoint x: 277, startPoint y: 348, endPoint x: 225, endPoint y: 351, distance: 51.9
click at [223, 349] on div "Roth IRA Roth IRA - 4PM05051 Fund Account" at bounding box center [548, 337] width 816 height 57
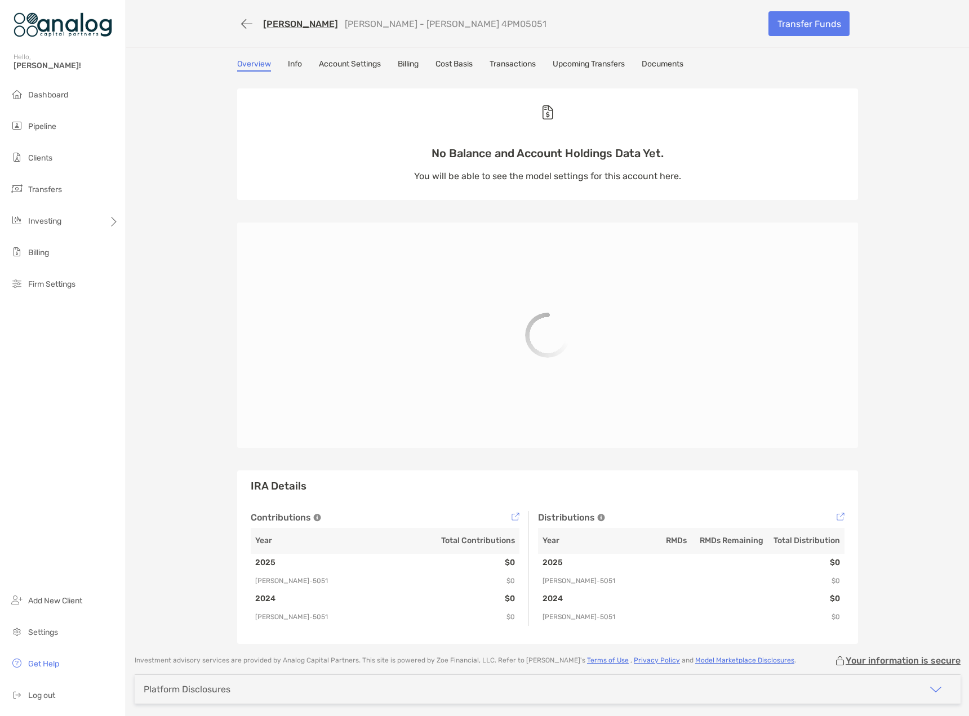
click at [430, 22] on p "Roth IRA - Roth IRA 4PM05051" at bounding box center [446, 24] width 202 height 11
copy p "4PM05051"
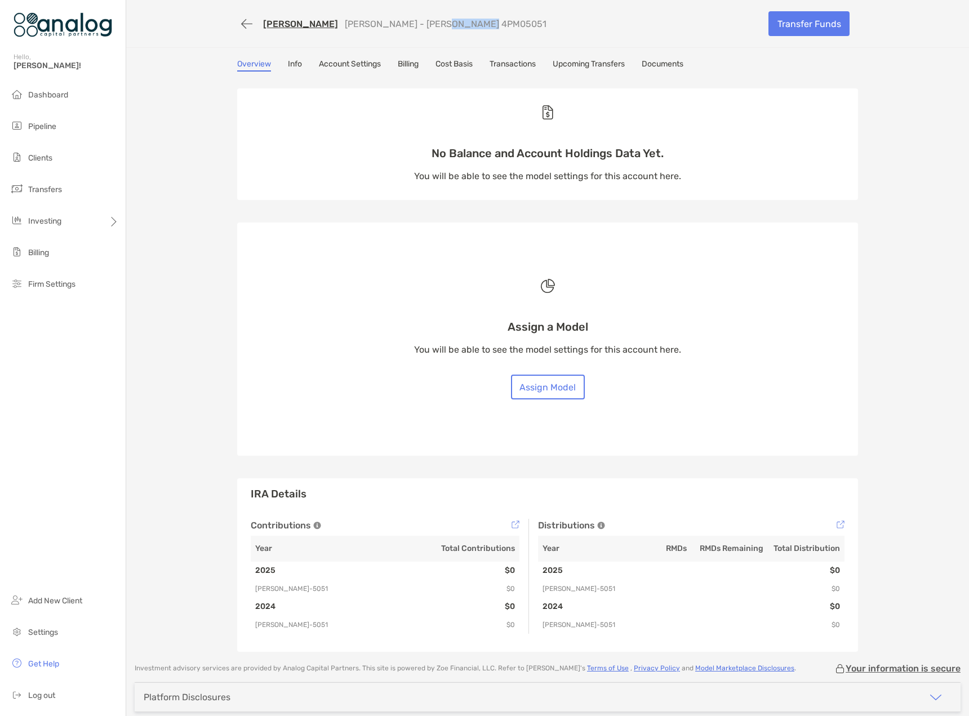
click at [287, 27] on link "[PERSON_NAME]" at bounding box center [300, 24] width 75 height 11
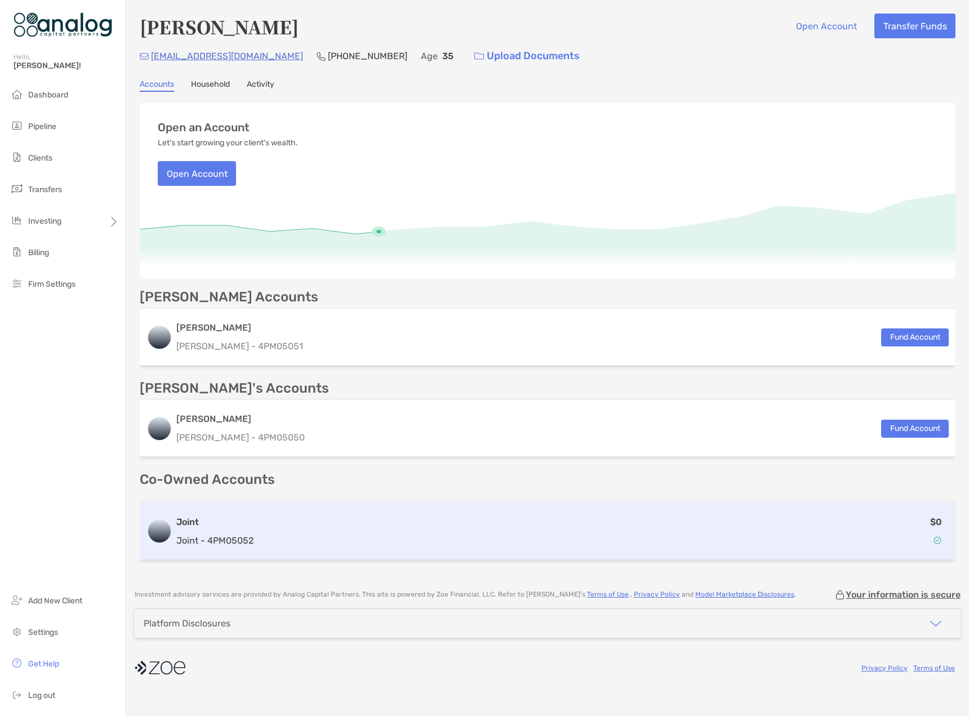
click at [249, 539] on p "Joint - 4PM05052" at bounding box center [214, 541] width 77 height 14
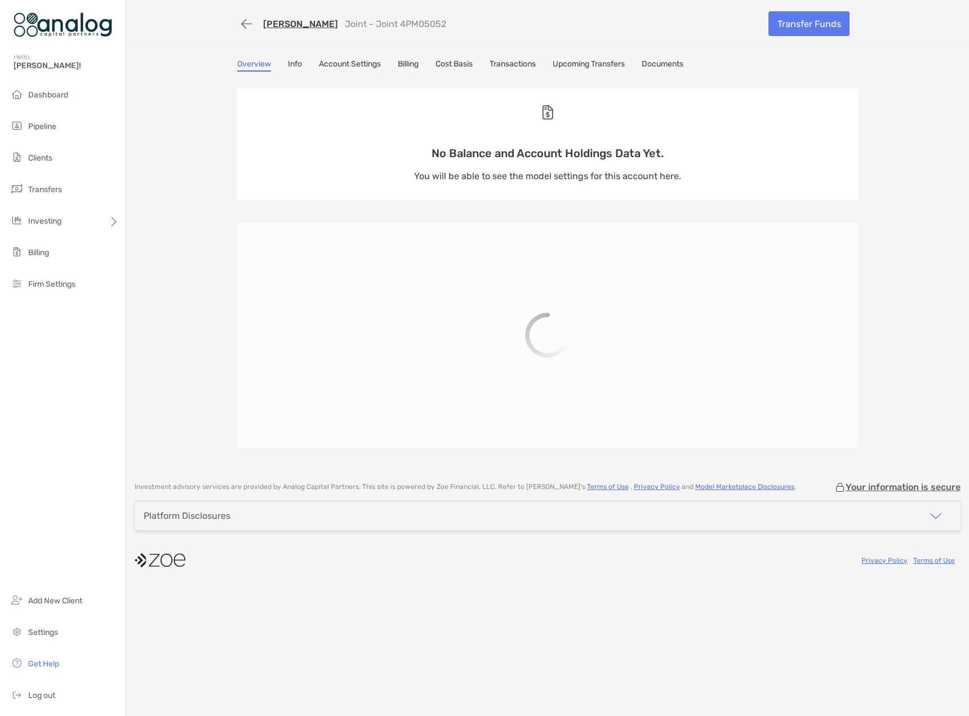
click at [402, 26] on p "Joint - Joint 4PM05052" at bounding box center [395, 24] width 101 height 11
copy p "4PM05052"
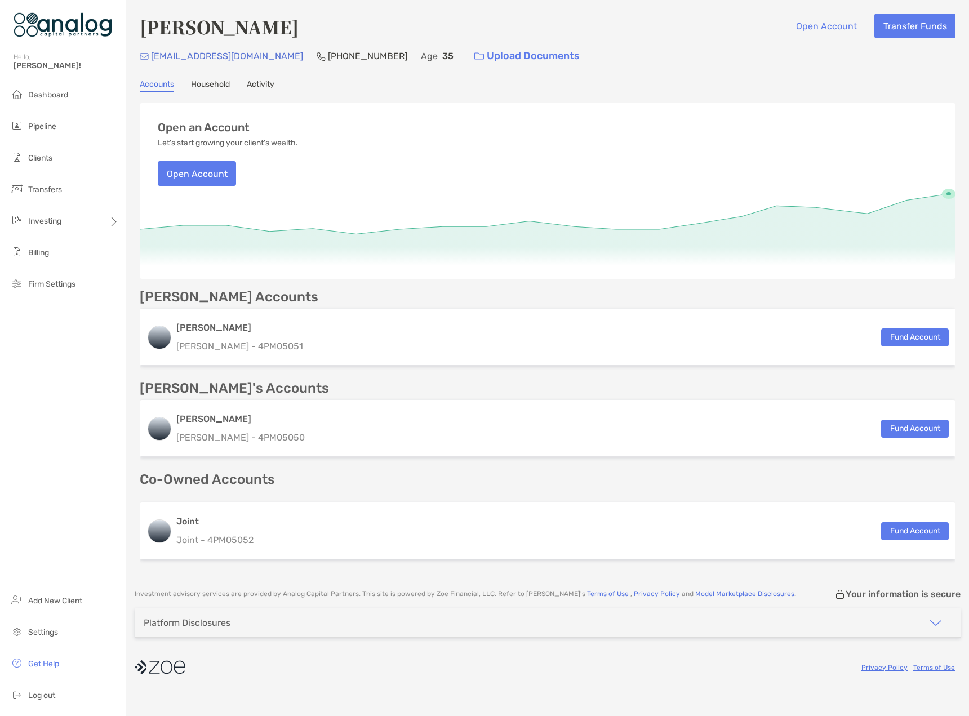
click at [340, 100] on div "[PERSON_NAME] Open Account Transfer Funds [EMAIL_ADDRESS][DOMAIN_NAME] [PHONE_N…" at bounding box center [547, 289] width 843 height 578
click at [327, 96] on div "[PERSON_NAME] Open Account Transfer Funds [EMAIL_ADDRESS][DOMAIN_NAME] [PHONE_N…" at bounding box center [547, 289] width 843 height 578
click at [903, 24] on button "Transfer Funds" at bounding box center [915, 26] width 81 height 25
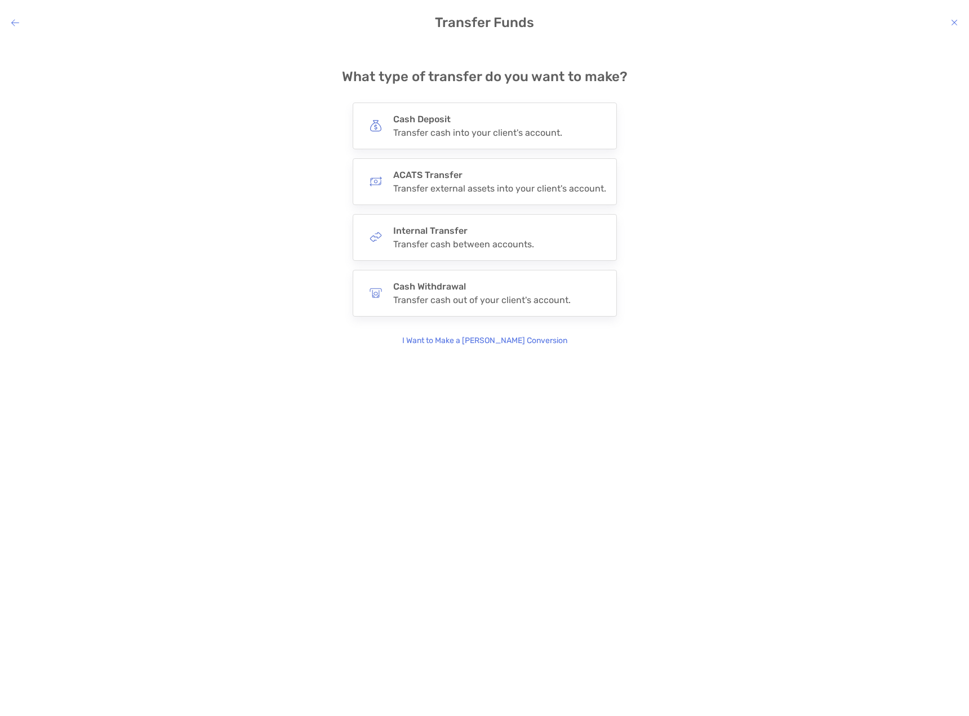
click at [17, 22] on icon "modal" at bounding box center [15, 22] width 8 height 9
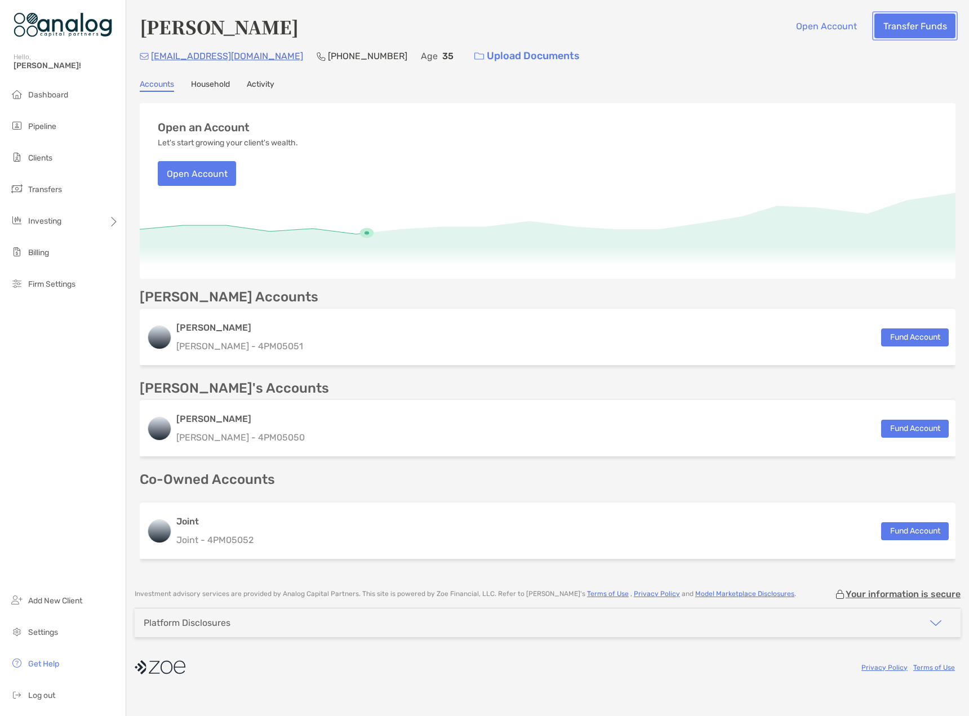
click at [913, 30] on button "Transfer Funds" at bounding box center [915, 26] width 81 height 25
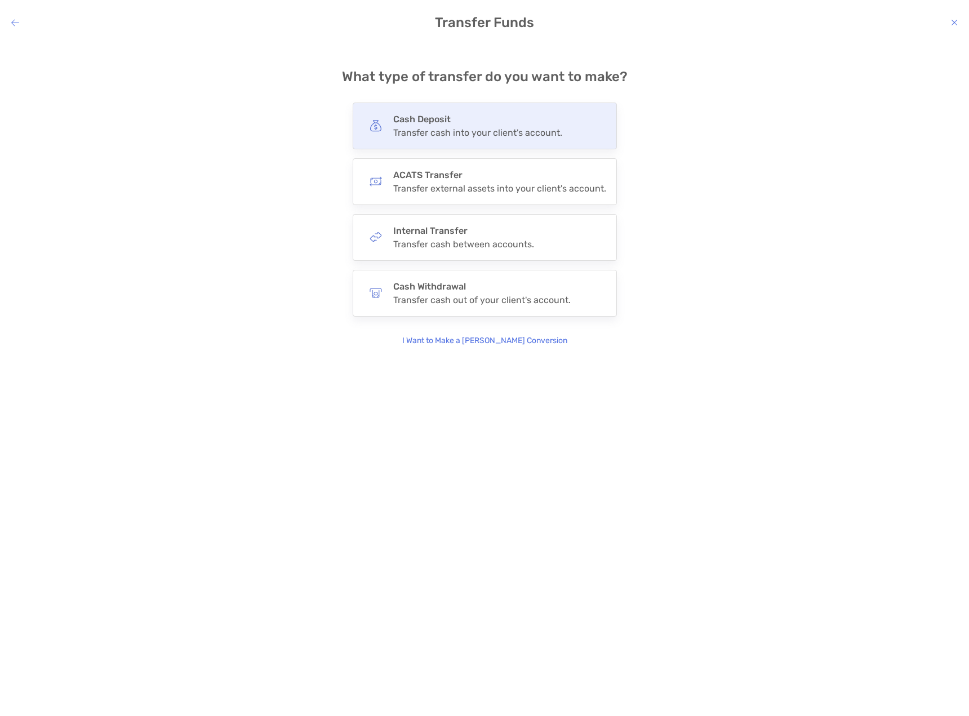
click at [421, 116] on h4 "Cash Deposit" at bounding box center [477, 119] width 169 height 11
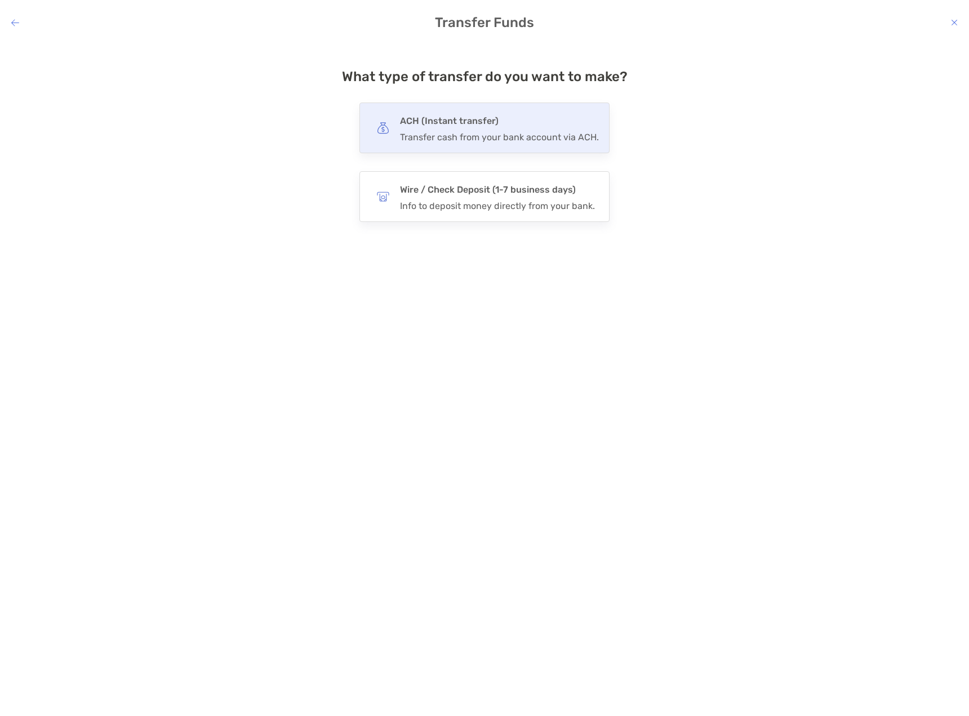
click at [471, 132] on div "Transfer cash from your bank account via ACH." at bounding box center [499, 137] width 199 height 11
click at [0, 0] on input "***" at bounding box center [0, 0] width 0 height 0
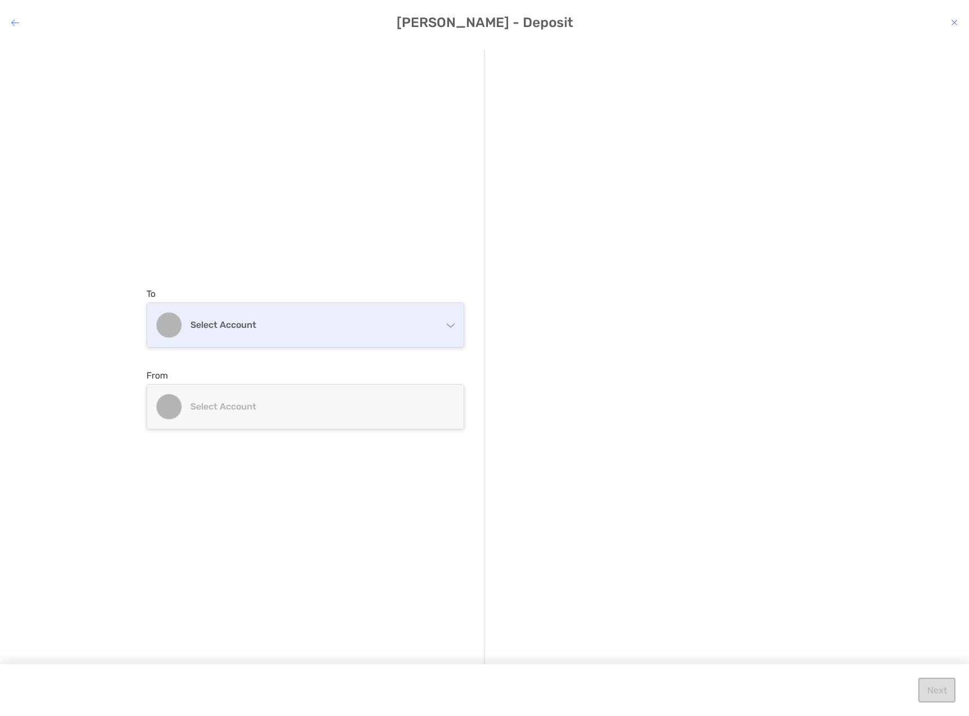
click at [284, 323] on h4 "Select account" at bounding box center [311, 325] width 243 height 11
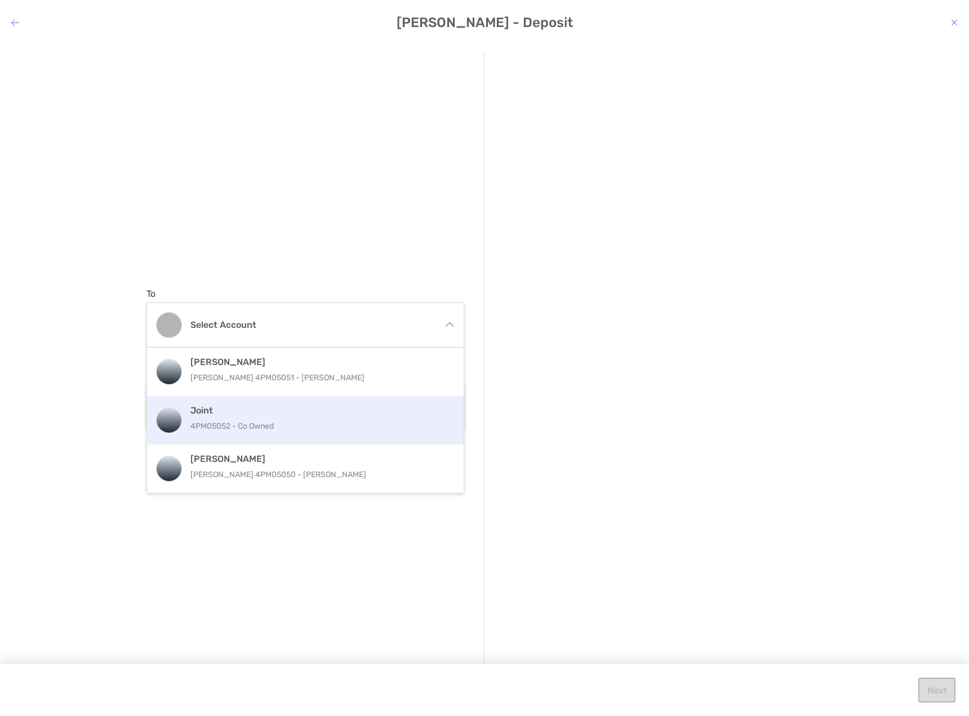
click at [241, 415] on h4 "Joint" at bounding box center [317, 410] width 254 height 11
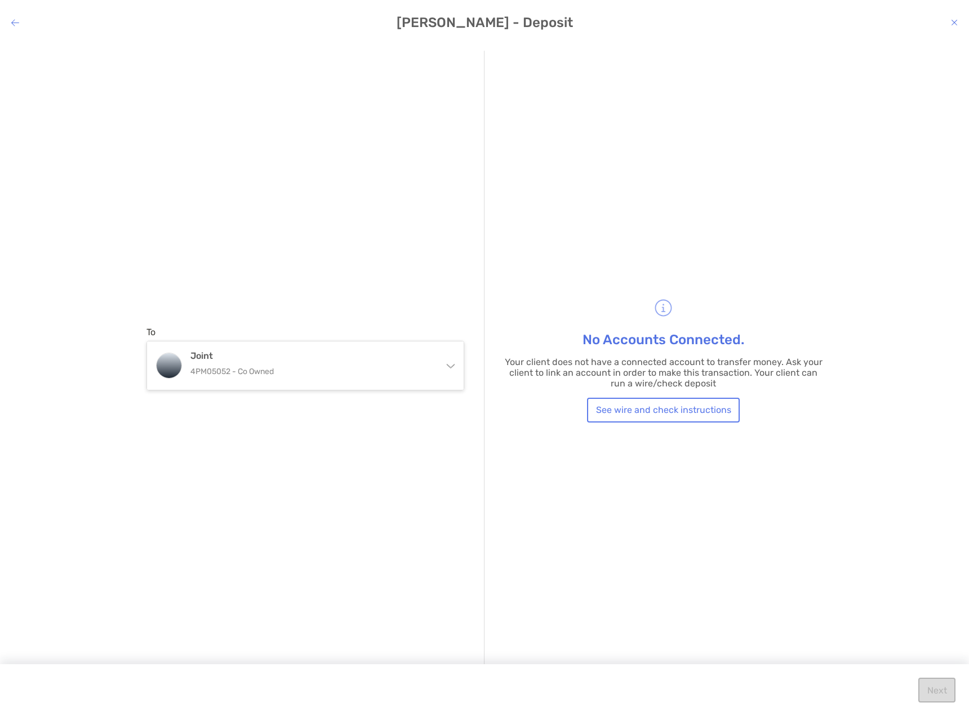
click at [954, 21] on icon "modal" at bounding box center [954, 22] width 7 height 9
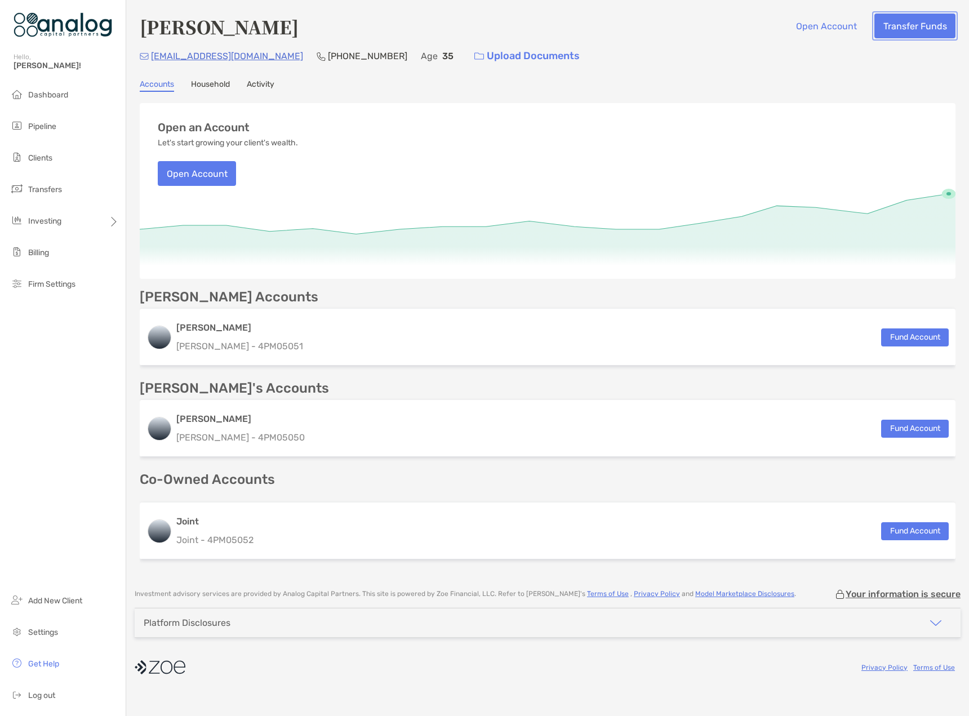
click at [907, 26] on button "Transfer Funds" at bounding box center [915, 26] width 81 height 25
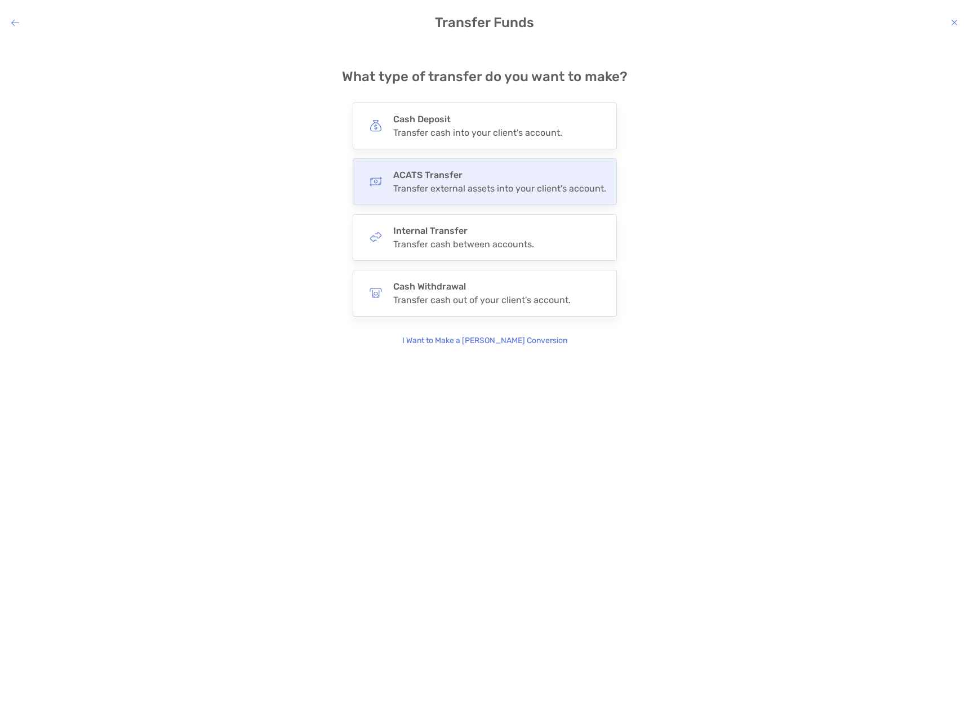
click at [406, 187] on div "Transfer external assets into your client's account." at bounding box center [499, 188] width 213 height 11
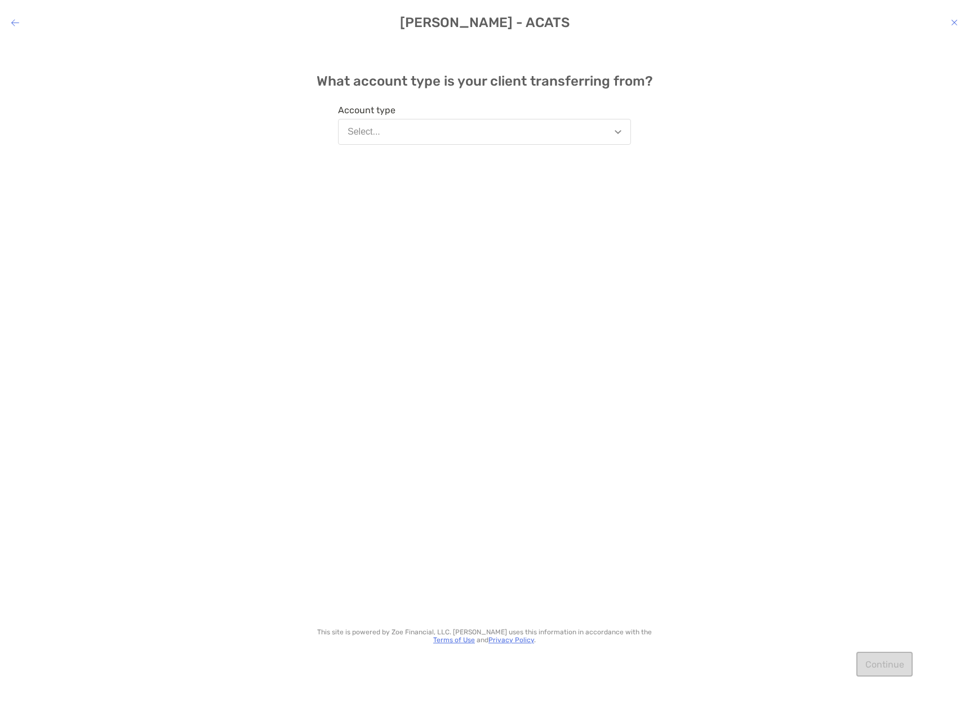
click at [378, 136] on div "Select..." at bounding box center [364, 132] width 33 height 10
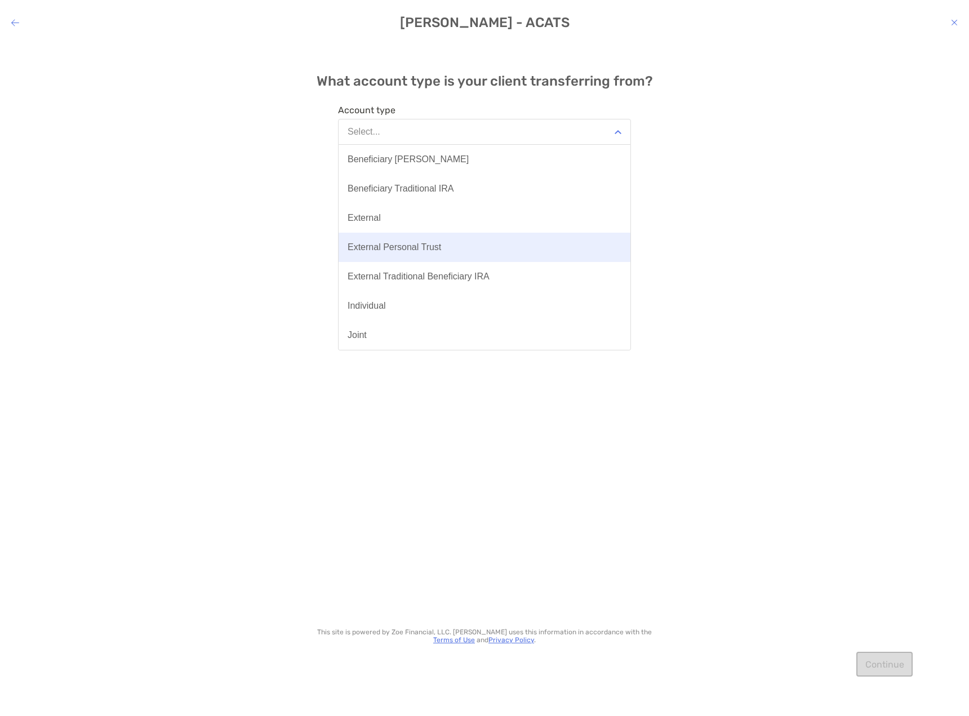
scroll to position [113, 0]
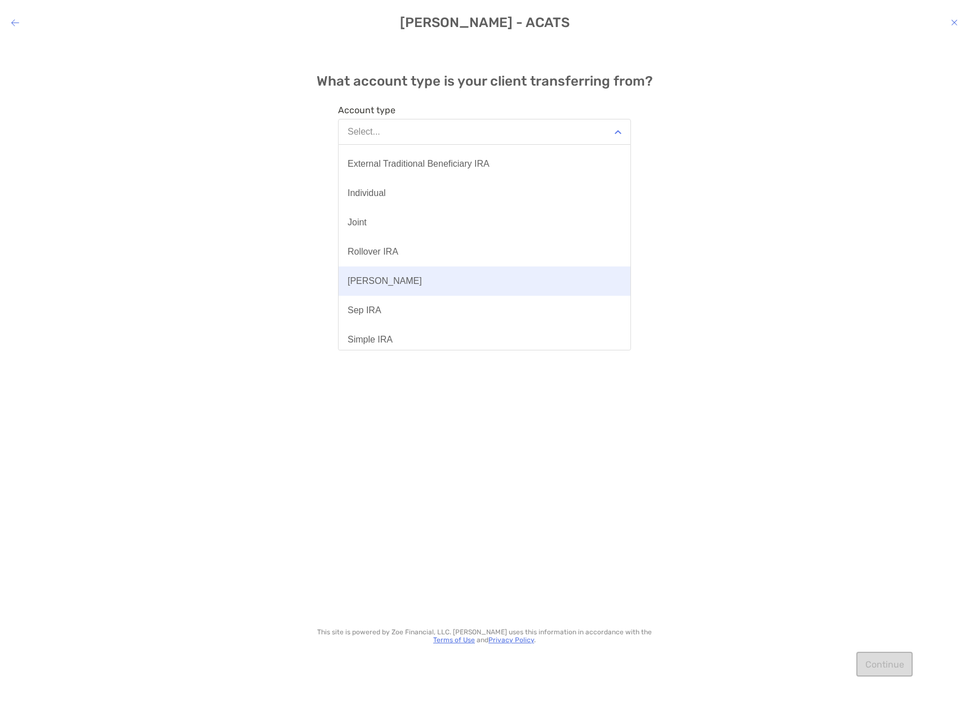
click at [383, 276] on button "[PERSON_NAME]" at bounding box center [485, 281] width 292 height 29
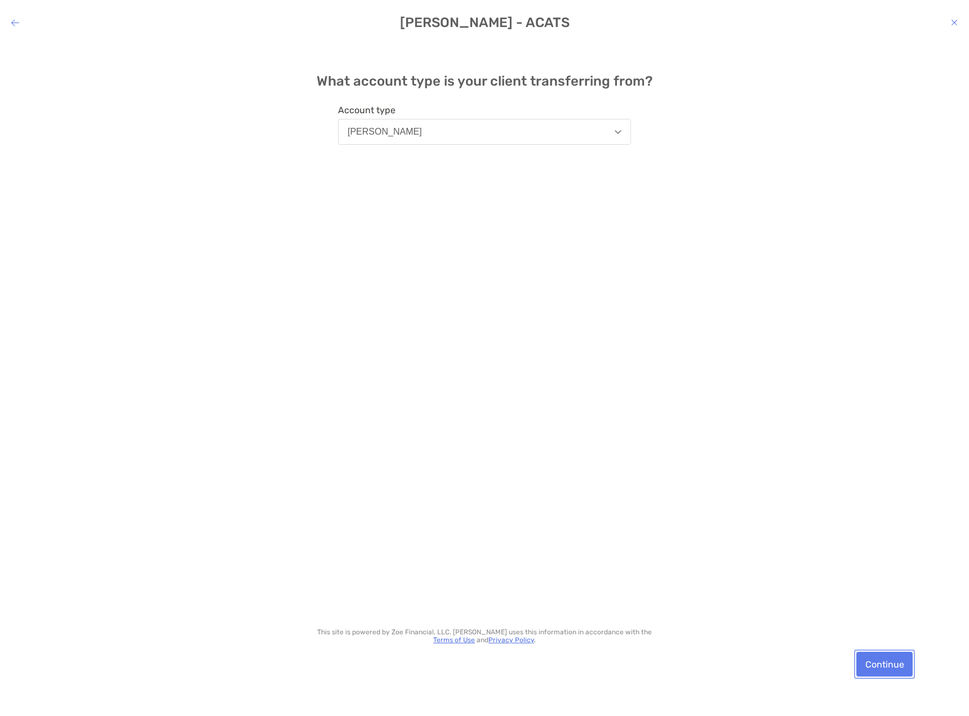
click at [898, 666] on button "Continue" at bounding box center [885, 664] width 56 height 25
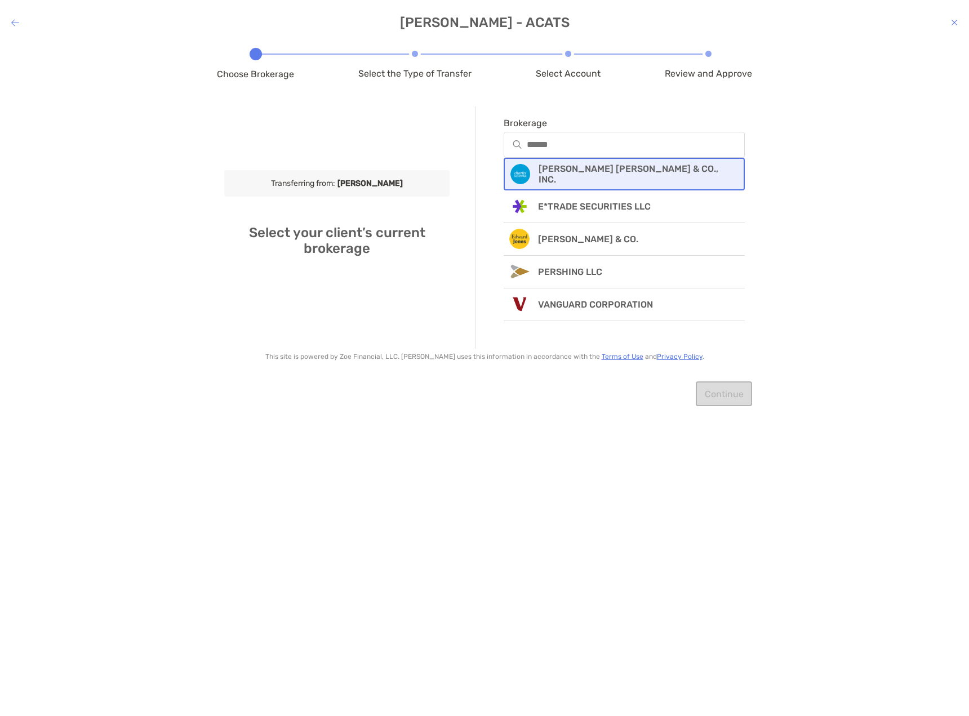
click at [551, 168] on p "[PERSON_NAME] [PERSON_NAME] & CO., INC." at bounding box center [634, 173] width 191 height 21
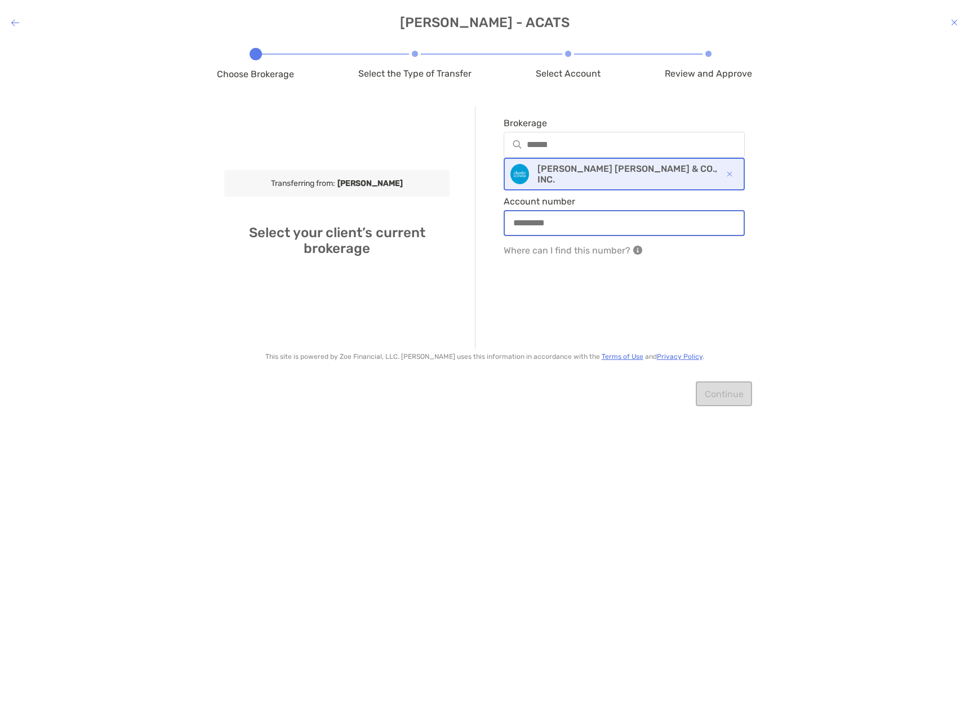
click at [547, 224] on input "Account number" at bounding box center [624, 223] width 239 height 10
click at [703, 299] on div "Brokerage [PERSON_NAME] [PERSON_NAME] & CO., INC. Account number Where can I fi…" at bounding box center [610, 228] width 270 height 242
click at [951, 24] on h4 "[PERSON_NAME] - ACATS" at bounding box center [484, 23] width 969 height 16
click at [954, 21] on icon "modal" at bounding box center [954, 22] width 7 height 9
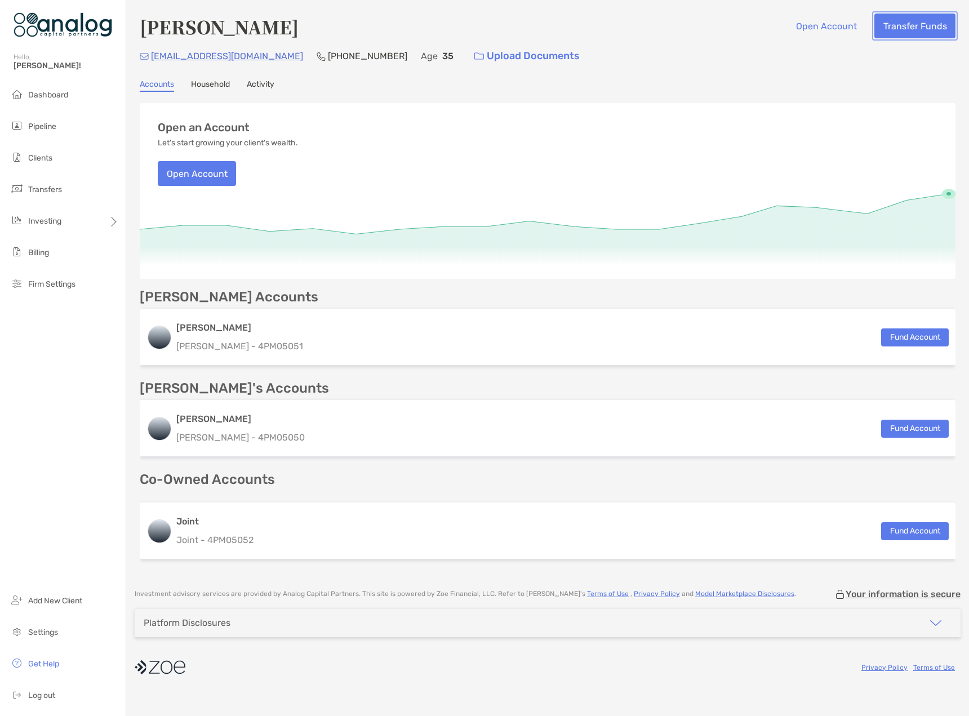
click at [925, 37] on button "Transfer Funds" at bounding box center [915, 26] width 81 height 25
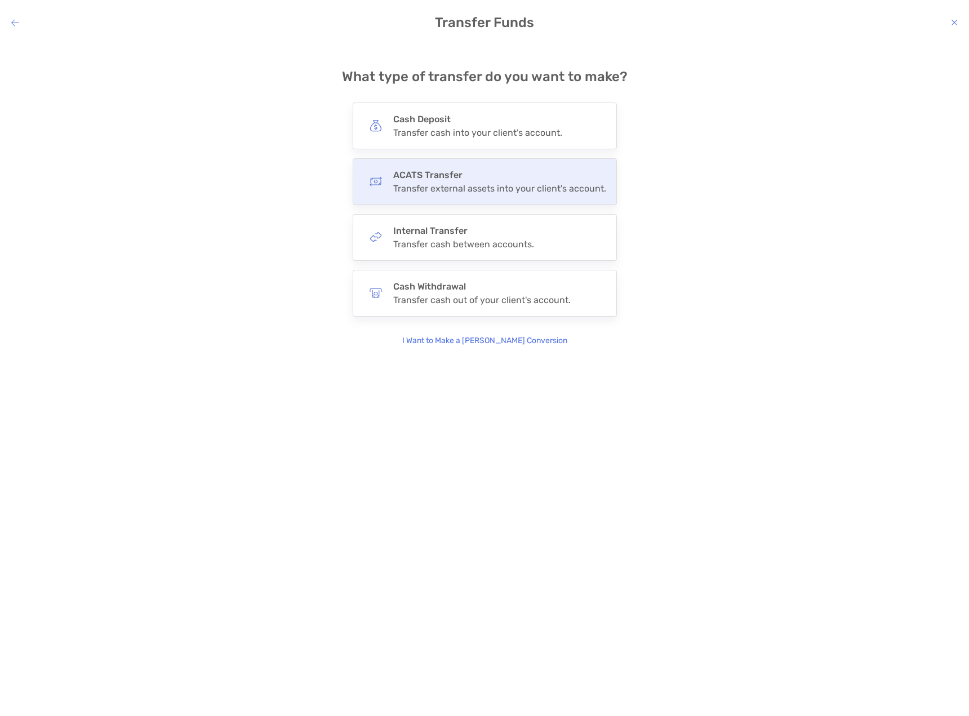
click at [448, 179] on h4 "ACATS Transfer" at bounding box center [499, 175] width 213 height 11
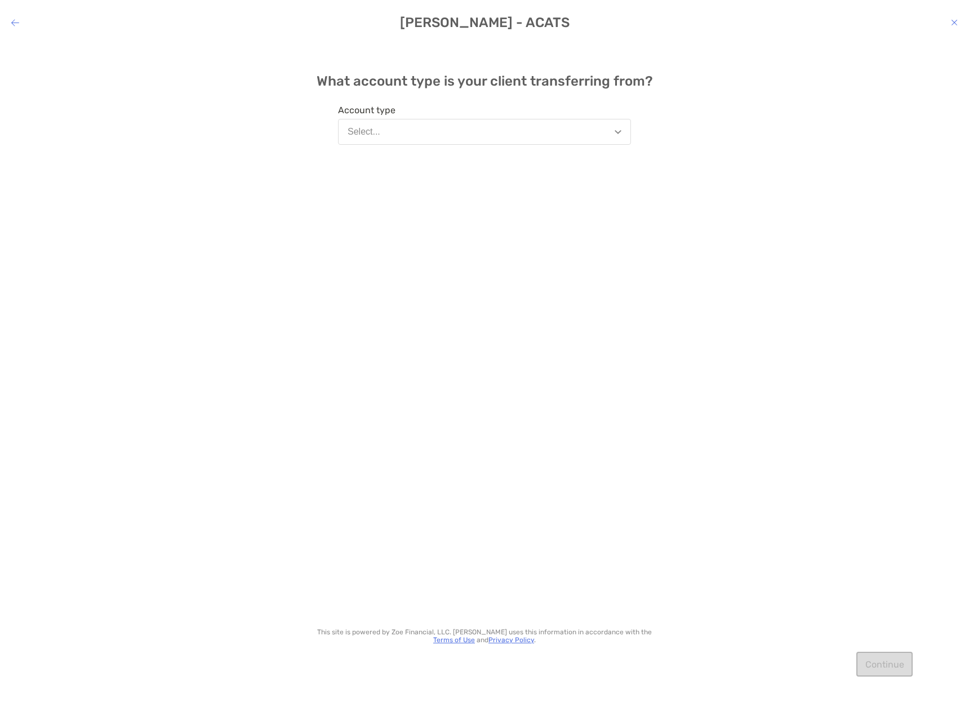
click at [422, 132] on button "Select..." at bounding box center [484, 132] width 293 height 26
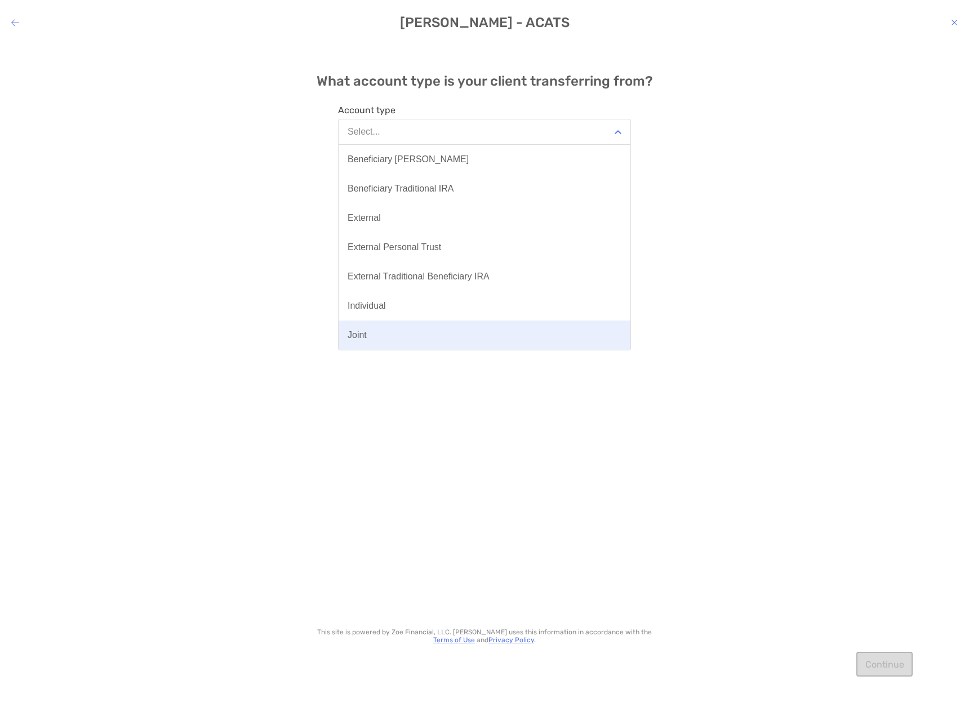
click at [369, 336] on button "Joint" at bounding box center [485, 335] width 292 height 29
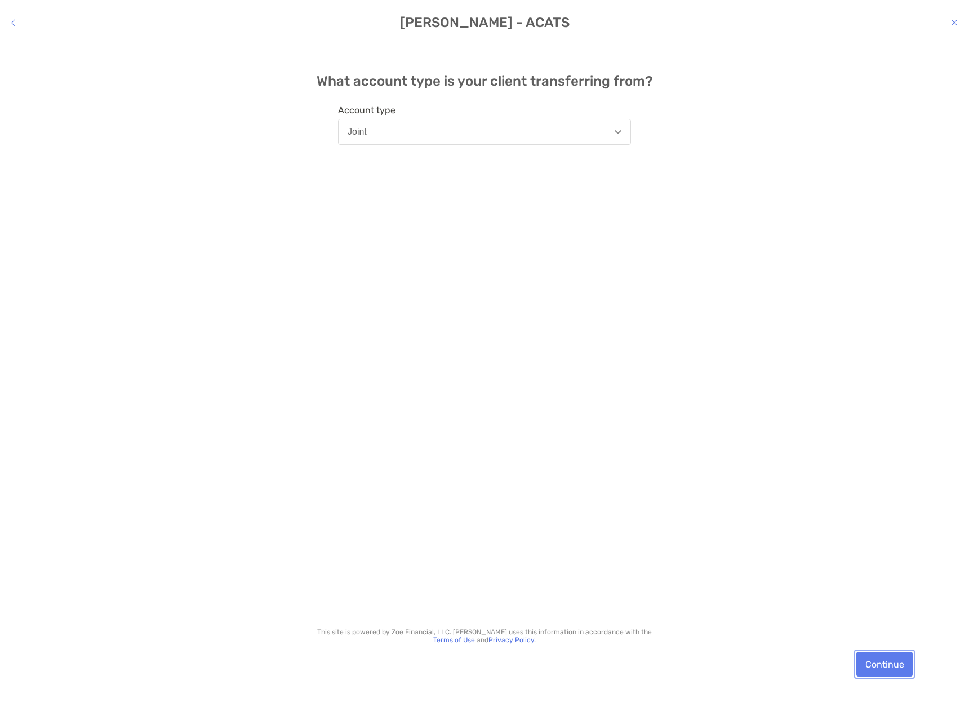
click at [872, 668] on button "Continue" at bounding box center [885, 664] width 56 height 25
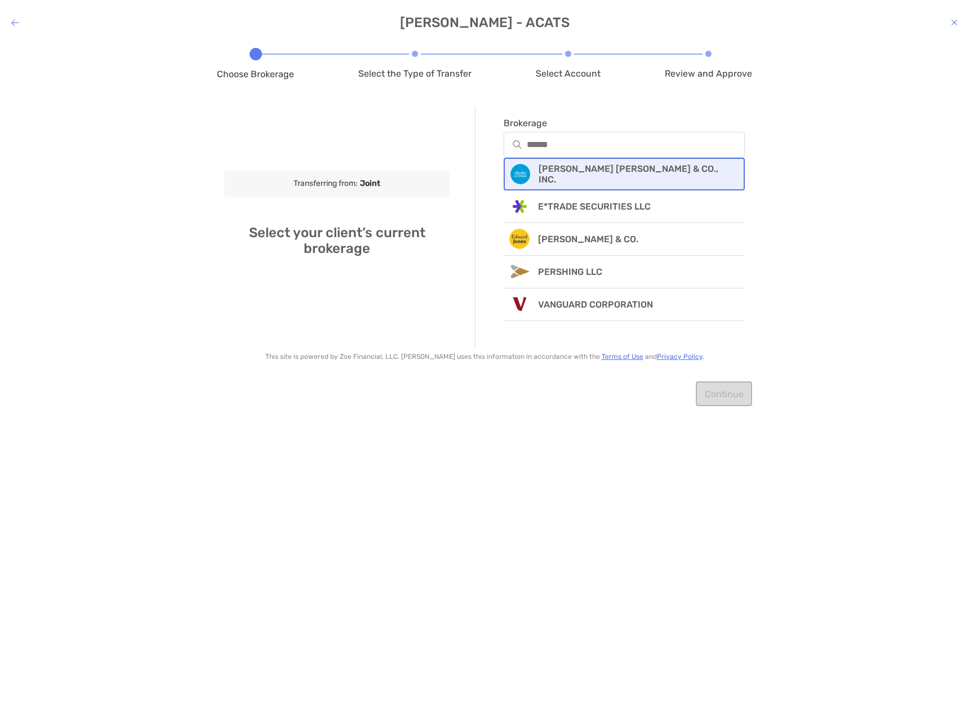
click at [571, 181] on div "[PERSON_NAME] [PERSON_NAME] & CO., INC." at bounding box center [624, 174] width 241 height 33
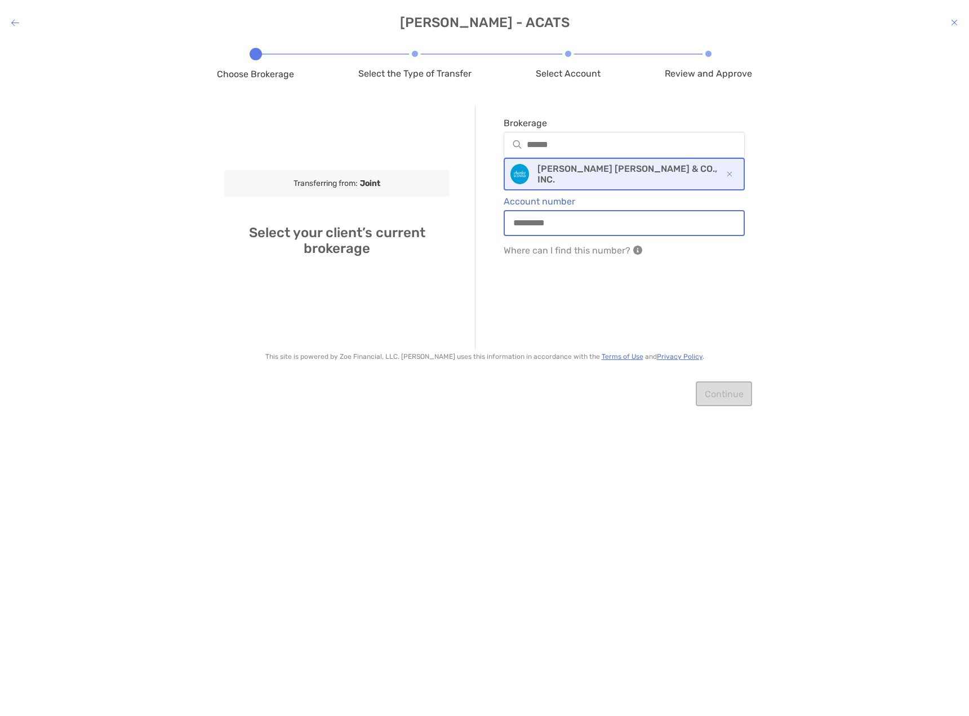
click at [540, 223] on input "Account number" at bounding box center [624, 223] width 239 height 10
click at [955, 22] on icon "modal" at bounding box center [954, 22] width 7 height 9
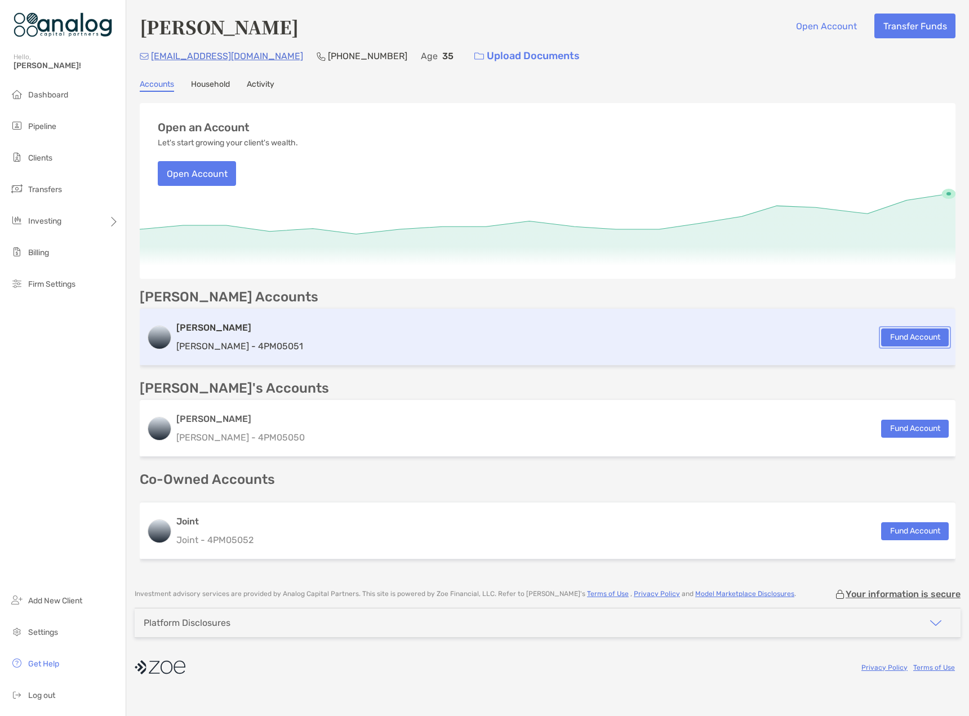
click at [924, 334] on button "Fund Account" at bounding box center [915, 338] width 68 height 18
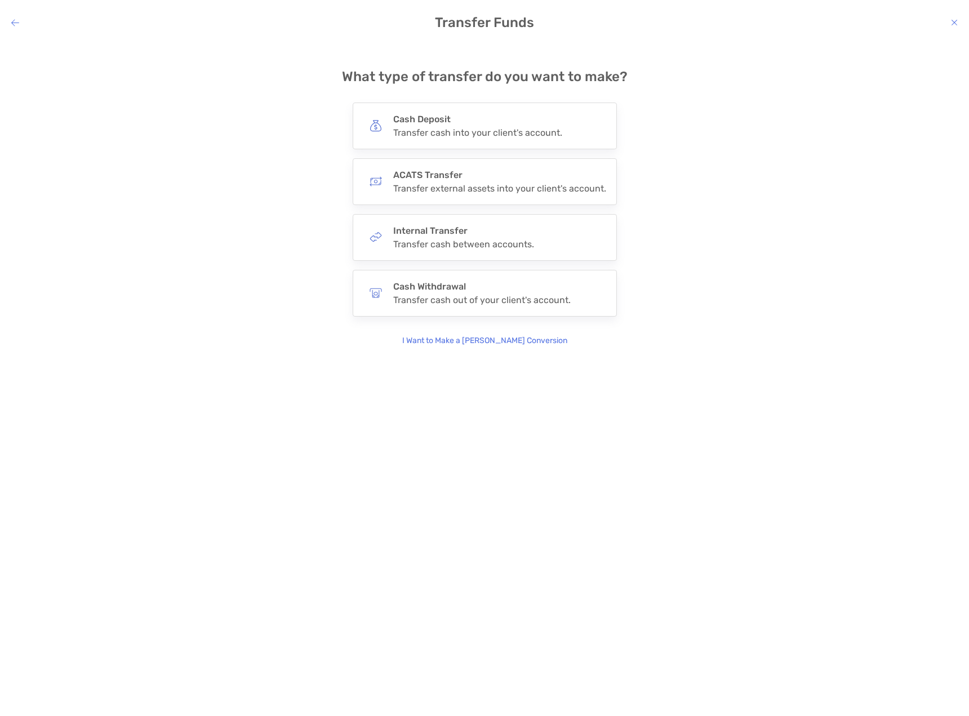
click at [956, 23] on icon "modal" at bounding box center [954, 22] width 7 height 9
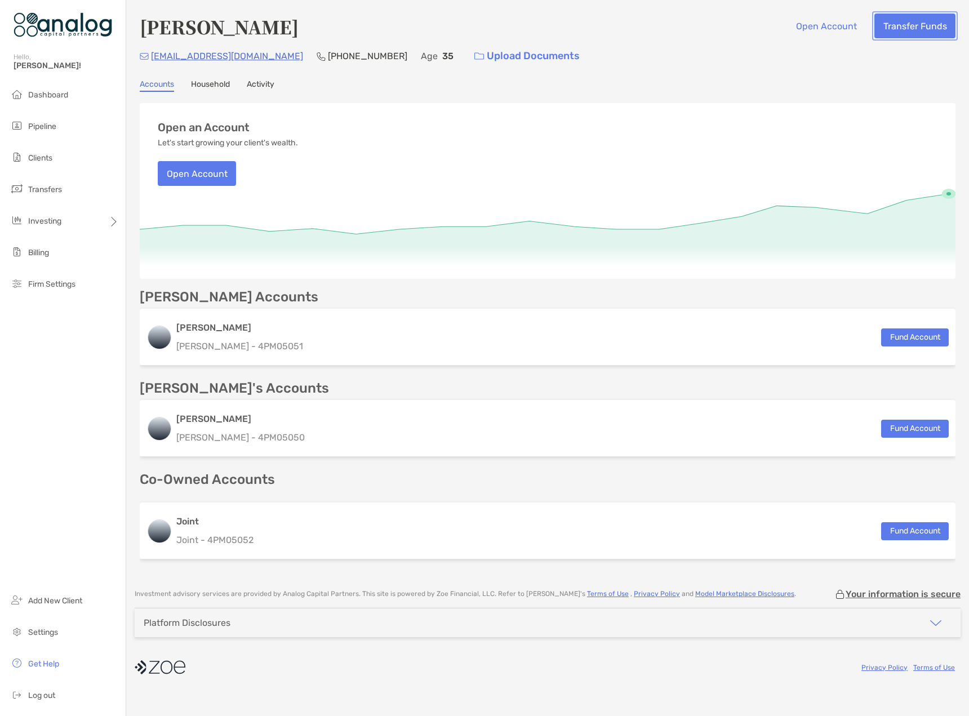
click at [902, 32] on button "Transfer Funds" at bounding box center [915, 26] width 81 height 25
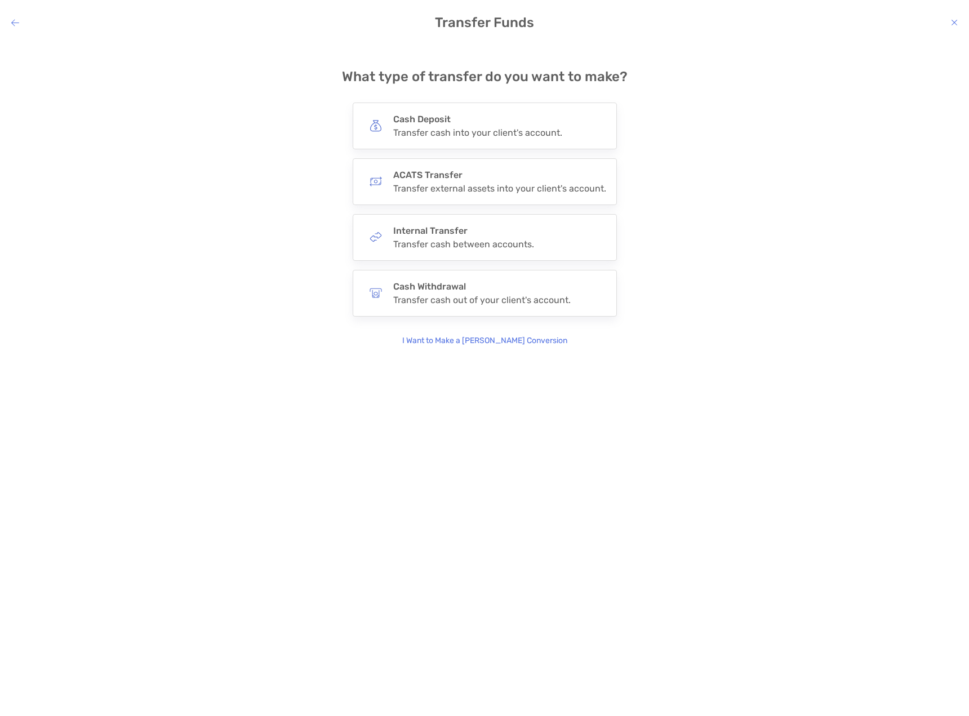
click at [15, 25] on icon "modal" at bounding box center [15, 22] width 8 height 9
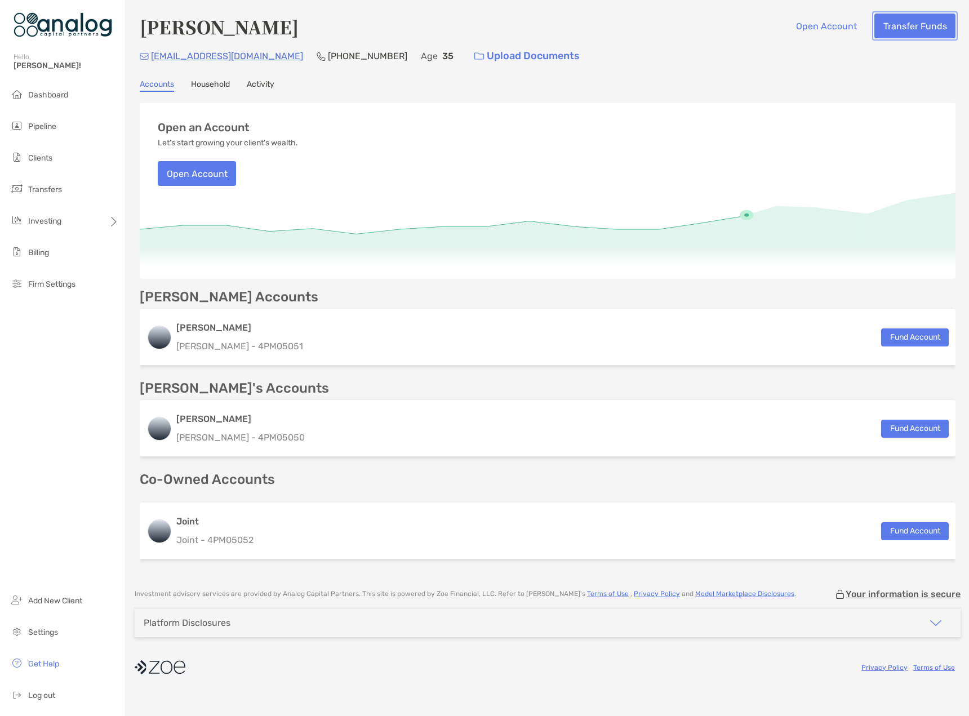
click at [906, 32] on button "Transfer Funds" at bounding box center [915, 26] width 81 height 25
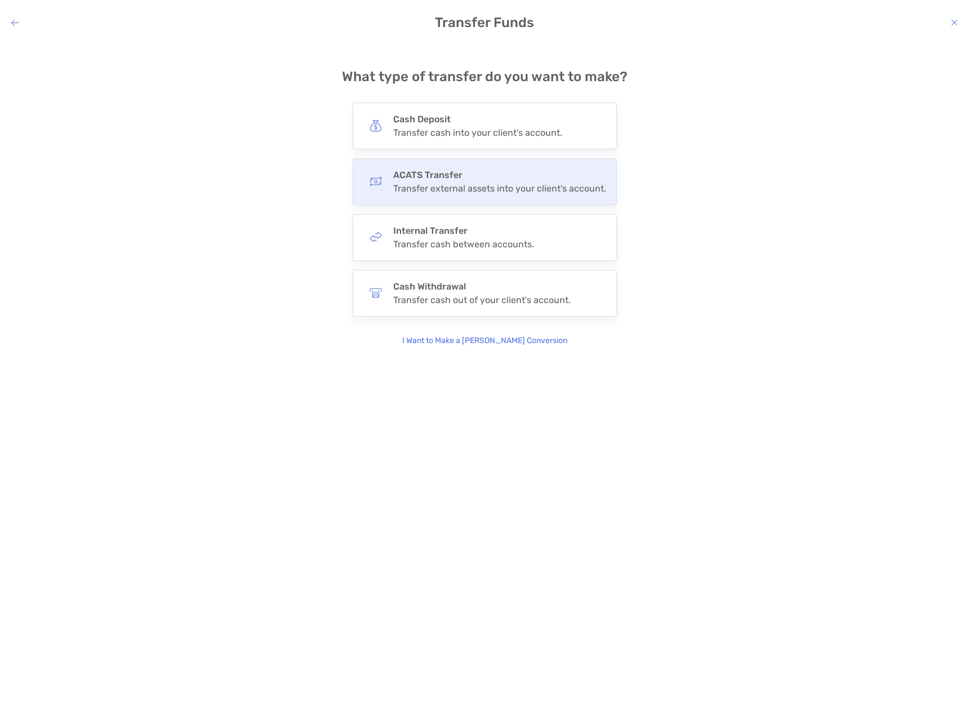
click at [420, 186] on div "Transfer external assets into your client's account." at bounding box center [499, 188] width 213 height 11
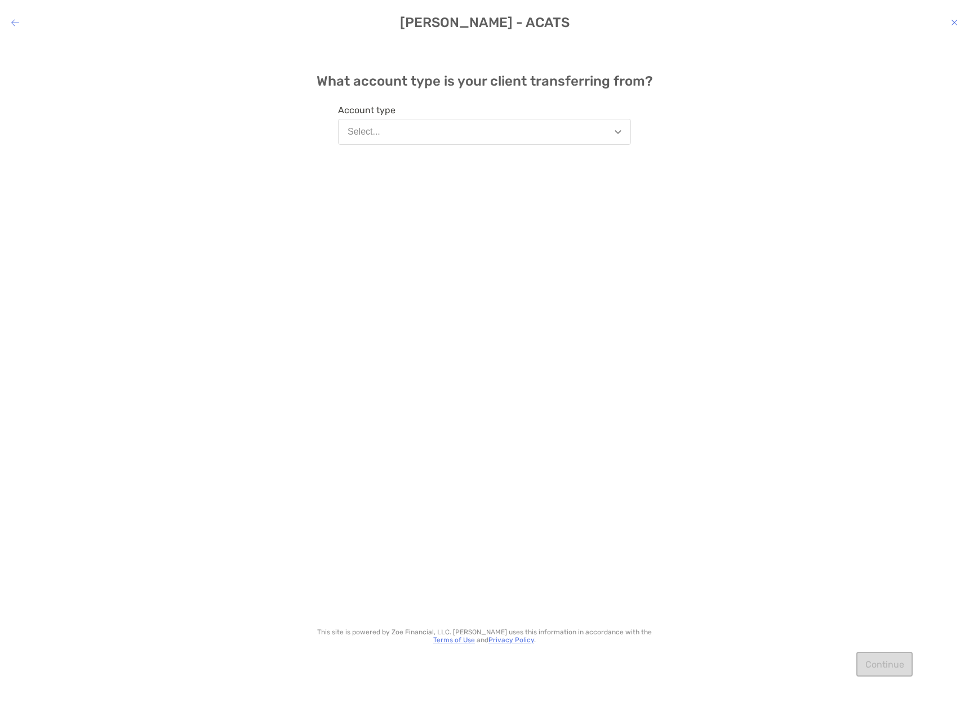
click at [401, 134] on button "Select..." at bounding box center [484, 132] width 293 height 26
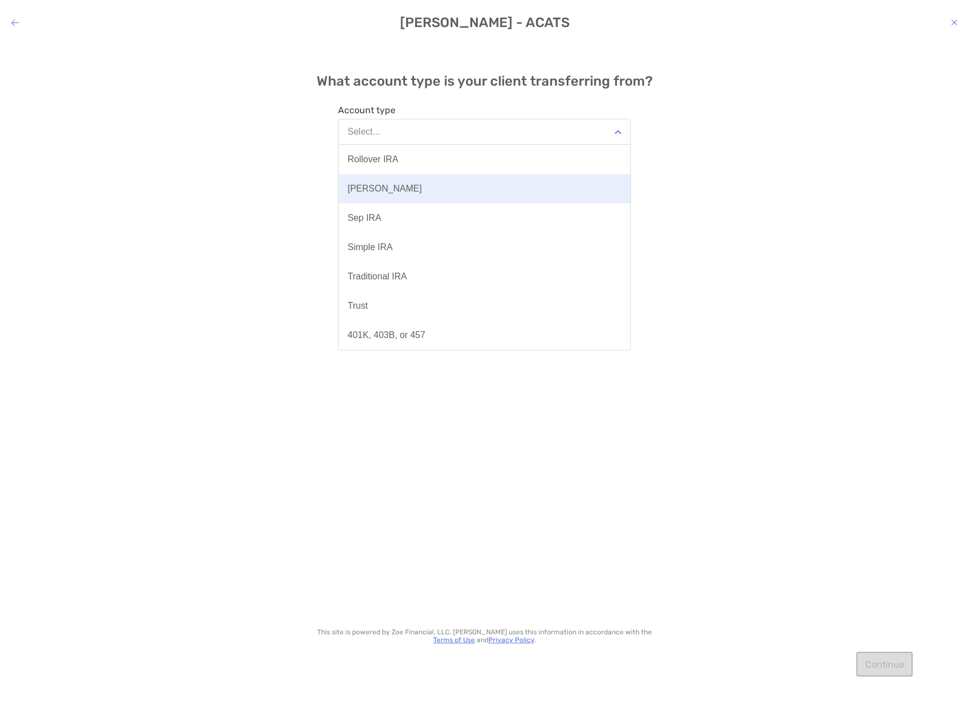
click at [373, 185] on div "[PERSON_NAME]" at bounding box center [385, 189] width 74 height 10
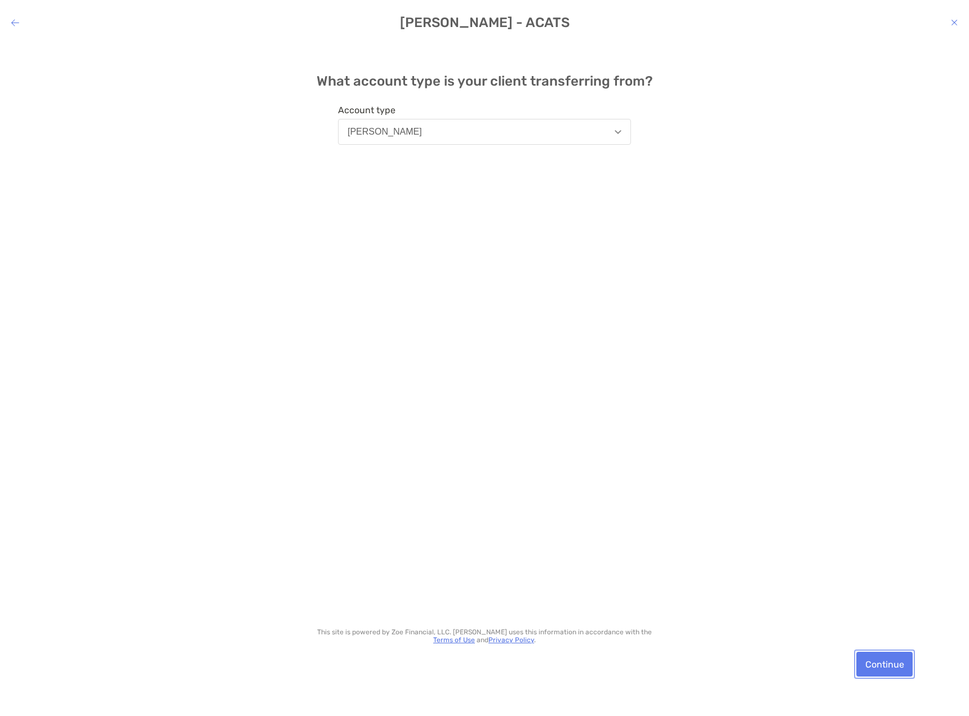
click at [890, 668] on button "Continue" at bounding box center [885, 664] width 56 height 25
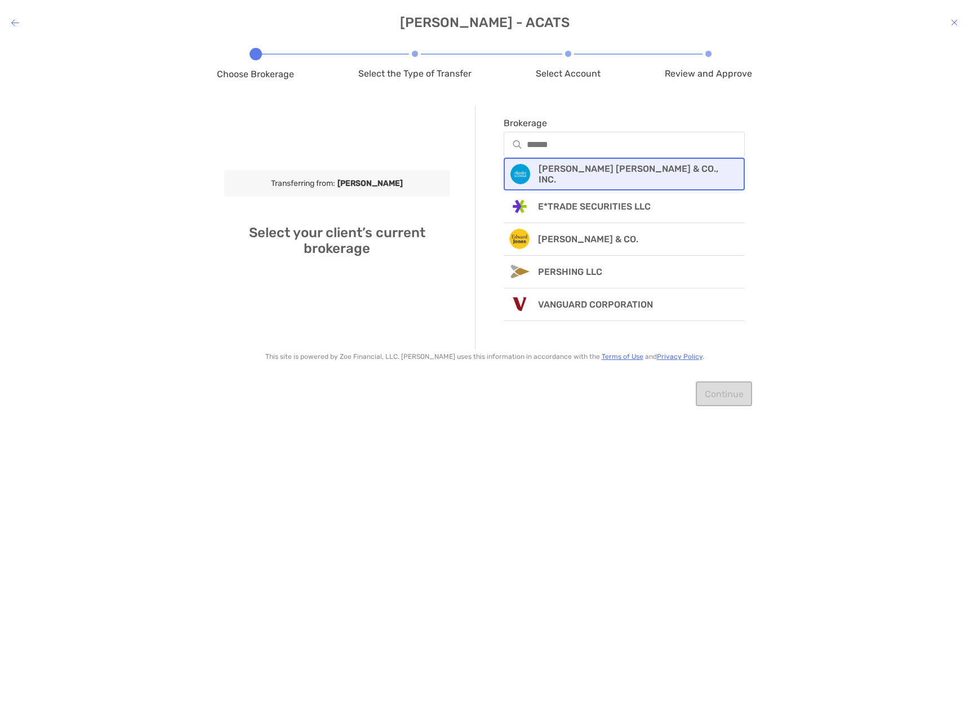
click at [587, 165] on div "[PERSON_NAME] [PERSON_NAME] & CO., INC." at bounding box center [624, 174] width 241 height 33
click at [583, 230] on div "modal" at bounding box center [624, 223] width 241 height 26
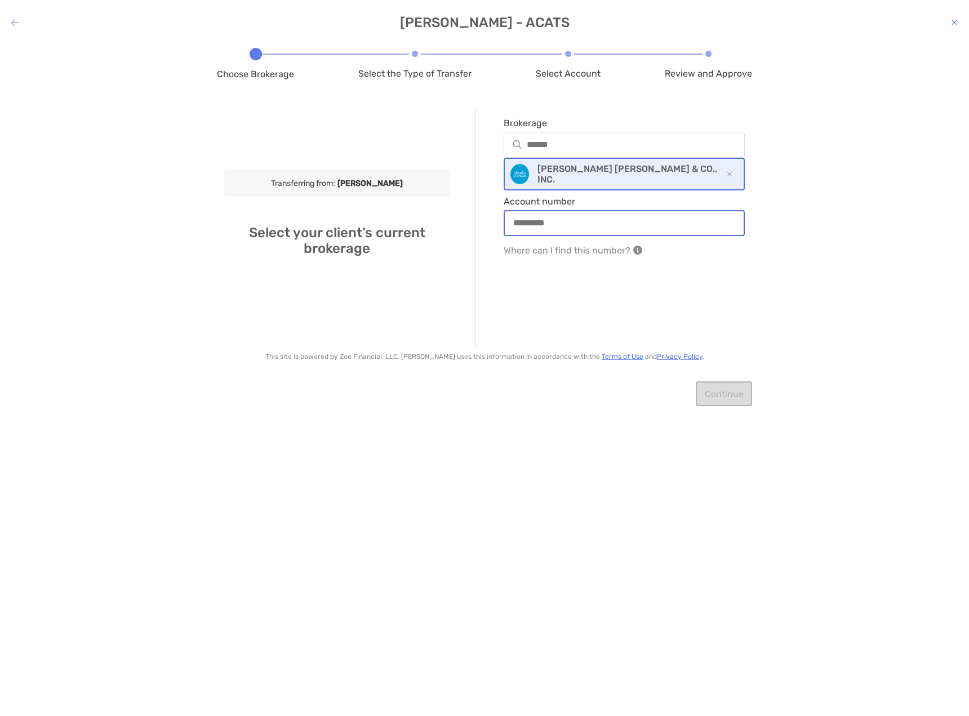
click at [583, 228] on input "Account number" at bounding box center [624, 223] width 239 height 10
click at [957, 21] on icon "modal" at bounding box center [954, 22] width 7 height 9
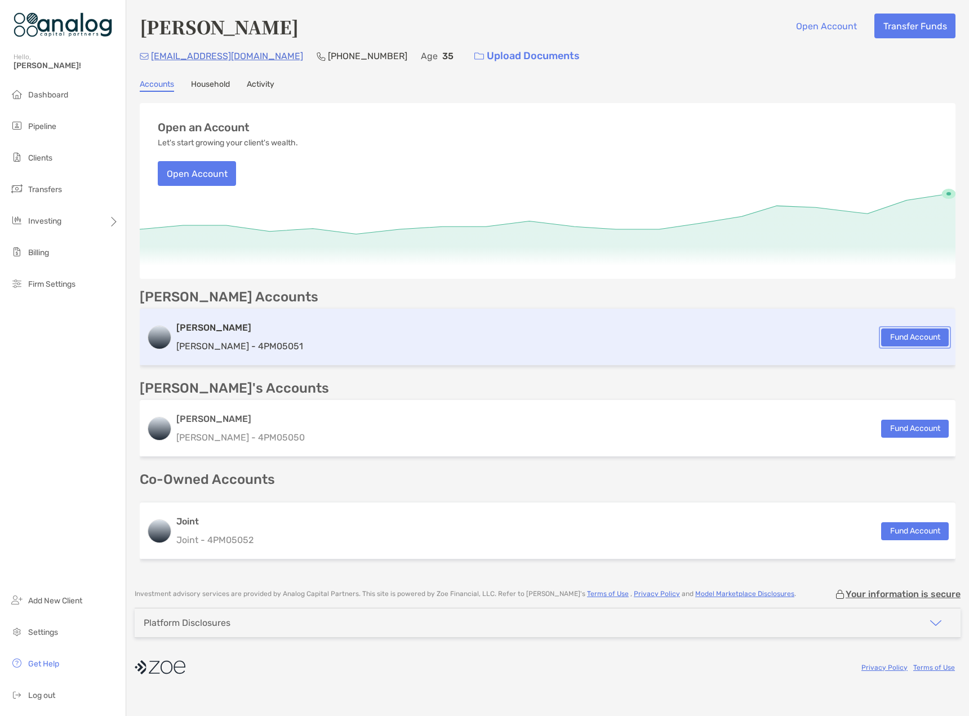
click at [908, 338] on button "Fund Account" at bounding box center [915, 338] width 68 height 18
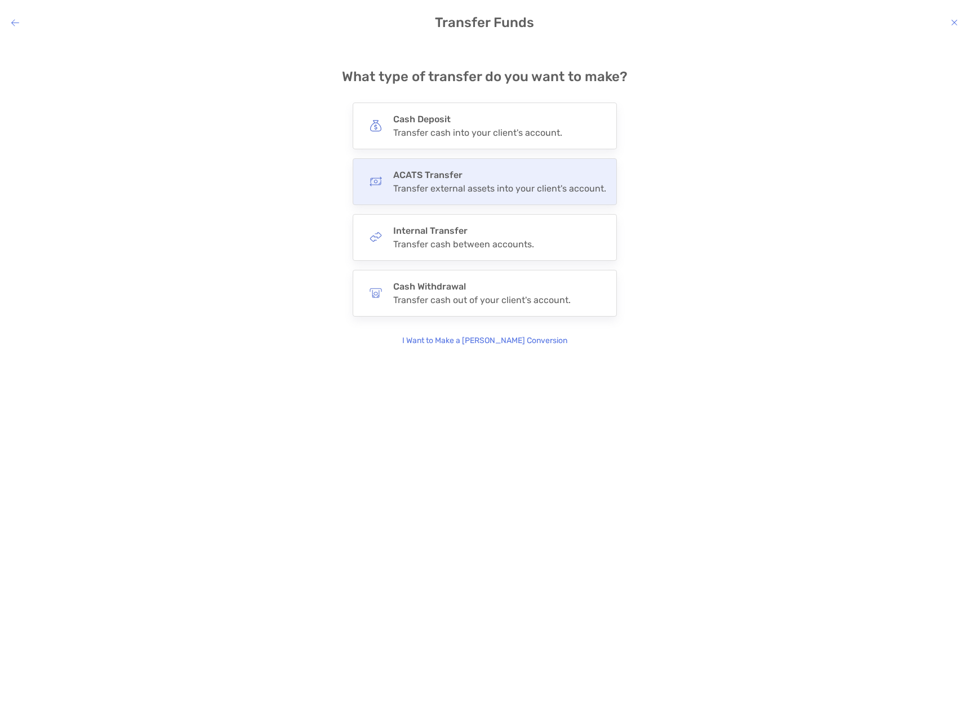
click at [448, 190] on div "Transfer external assets into your client's account." at bounding box center [499, 188] width 213 height 11
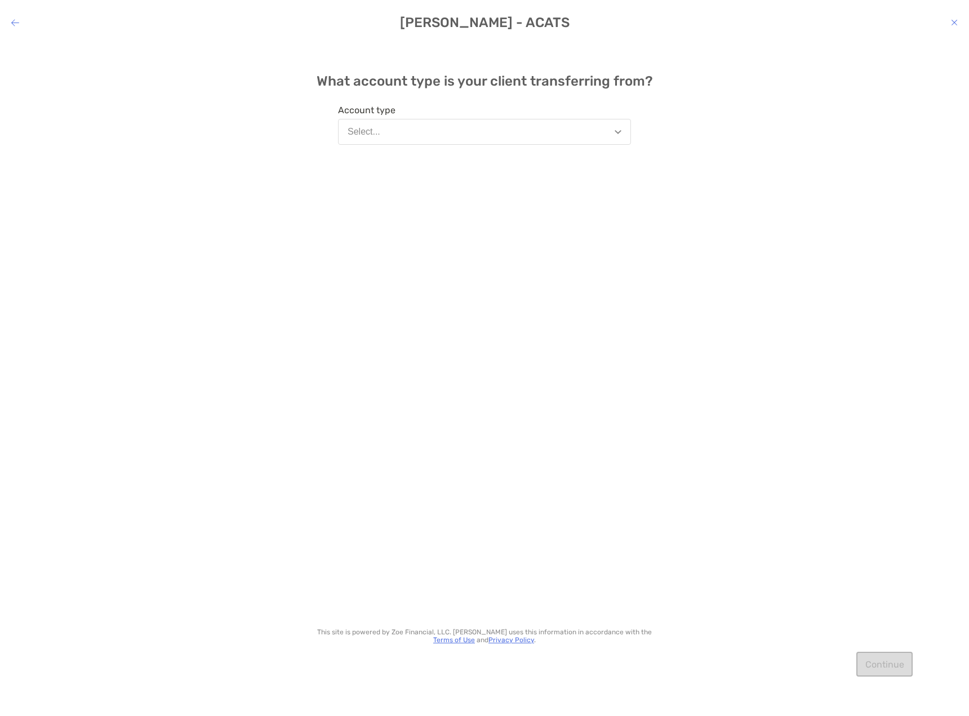
click at [451, 136] on button "Select..." at bounding box center [484, 132] width 293 height 26
click at [953, 25] on icon "modal" at bounding box center [954, 22] width 7 height 9
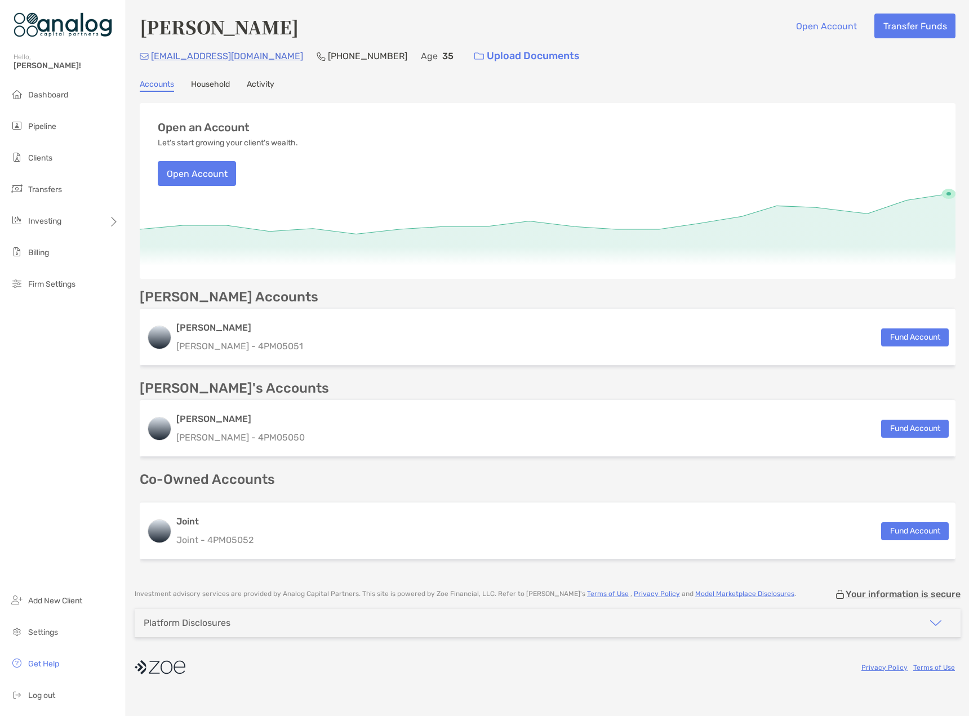
click at [209, 84] on link "Household" at bounding box center [210, 85] width 39 height 12
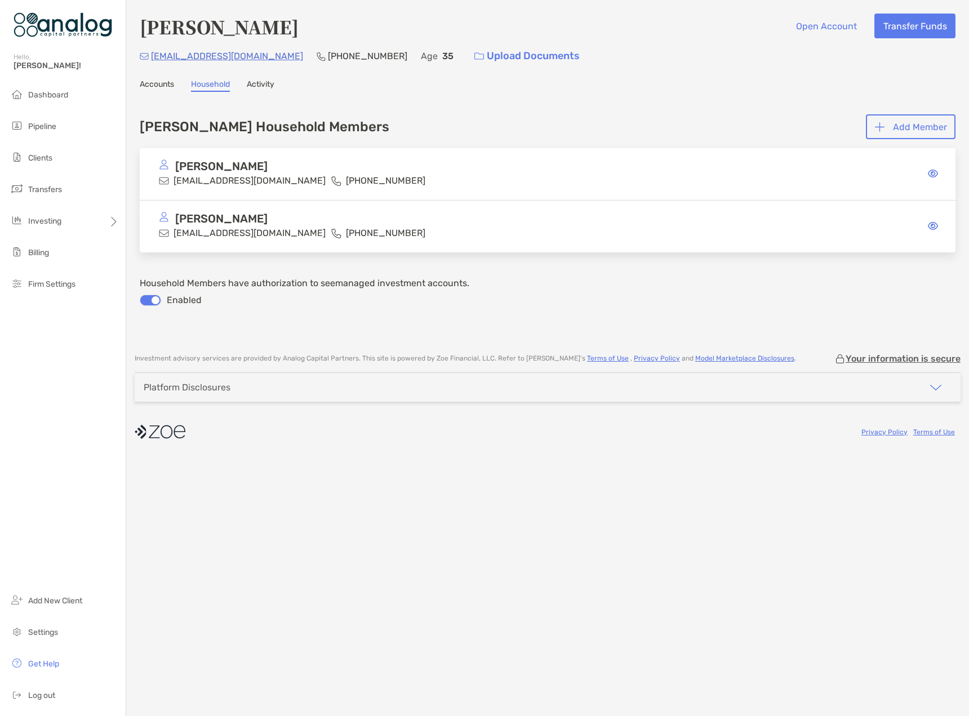
click at [161, 86] on link "Accounts" at bounding box center [157, 85] width 34 height 12
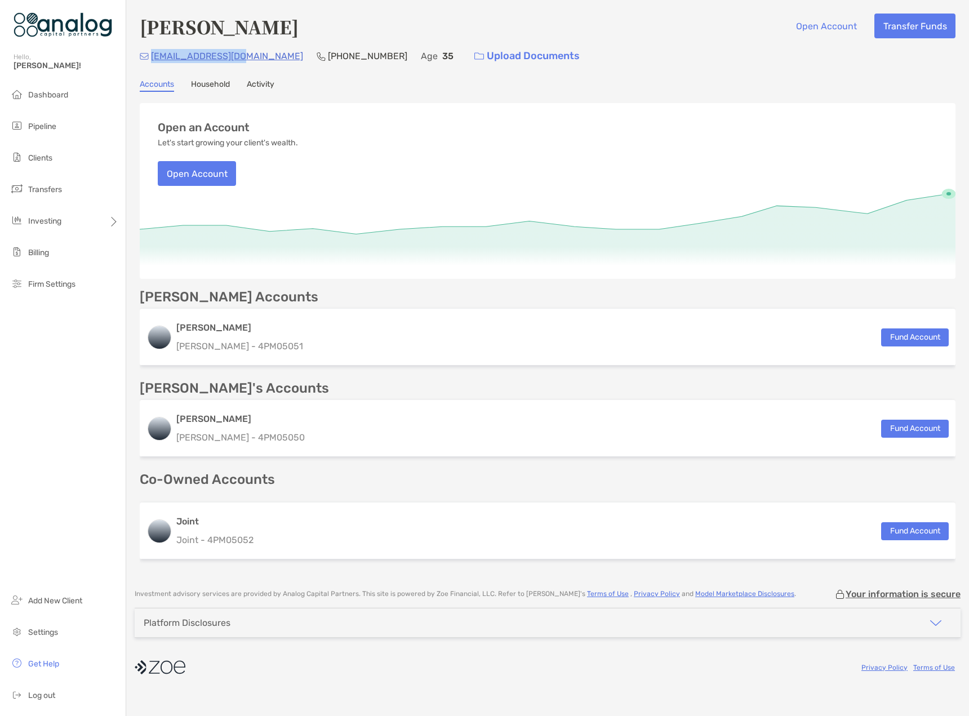
drag, startPoint x: 243, startPoint y: 57, endPoint x: 150, endPoint y: 63, distance: 93.1
click at [150, 63] on div "jrkws100@gmail.com (919) 441-0686 Age 35 Upload Documents" at bounding box center [548, 56] width 816 height 24
copy p "[EMAIL_ADDRESS][DOMAIN_NAME]"
click at [216, 83] on link "Household" at bounding box center [210, 85] width 39 height 12
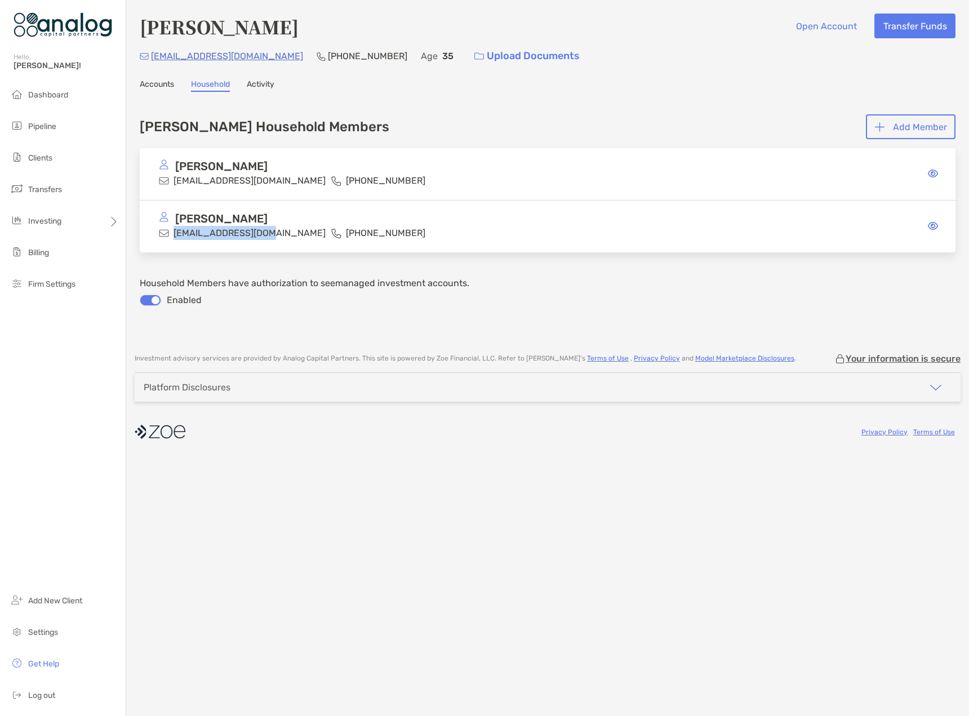
drag, startPoint x: 268, startPoint y: 233, endPoint x: 174, endPoint y: 235, distance: 94.7
click at [174, 235] on p "a.howes02@gmail.com" at bounding box center [250, 233] width 152 height 14
copy p "a.howes02@gmail.com"
drag, startPoint x: 698, startPoint y: 509, endPoint x: 705, endPoint y: 495, distance: 16.4
click at [697, 509] on div "Jordan Keith Open Account Transfer Funds jrkws100@gmail.com (919) 441-0686 Age …" at bounding box center [547, 358] width 843 height 716
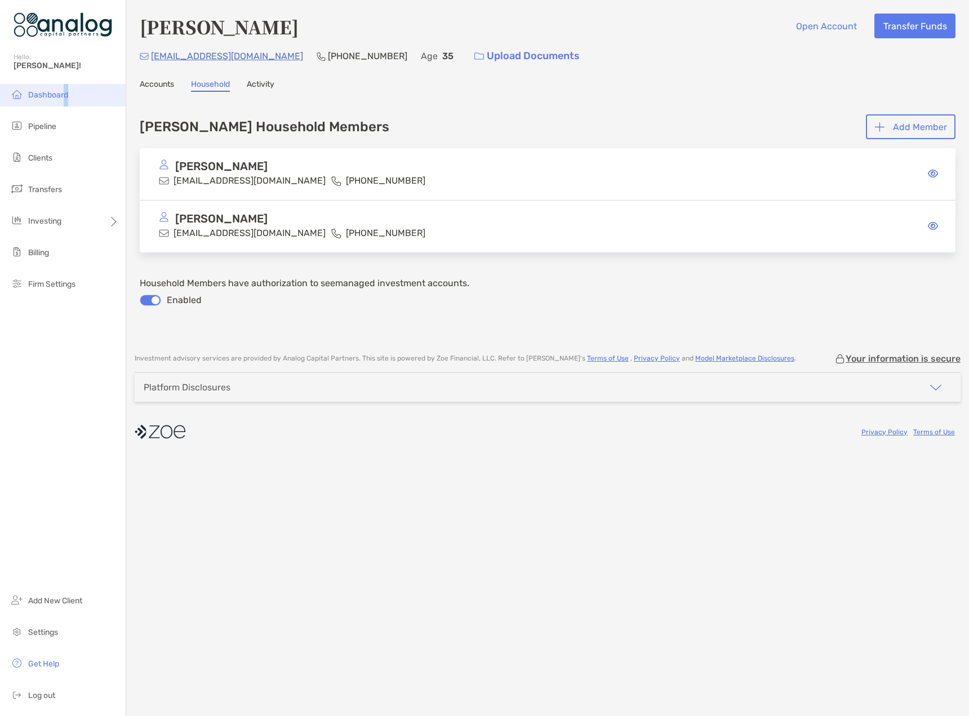
click at [65, 96] on span "Dashboard" at bounding box center [48, 95] width 40 height 10
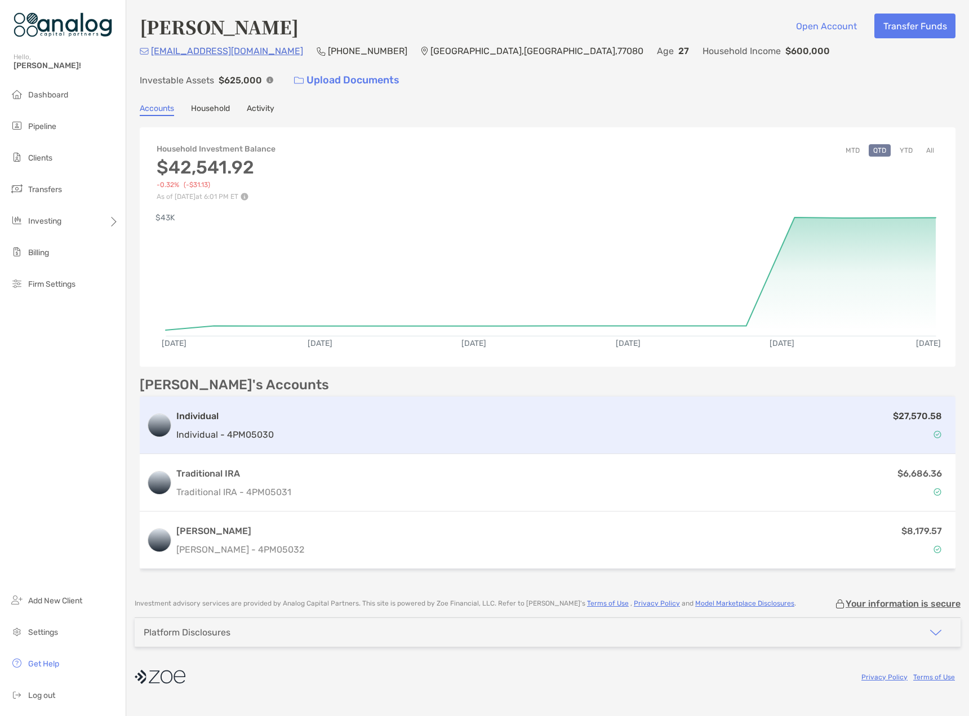
click at [335, 409] on div "$27,570.58" at bounding box center [613, 425] width 671 height 33
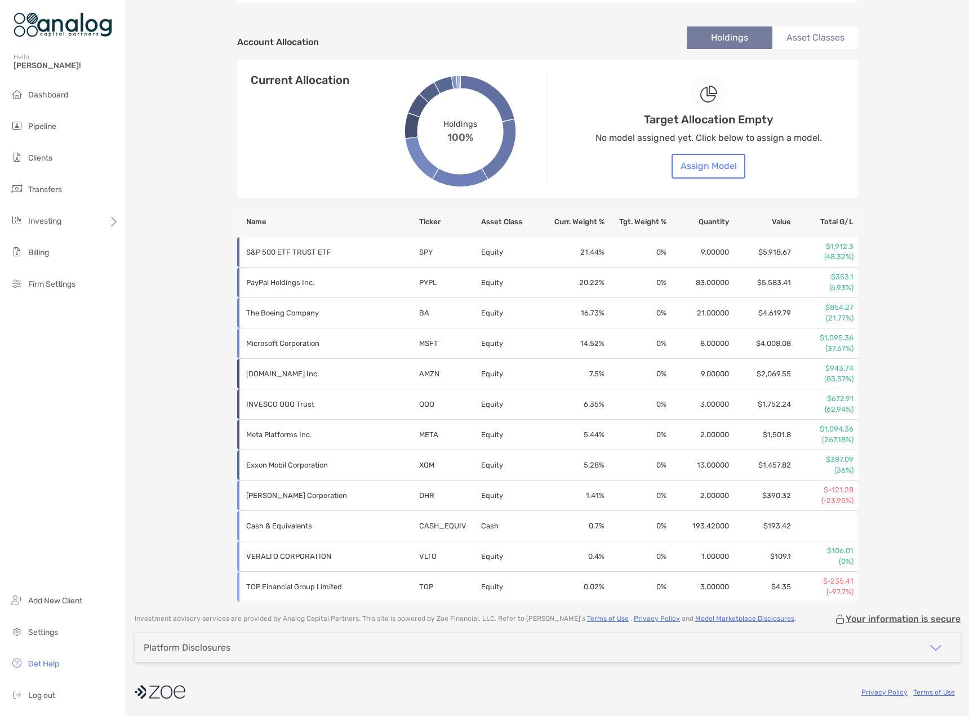
scroll to position [374, 0]
click at [198, 215] on div "[PERSON_NAME] Individual - Individual 4PM05030 Transfer Funds Overview Info Acc…" at bounding box center [547, 114] width 843 height 977
click at [185, 325] on div "[PERSON_NAME] Individual - Individual 4PM05030 Transfer Funds Overview Info Acc…" at bounding box center [547, 114] width 843 height 977
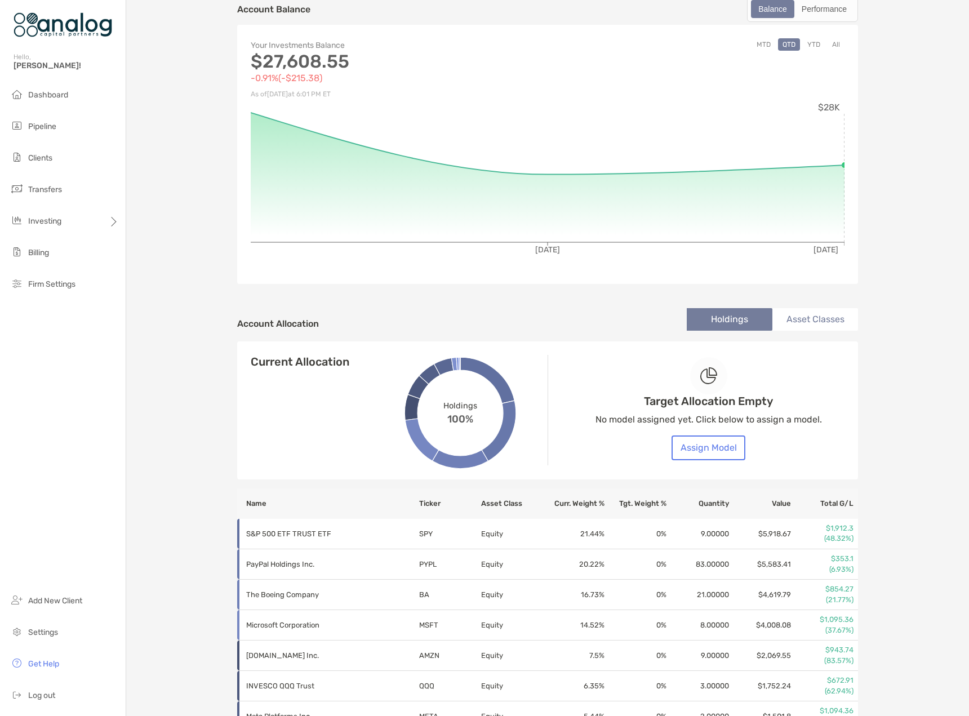
scroll to position [0, 0]
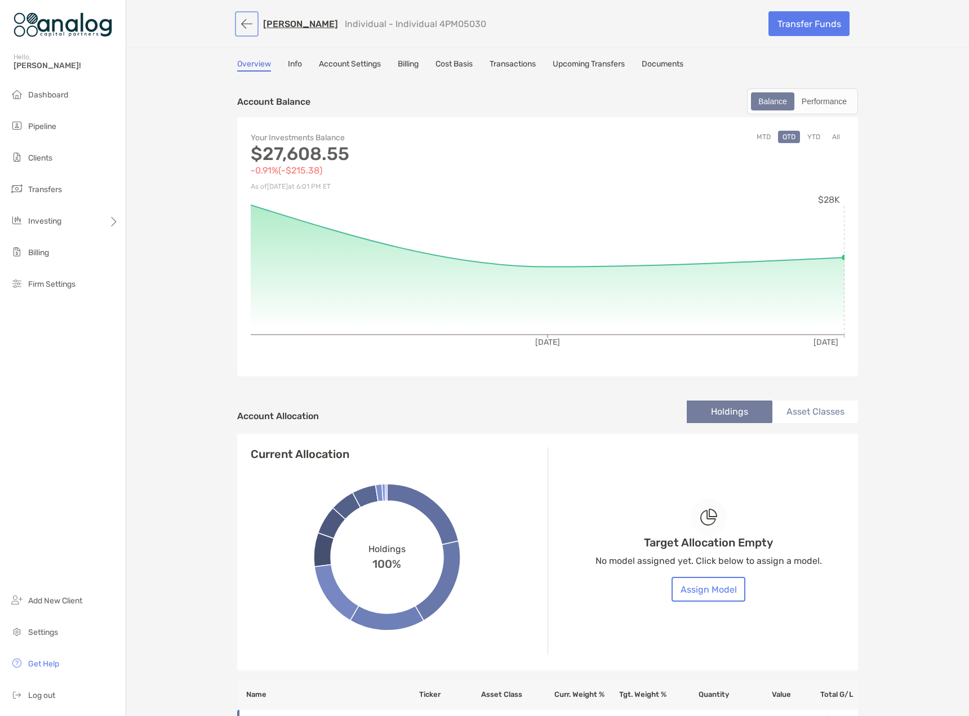
click at [241, 29] on button "button" at bounding box center [246, 24] width 19 height 21
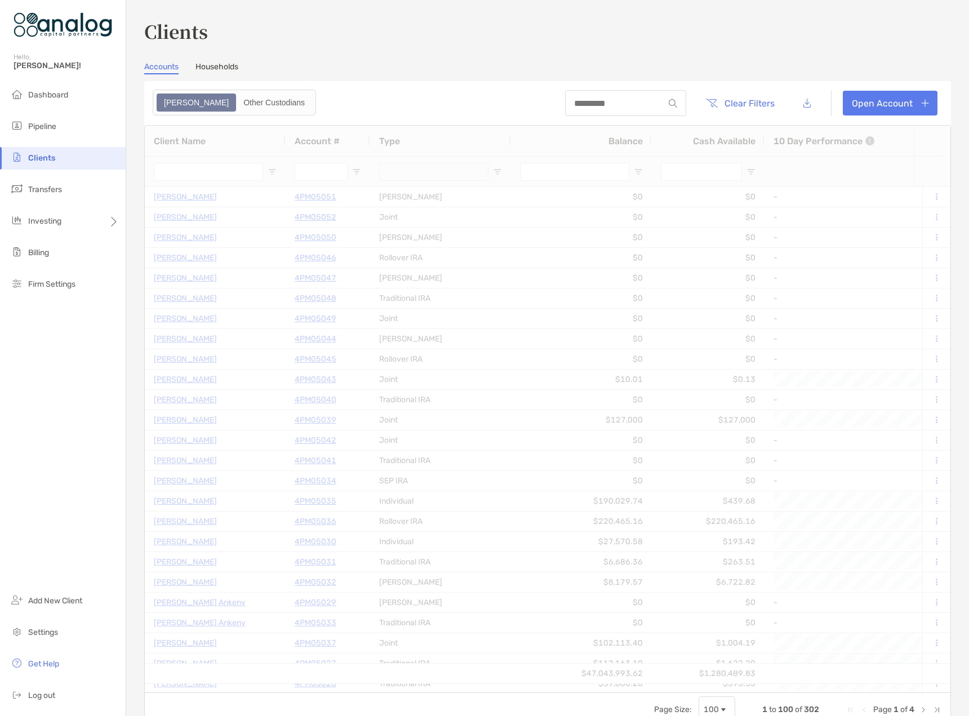
type input "********"
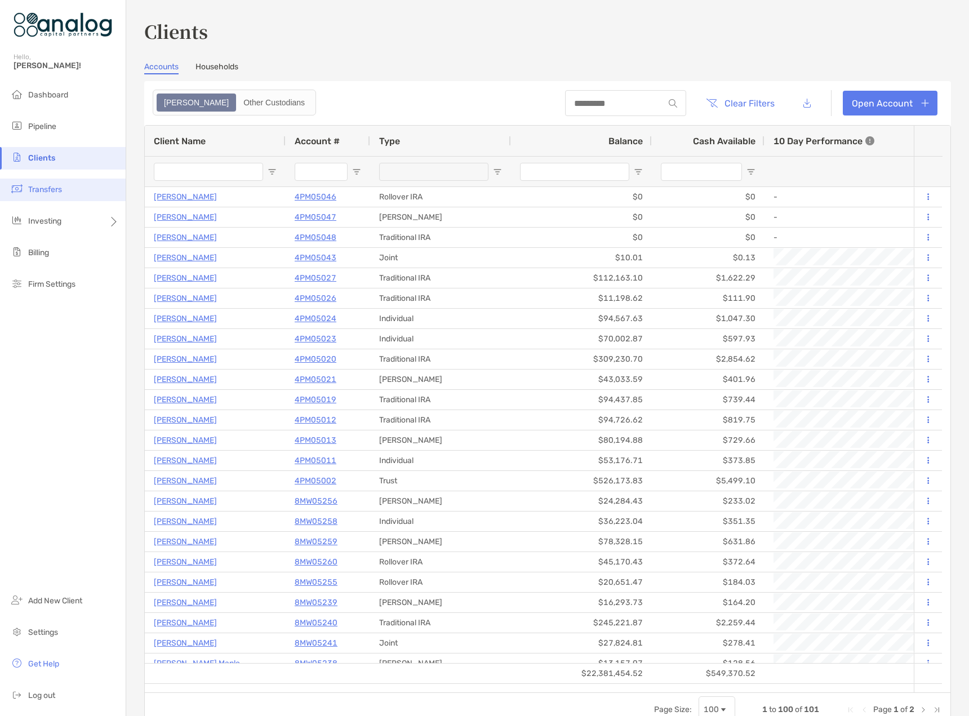
click at [45, 188] on span "Transfers" at bounding box center [45, 190] width 34 height 10
